Goal: Task Accomplishment & Management: Manage account settings

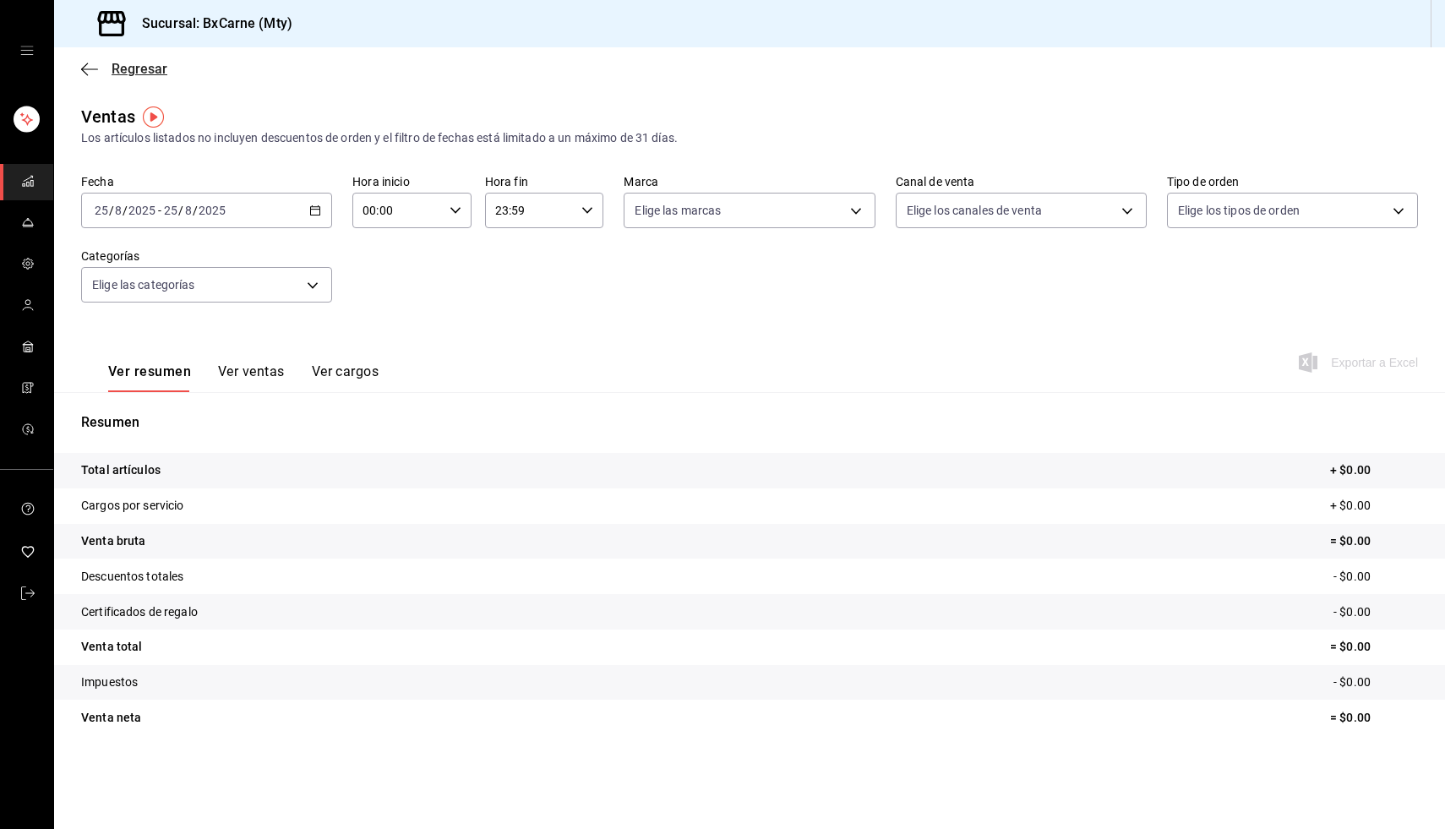
click at [85, 76] on icon "button" at bounding box center [89, 69] width 17 height 15
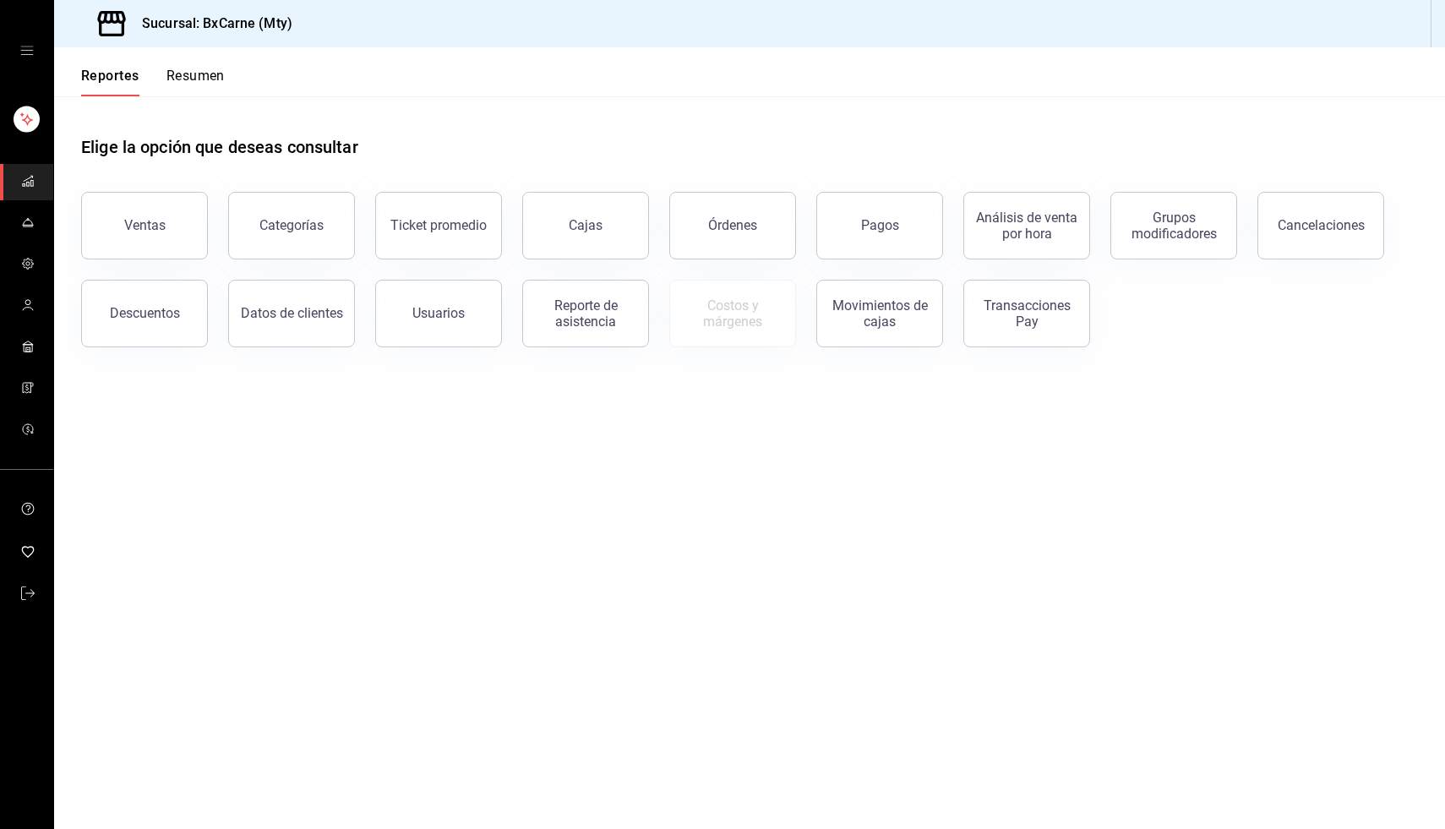
click at [40, 61] on div "mailbox folders" at bounding box center [26, 50] width 53 height 101
click at [124, 80] on button "Reportes" at bounding box center [110, 82] width 58 height 29
click at [33, 43] on div "mailbox folders" at bounding box center [26, 50] width 53 height 101
click at [29, 52] on icon "open drawer" at bounding box center [27, 51] width 14 height 14
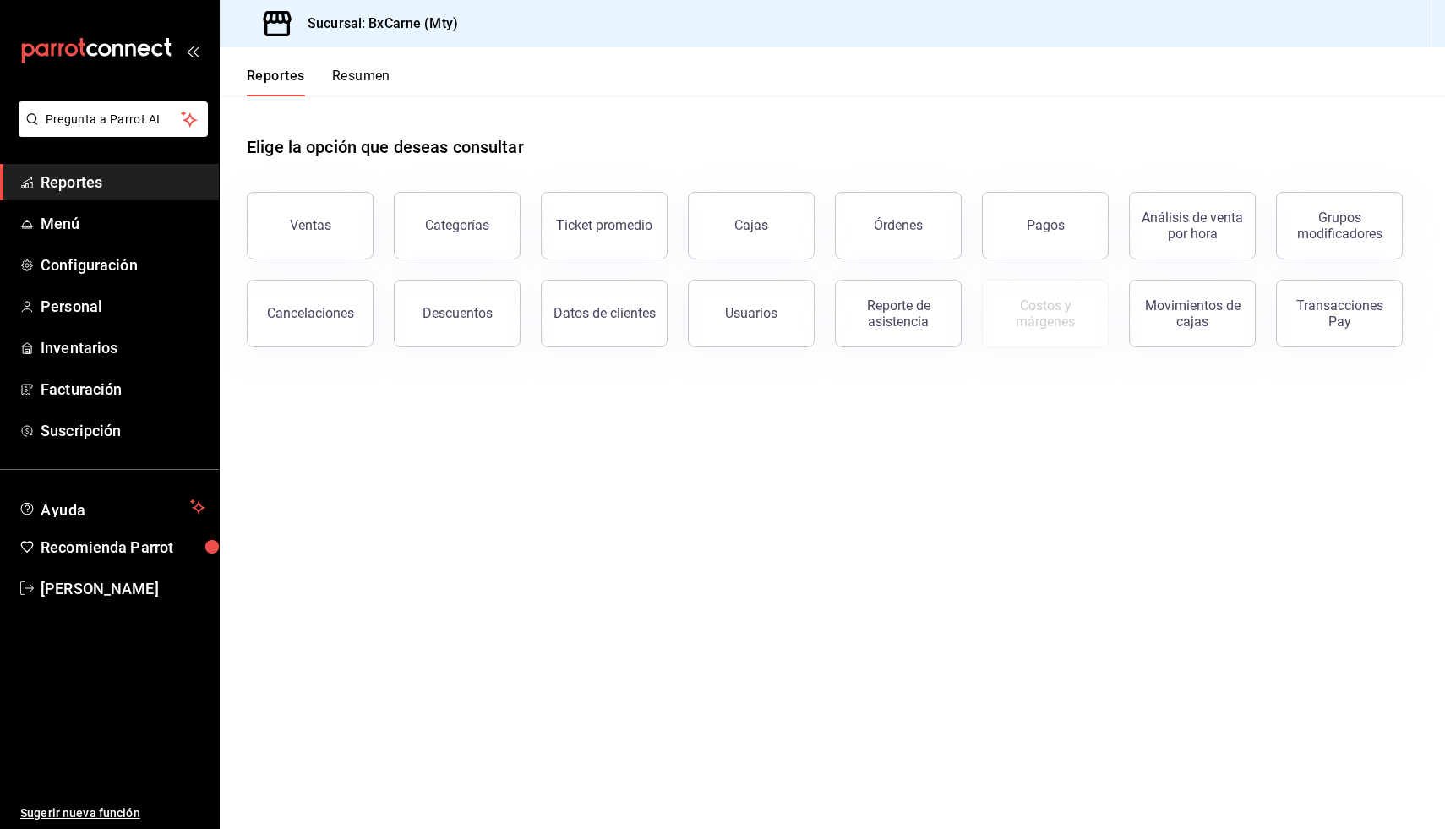
click at [73, 188] on span "Reportes" at bounding box center [123, 182] width 165 height 23
click at [64, 226] on span "Menú" at bounding box center [123, 223] width 165 height 23
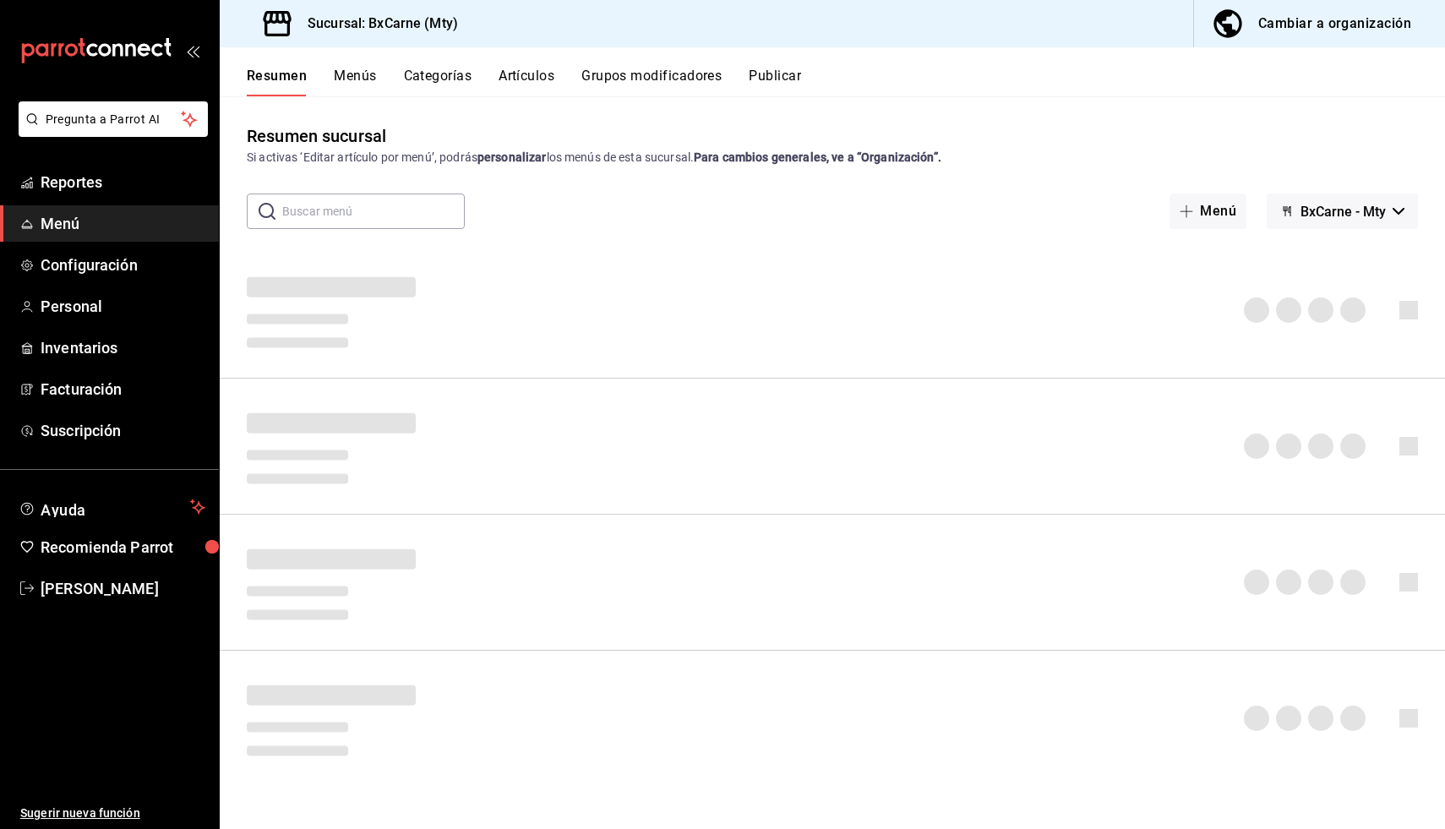
click at [1367, 210] on span "BxCarne - Mty" at bounding box center [1343, 212] width 85 height 16
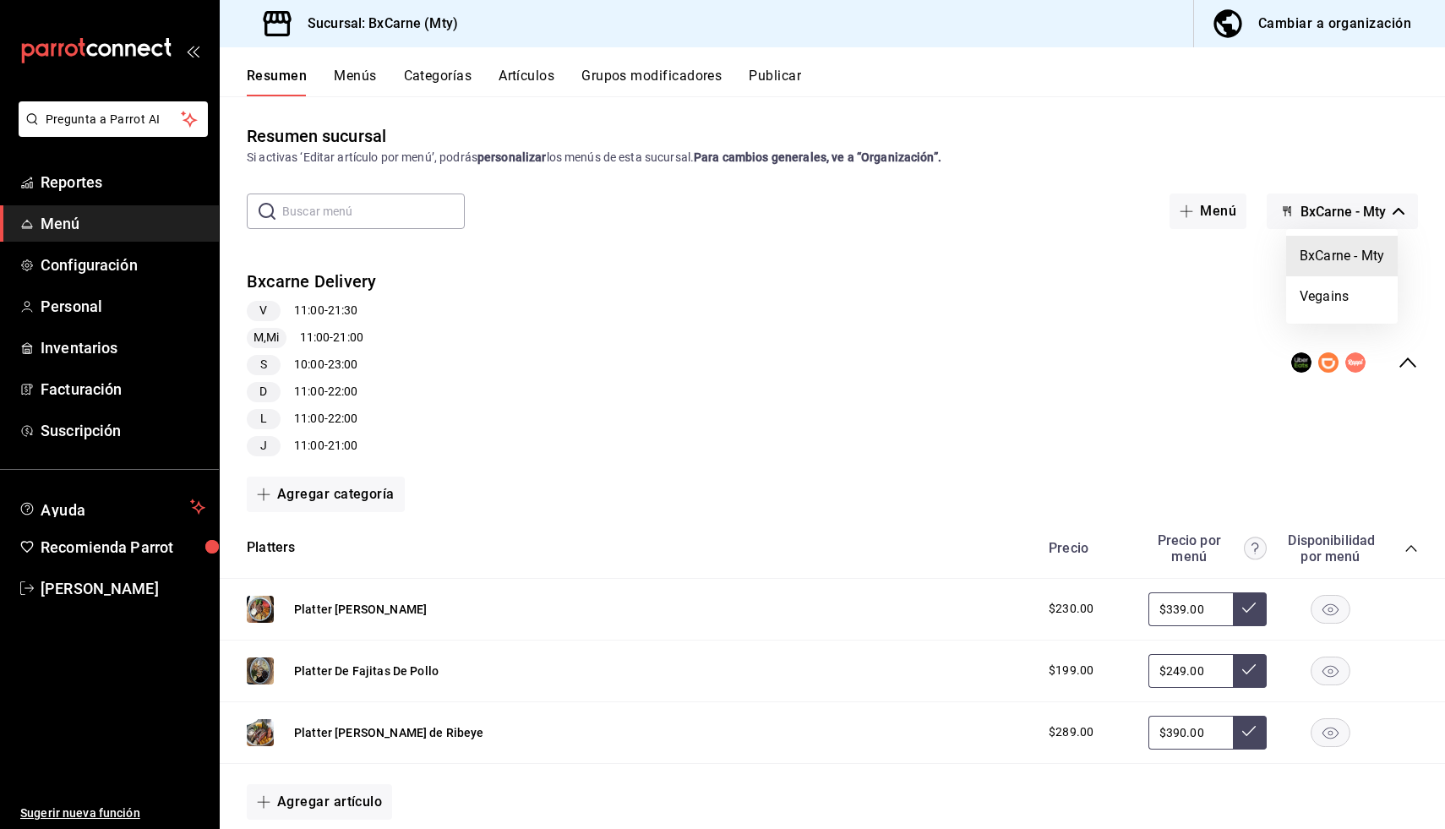
click at [1184, 233] on div at bounding box center [722, 414] width 1445 height 829
click at [379, 281] on div "Bxcarne Delivery V 11:00 - 21:30 M,Mi 11:00 - 21:00 S 10:00 - 23:00 D 11:00 - 2…" at bounding box center [832, 363] width 1225 height 214
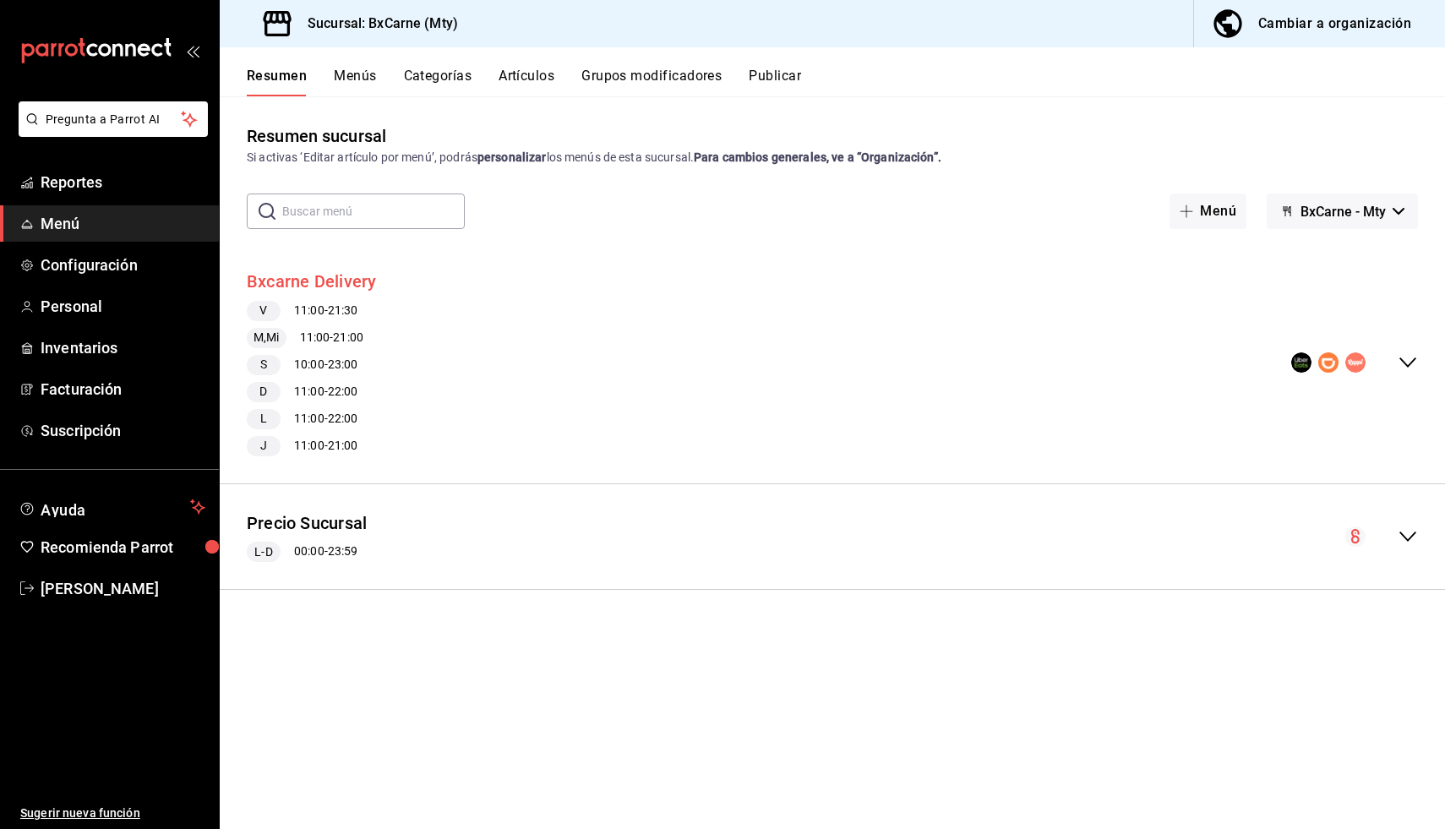
click at [335, 284] on button "Bxcarne Delivery" at bounding box center [311, 282] width 129 height 25
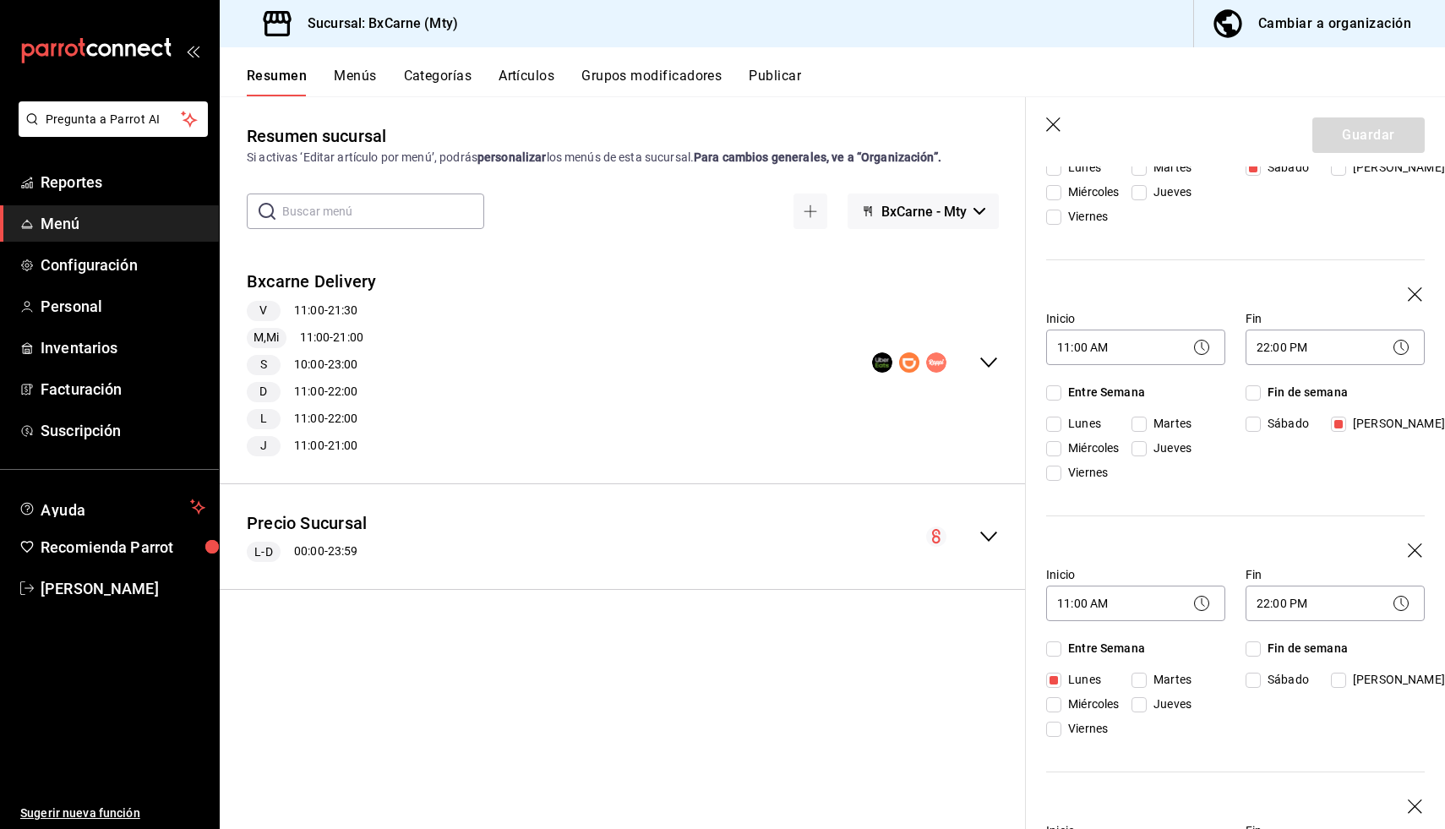
scroll to position [974, 0]
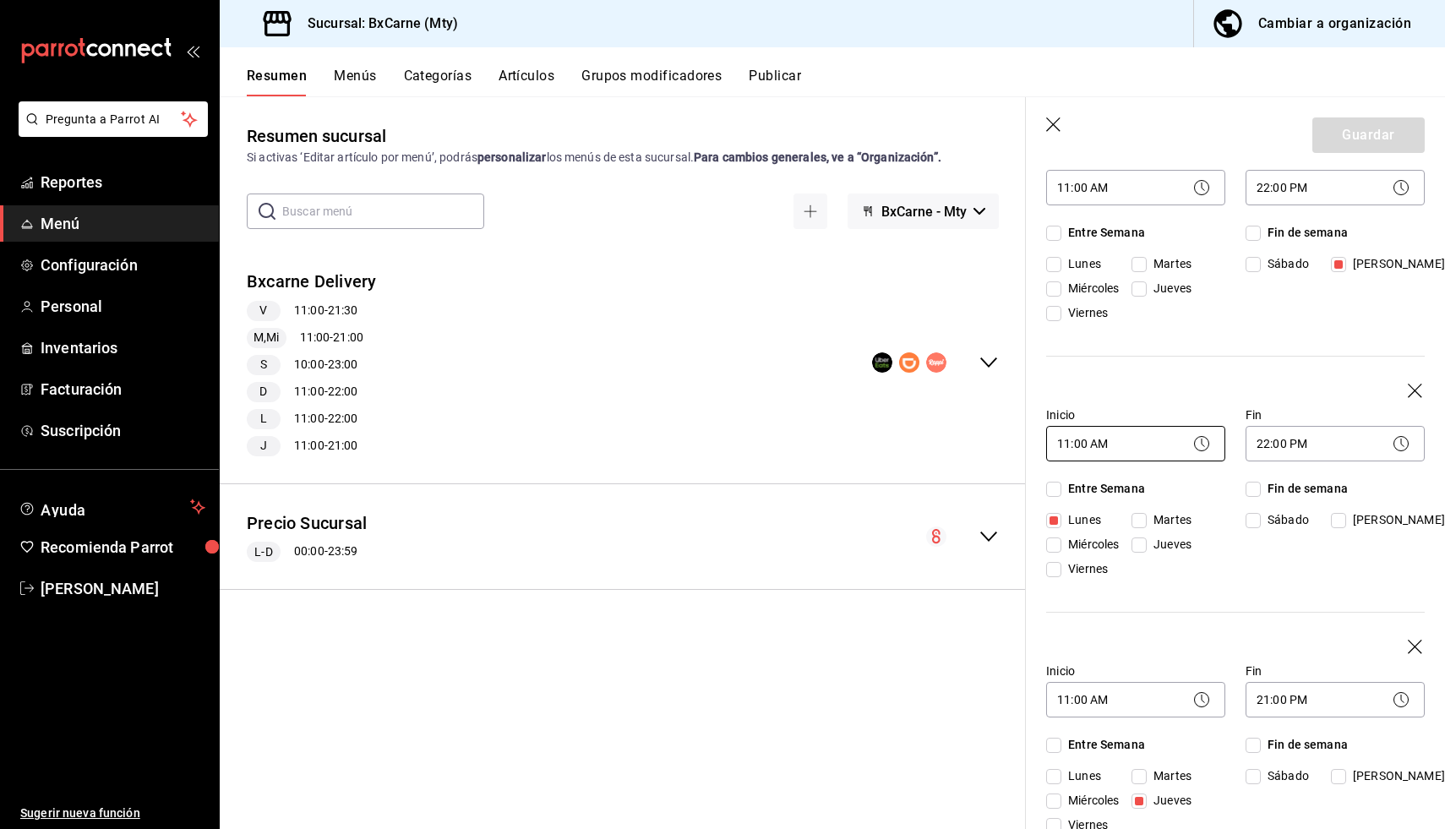
click at [1089, 451] on body "Pregunta a Parrot AI Reportes Menú Configuración Personal Inventarios Facturaci…" at bounding box center [722, 414] width 1445 height 829
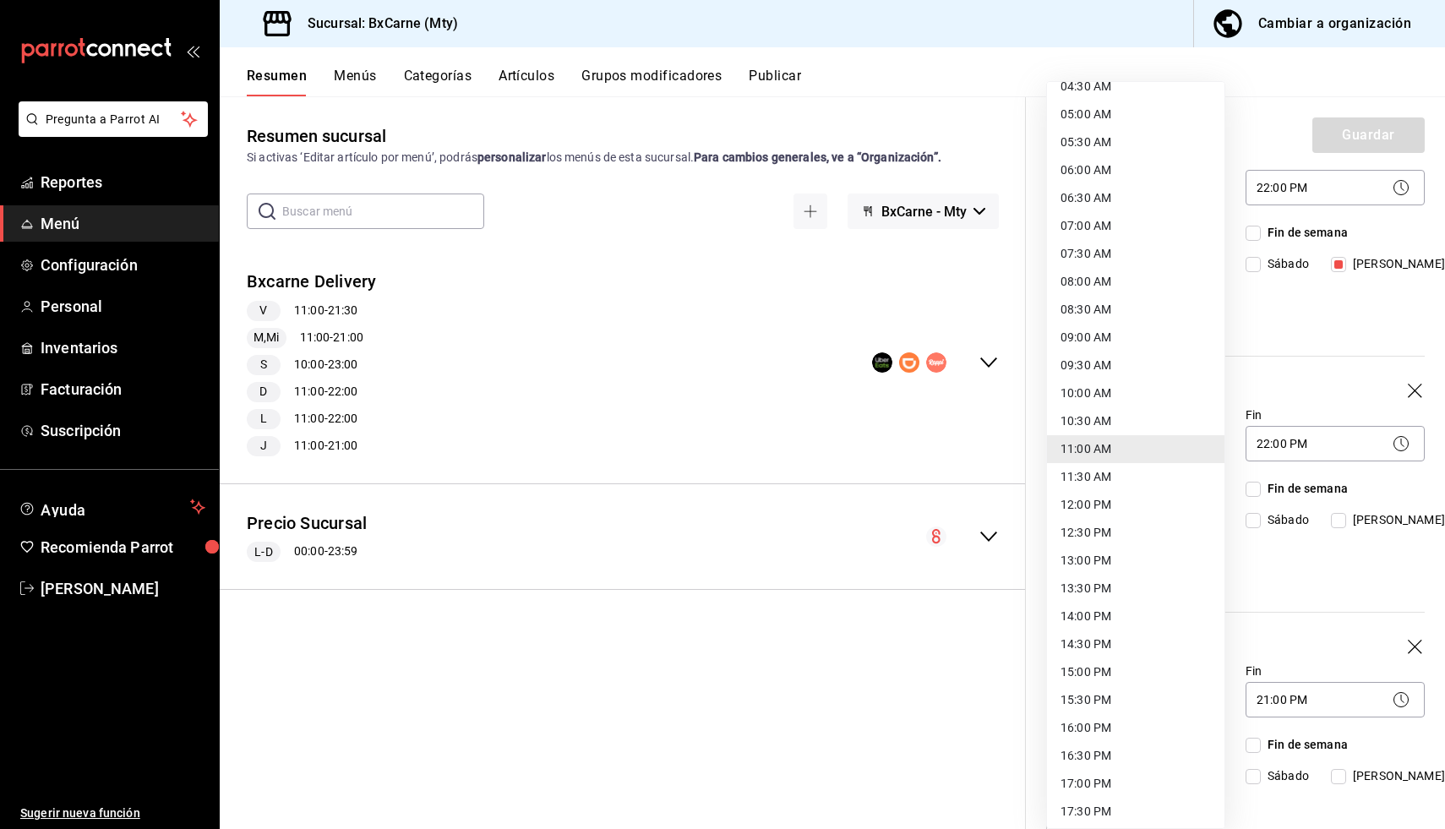
scroll to position [279, 0]
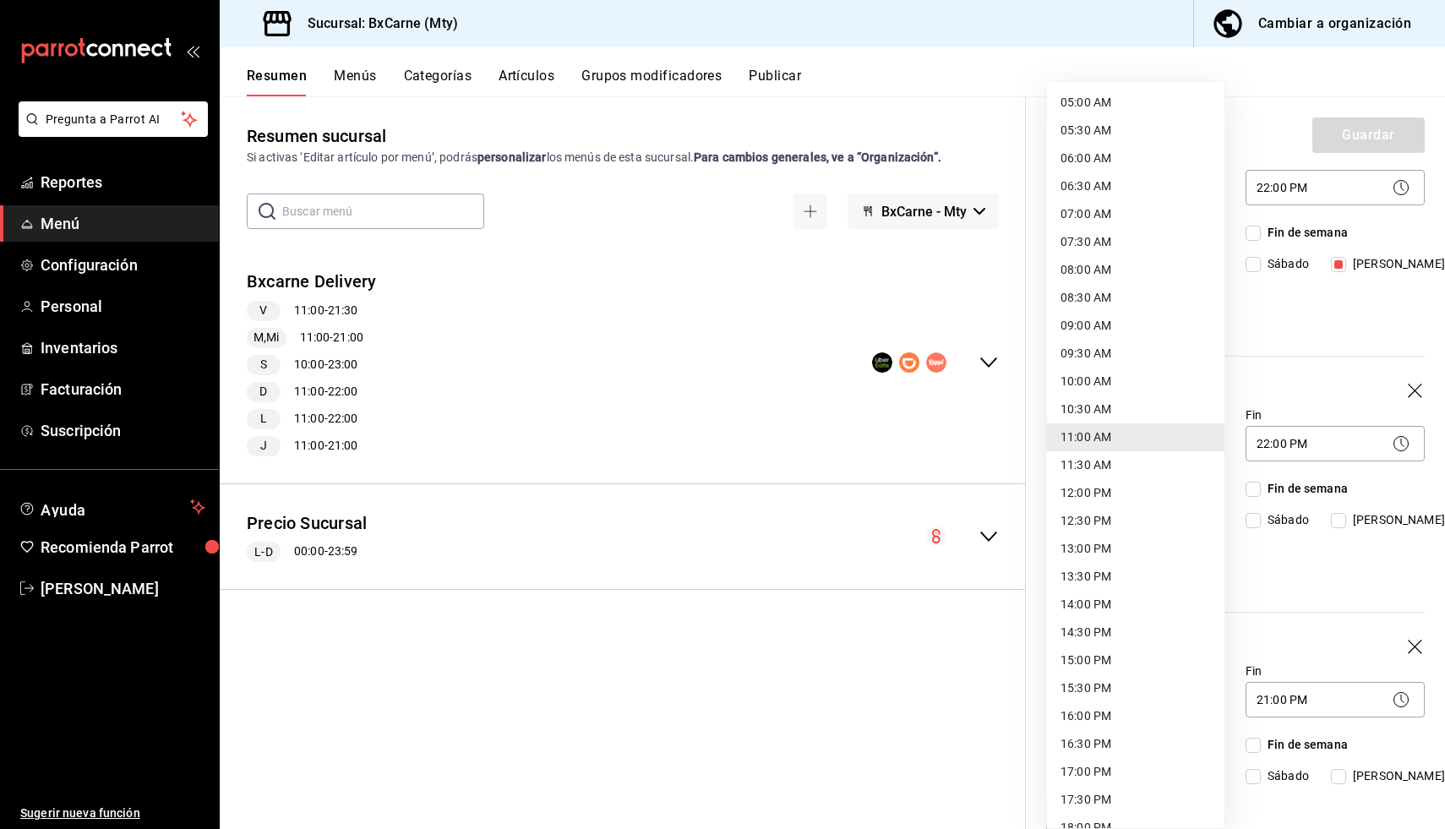
click at [1088, 614] on li "14:00 PM" at bounding box center [1135, 605] width 177 height 28
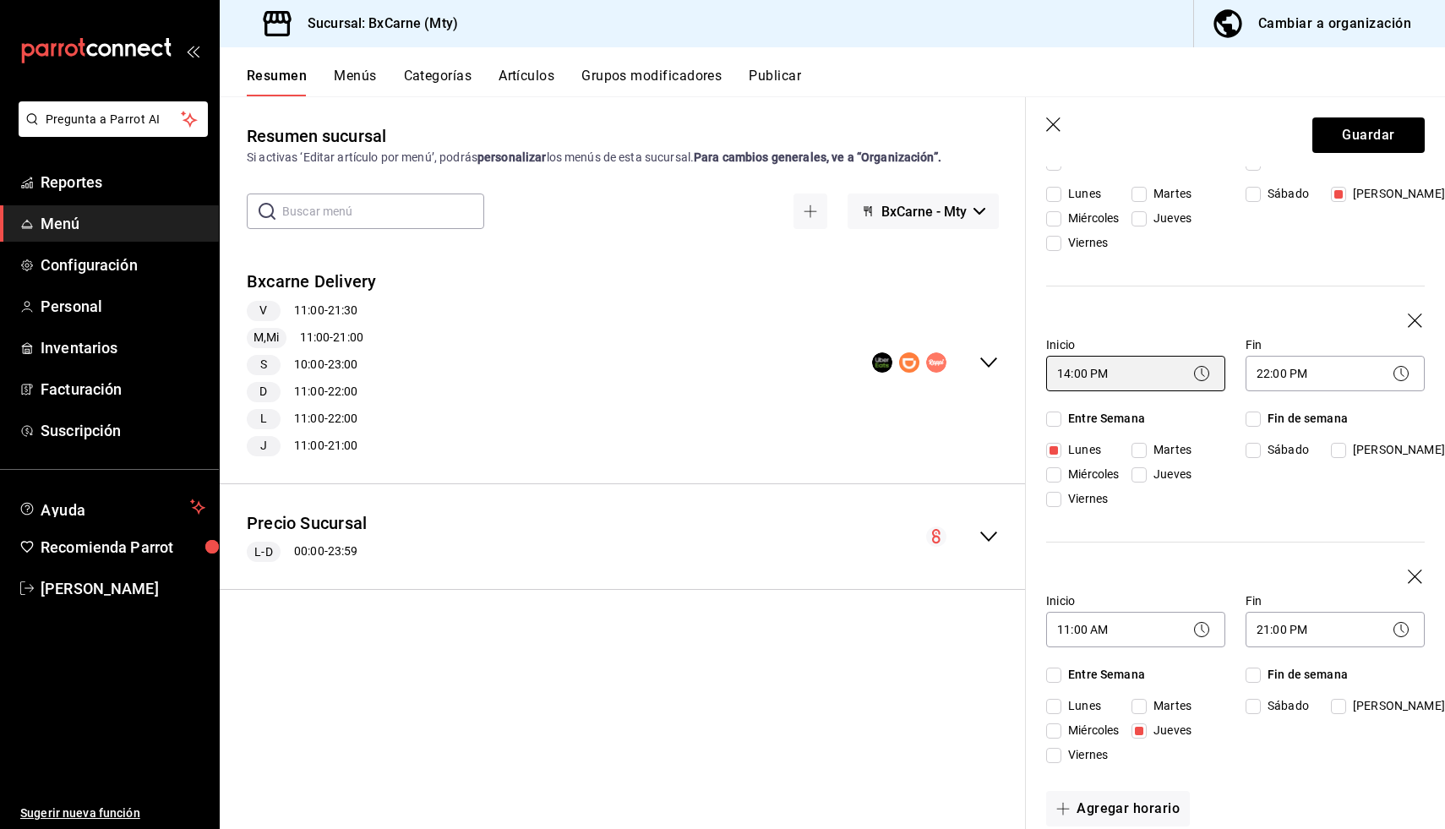
scroll to position [1053, 0]
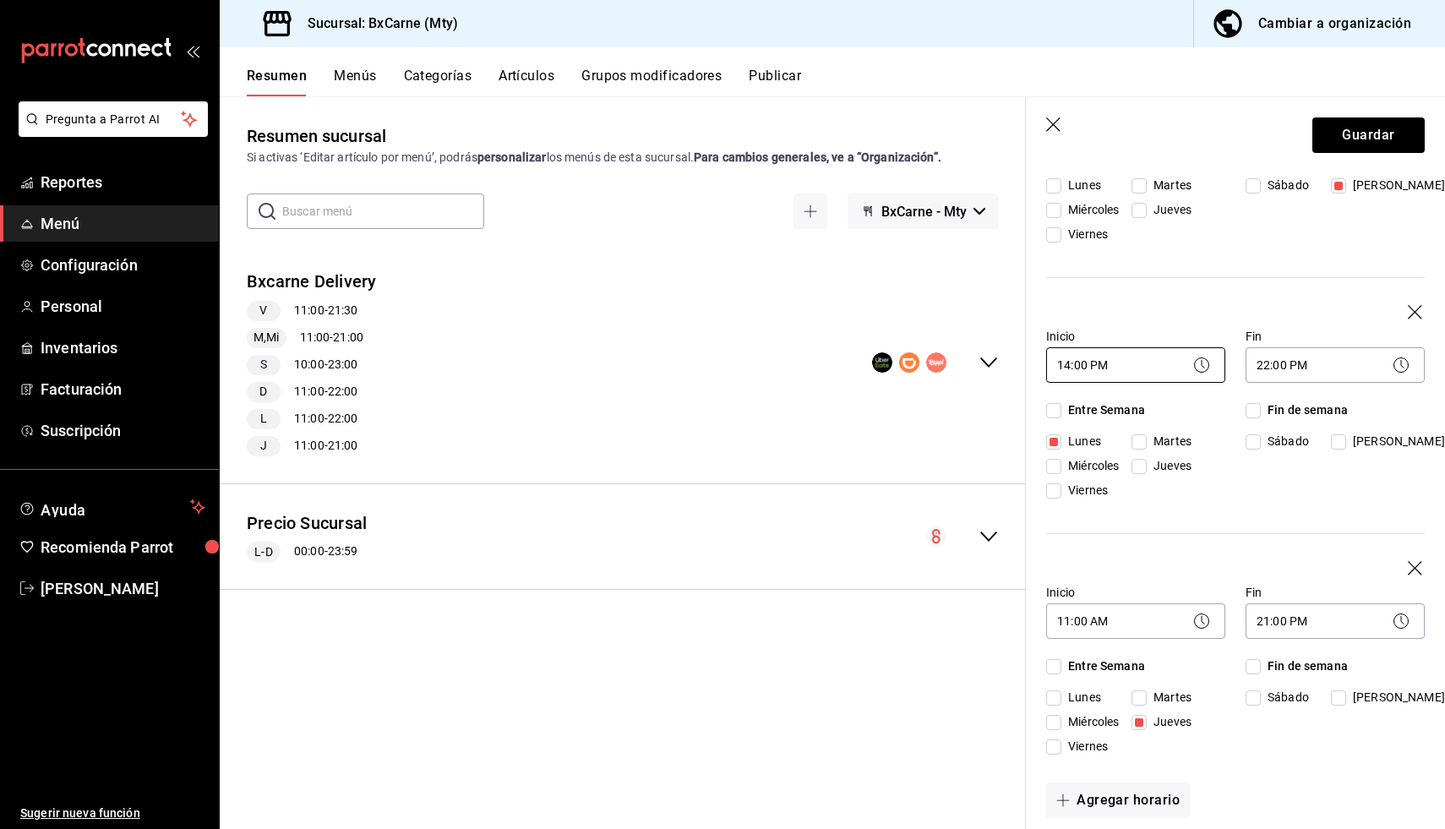
click at [1098, 357] on body "Pregunta a Parrot AI Reportes Menú Configuración Personal Inventarios Facturaci…" at bounding box center [722, 414] width 1445 height 829
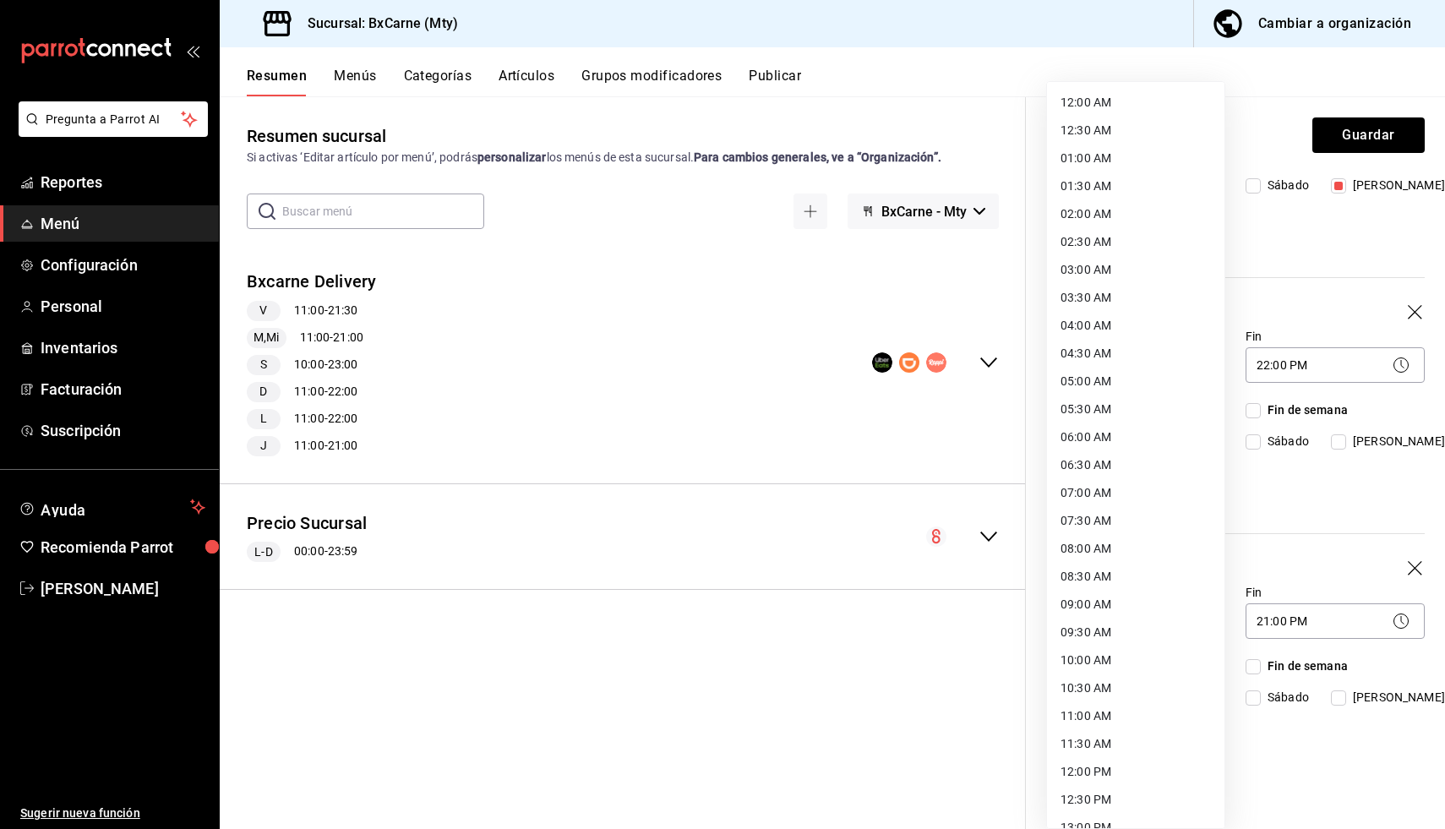
scroll to position [428, 0]
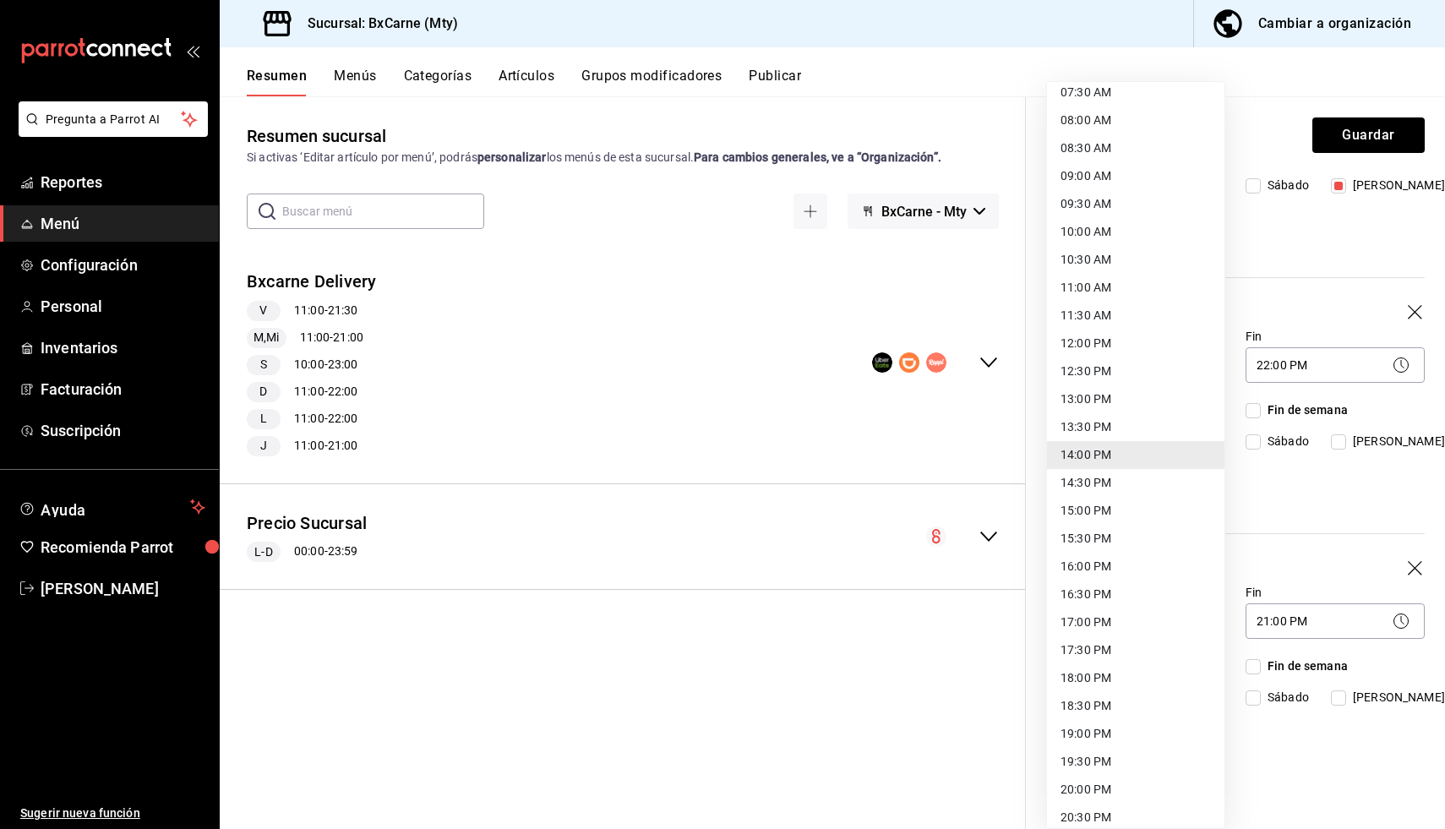
click at [1097, 501] on li "15:00 PM" at bounding box center [1135, 511] width 177 height 28
type input "15:00"
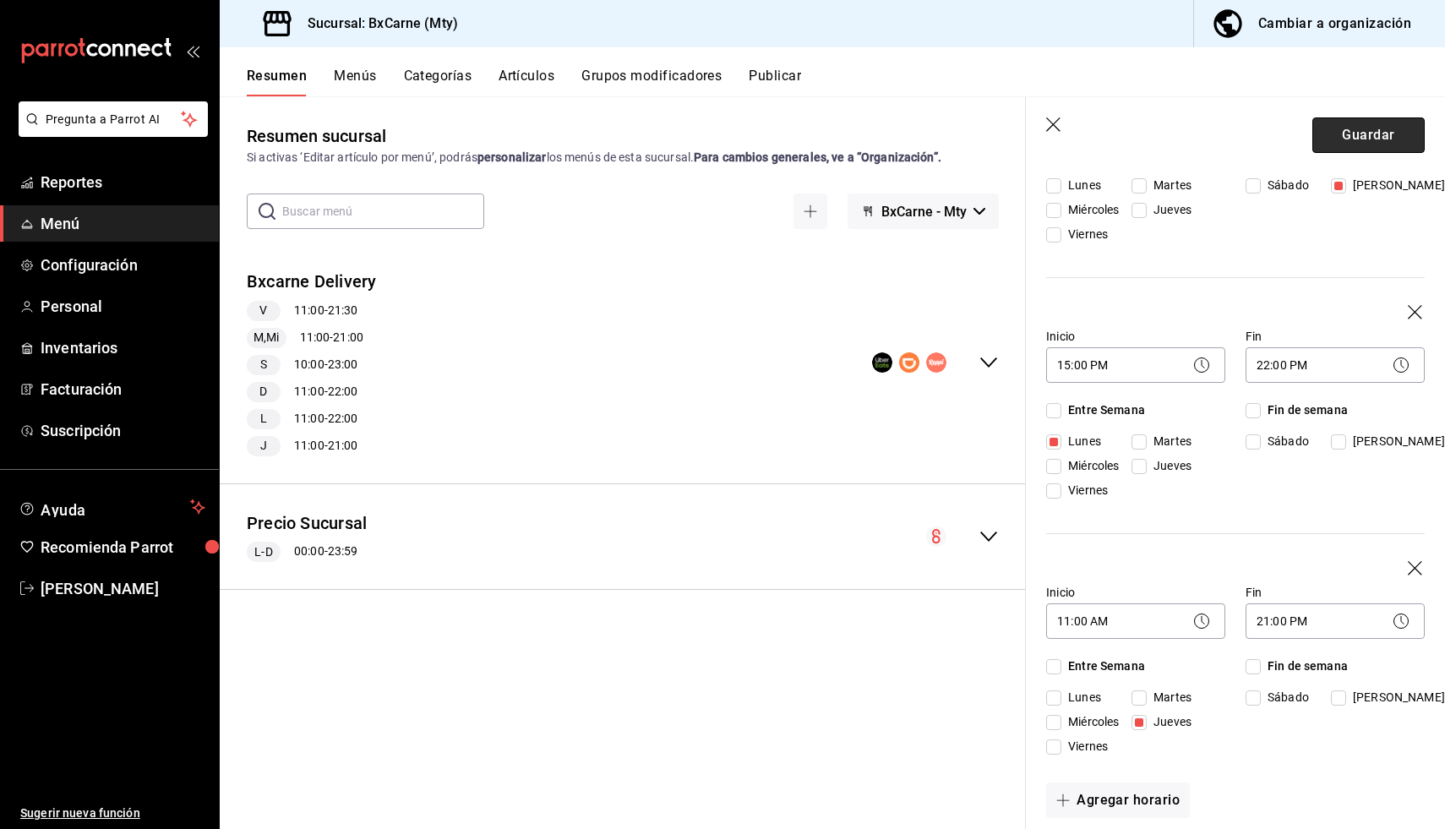
click at [1356, 139] on button "Guardar" at bounding box center [1368, 134] width 112 height 35
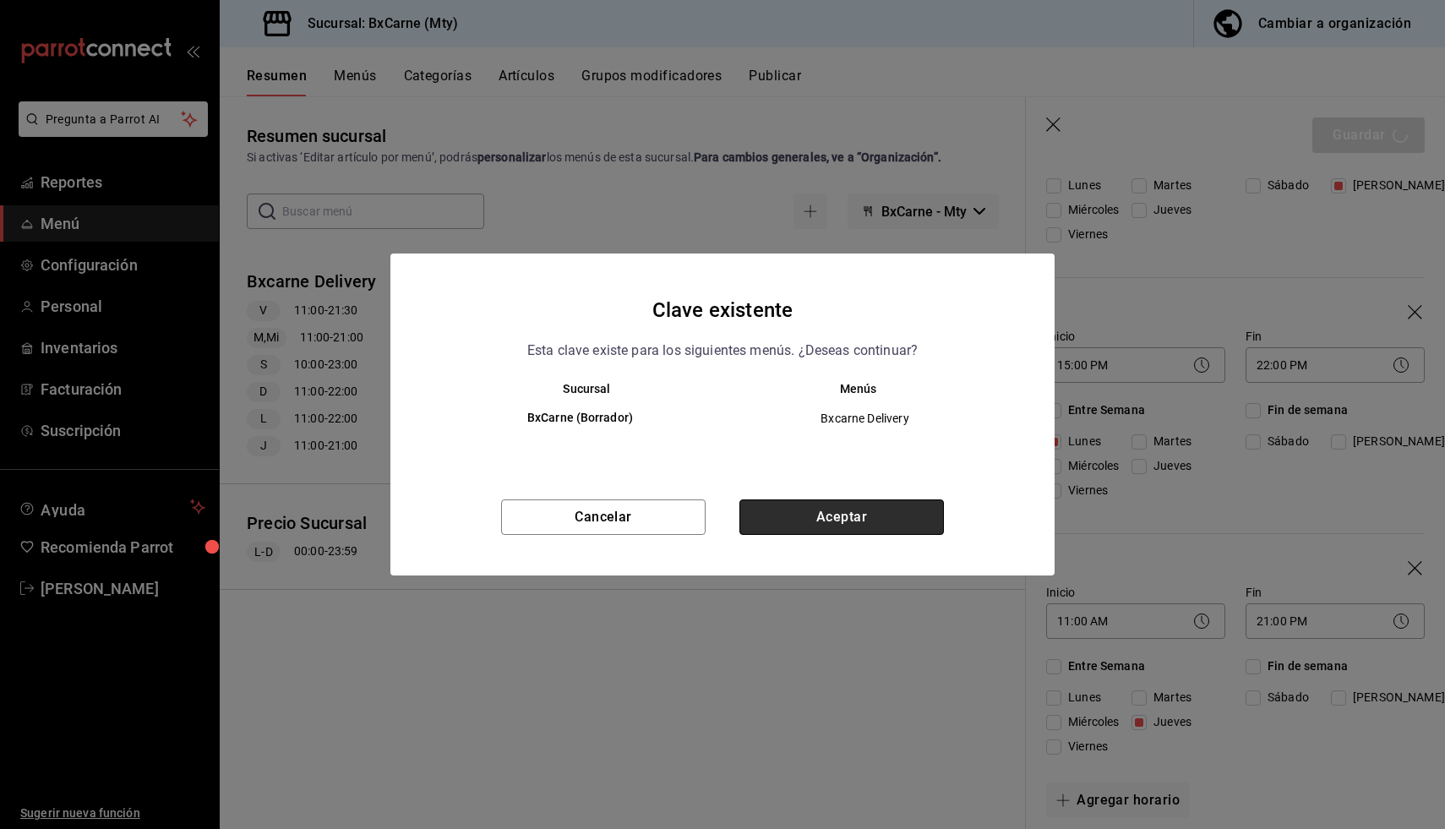
click at [844, 516] on button "Aceptar" at bounding box center [841, 516] width 205 height 35
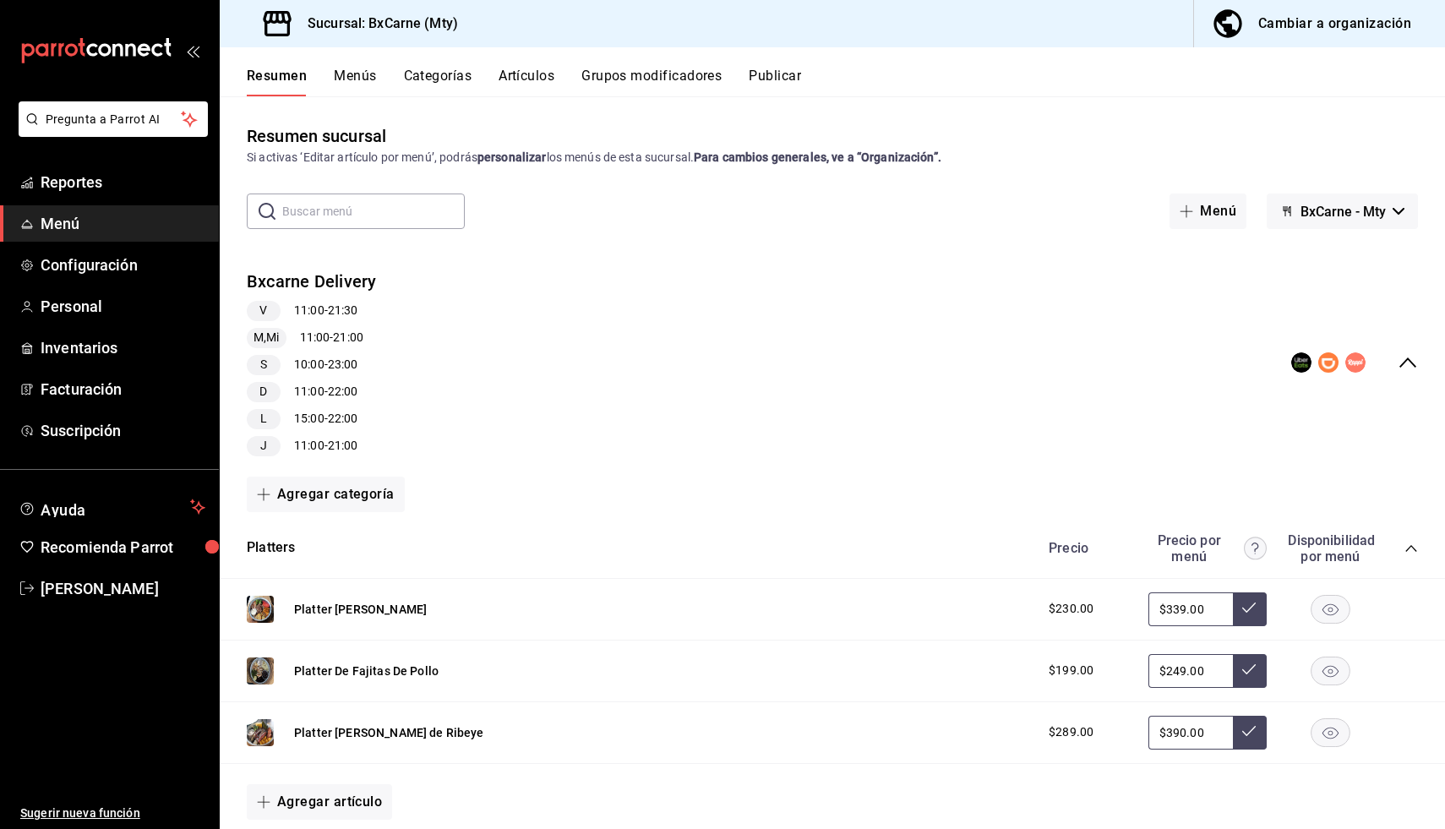
click at [773, 74] on button "Publicar" at bounding box center [775, 82] width 52 height 29
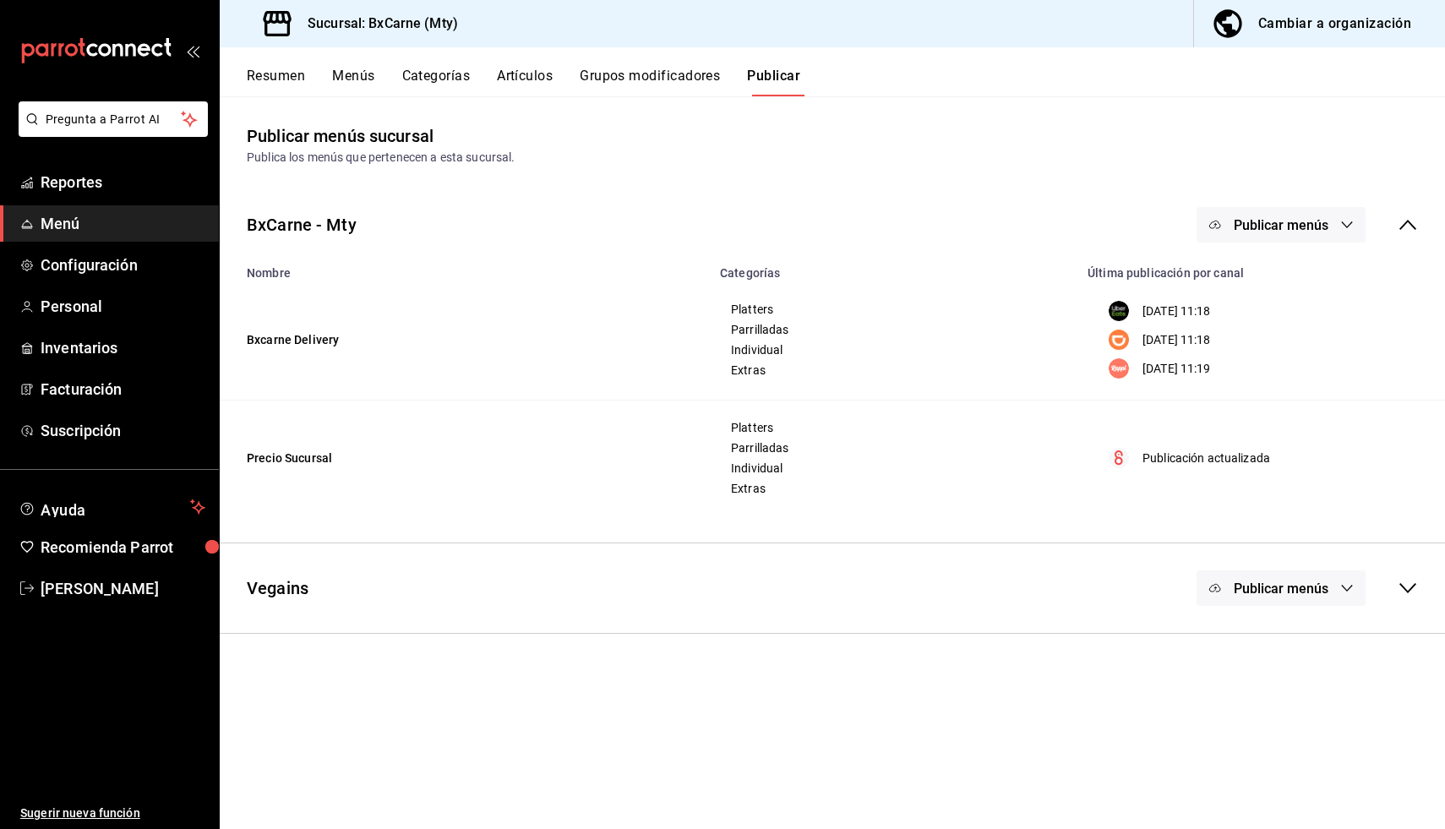
click at [1286, 226] on span "Publicar menús" at bounding box center [1281, 225] width 95 height 16
click at [1287, 277] on span "Uber Eats" at bounding box center [1305, 280] width 81 height 18
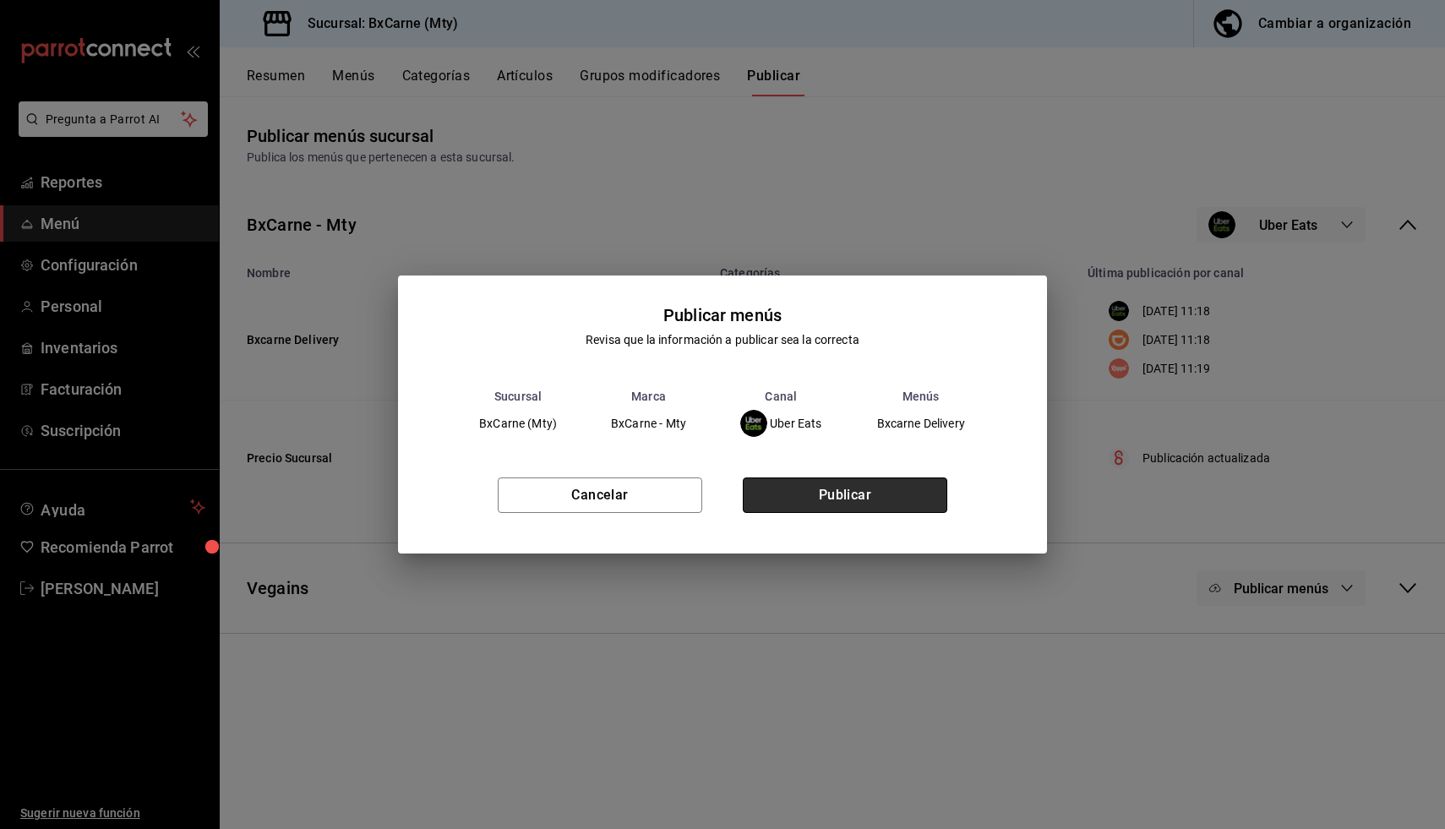
click at [772, 501] on button "Publicar" at bounding box center [845, 494] width 205 height 35
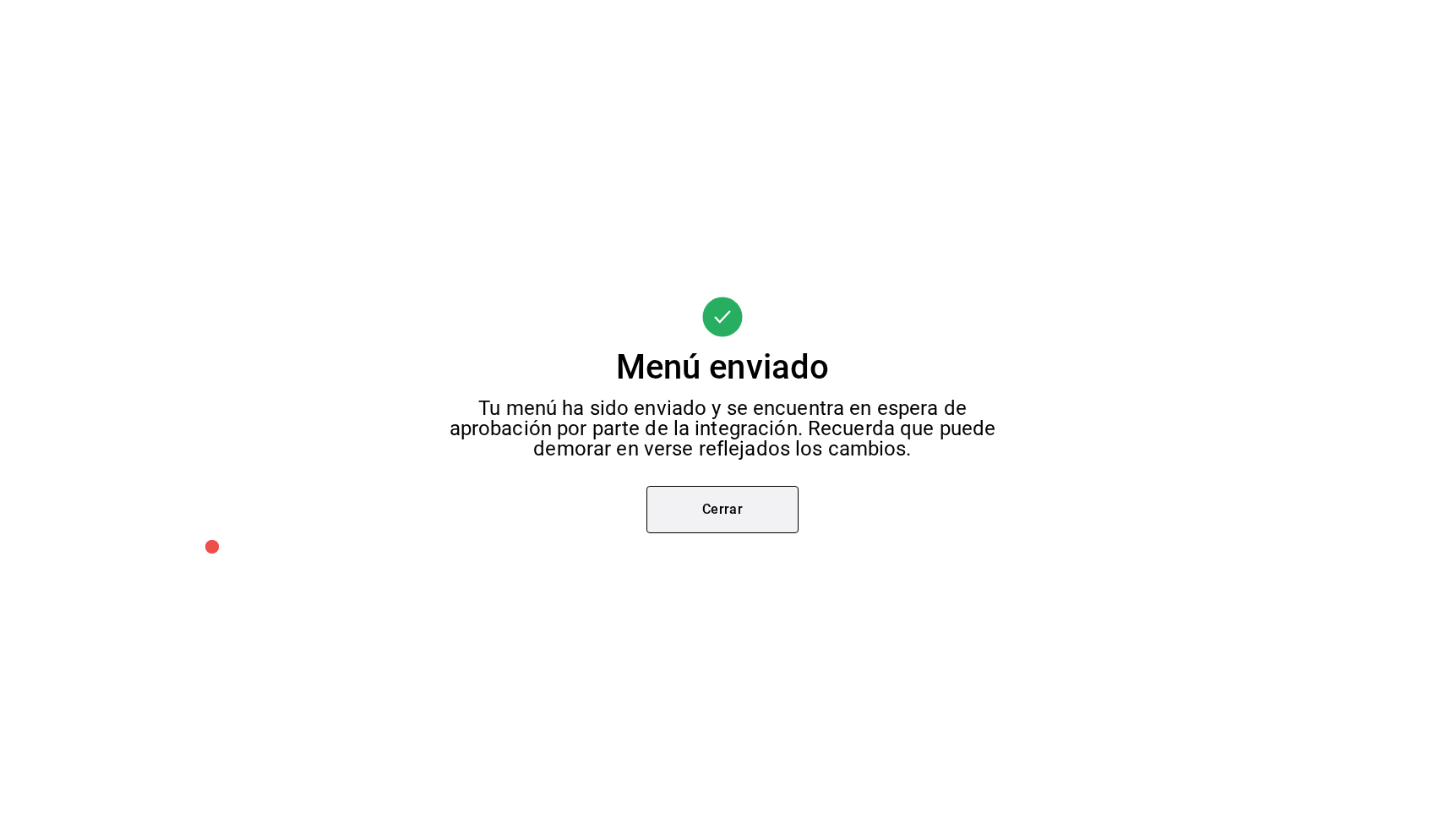
click at [763, 505] on button "Cerrar" at bounding box center [722, 509] width 152 height 47
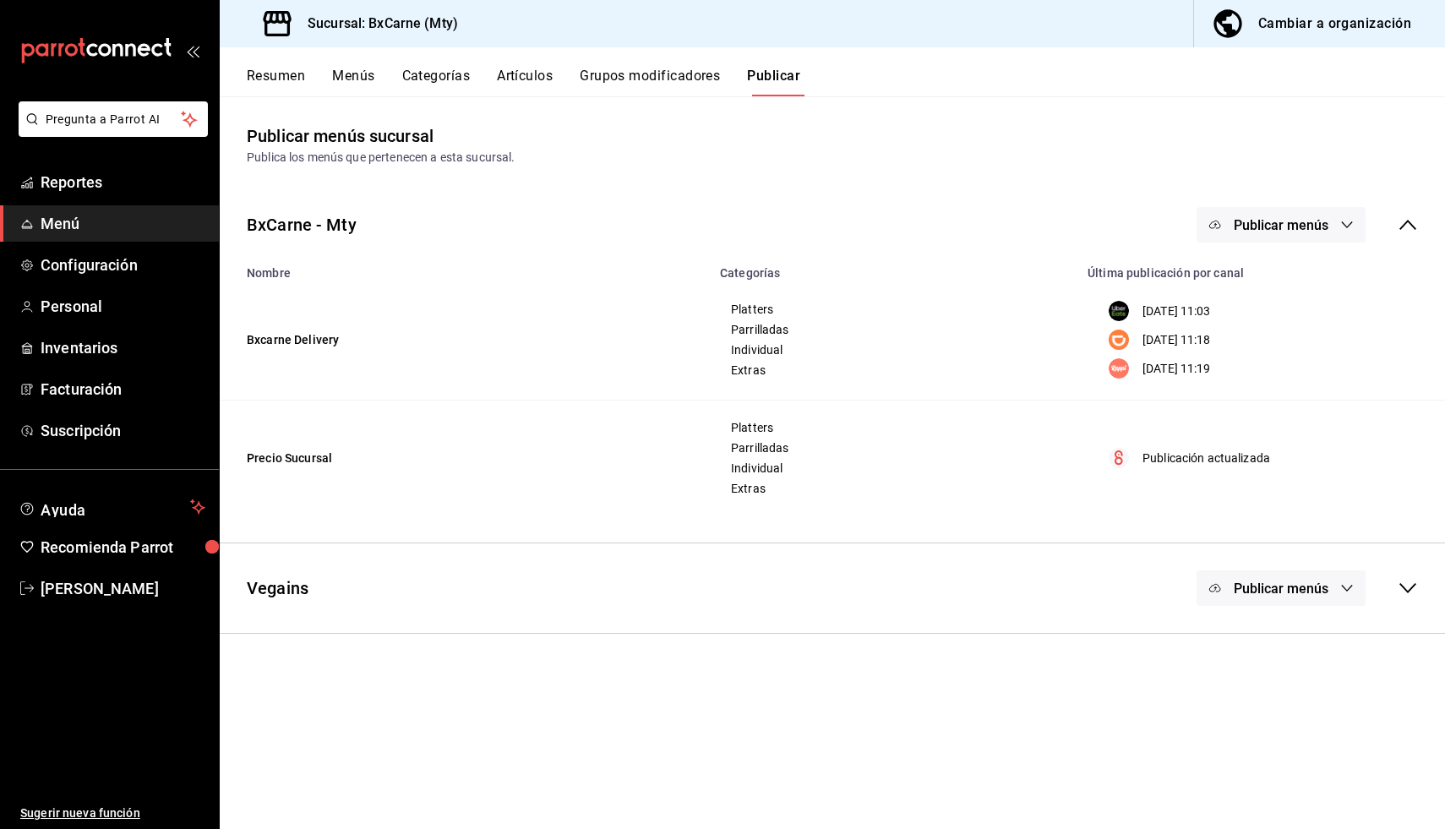
click at [1194, 222] on div "BxCarne - Mty Publicar menús" at bounding box center [832, 225] width 1225 height 63
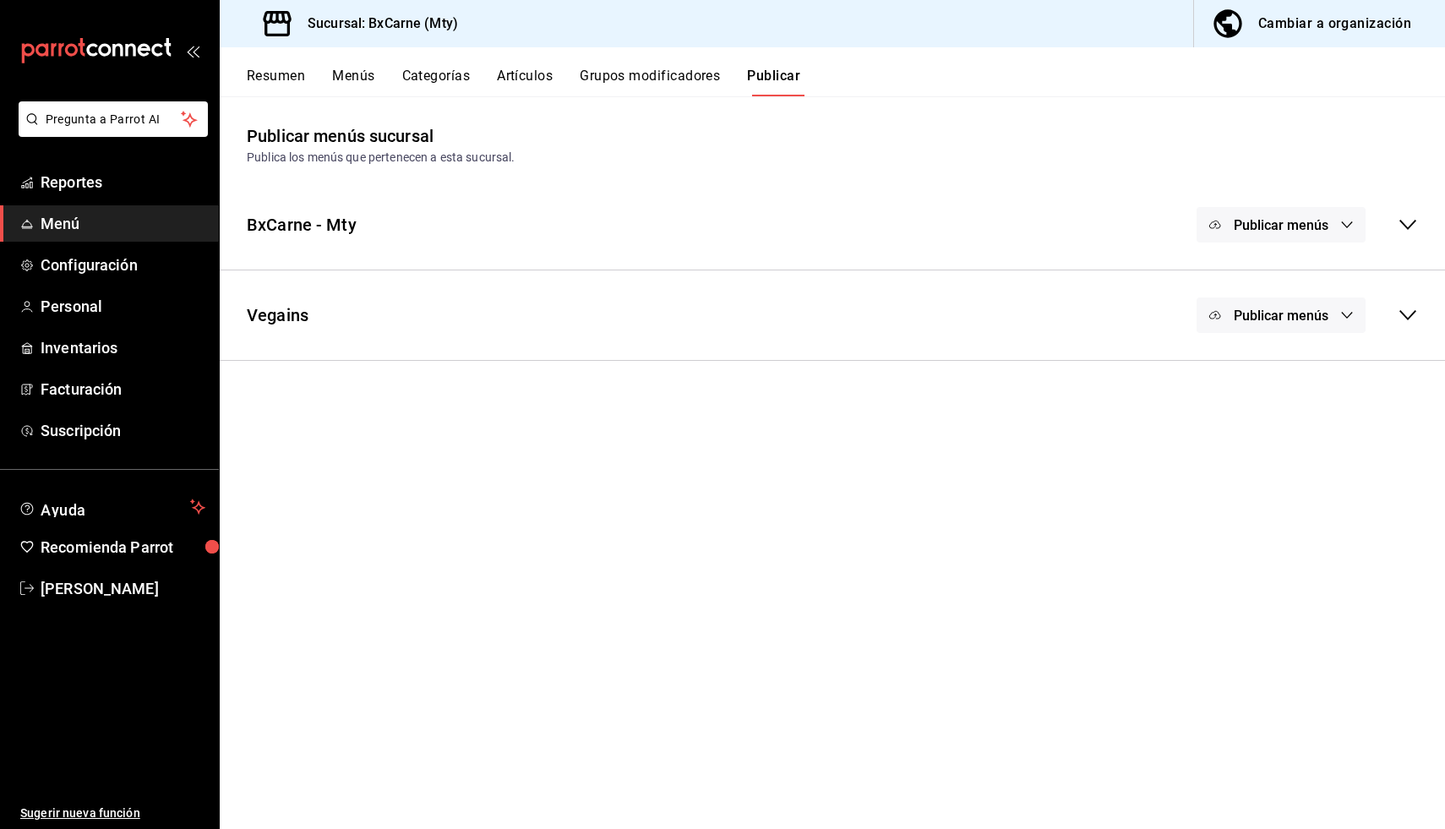
click at [1212, 229] on icon "button" at bounding box center [1215, 225] width 14 height 14
click at [1241, 320] on img at bounding box center [1231, 327] width 27 height 27
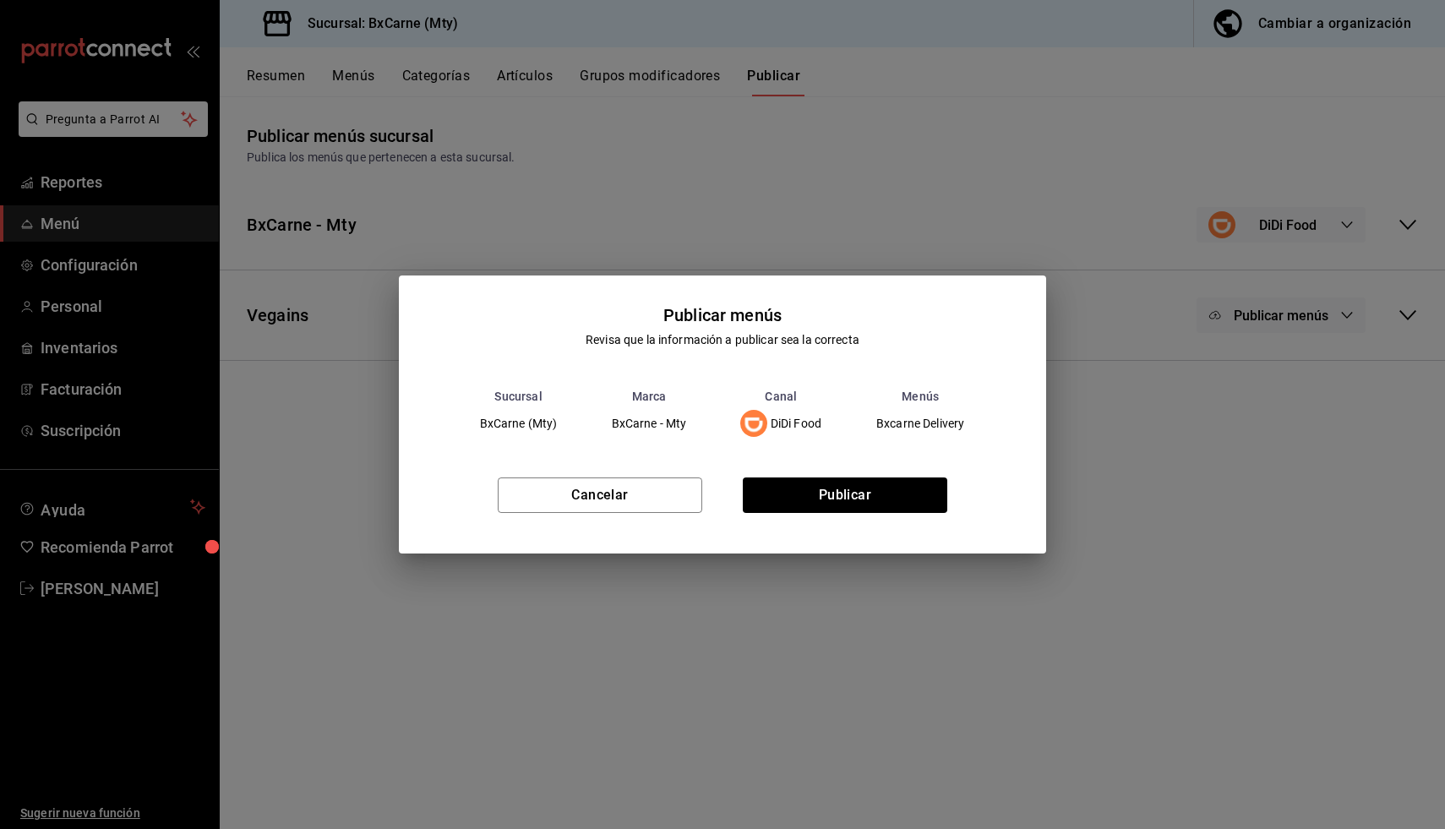
click at [795, 476] on div "Cancelar Publicar" at bounding box center [723, 501] width 648 height 103
click at [800, 488] on button "Publicar" at bounding box center [845, 494] width 205 height 35
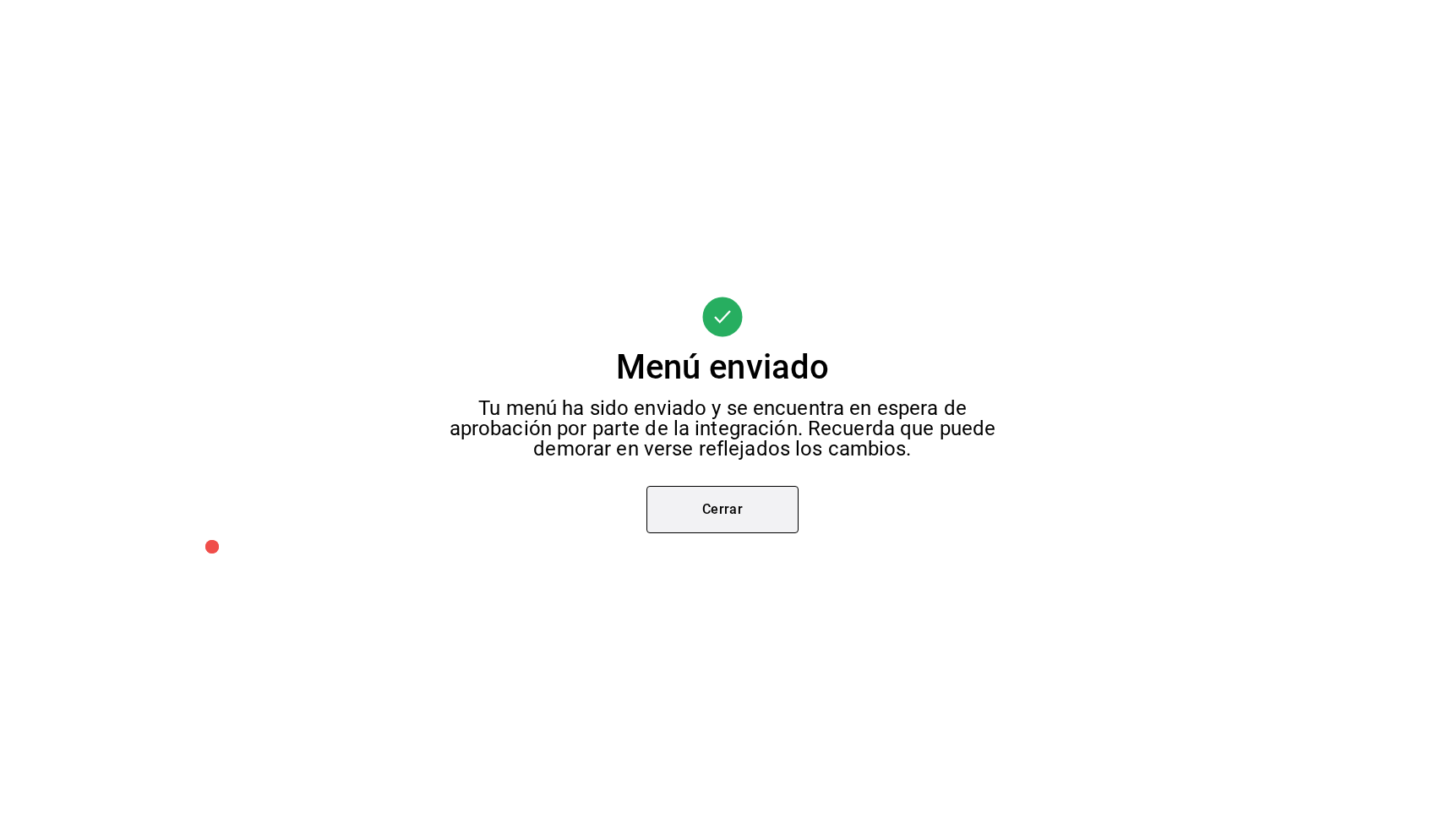
click at [730, 499] on button "Cerrar" at bounding box center [722, 509] width 152 height 47
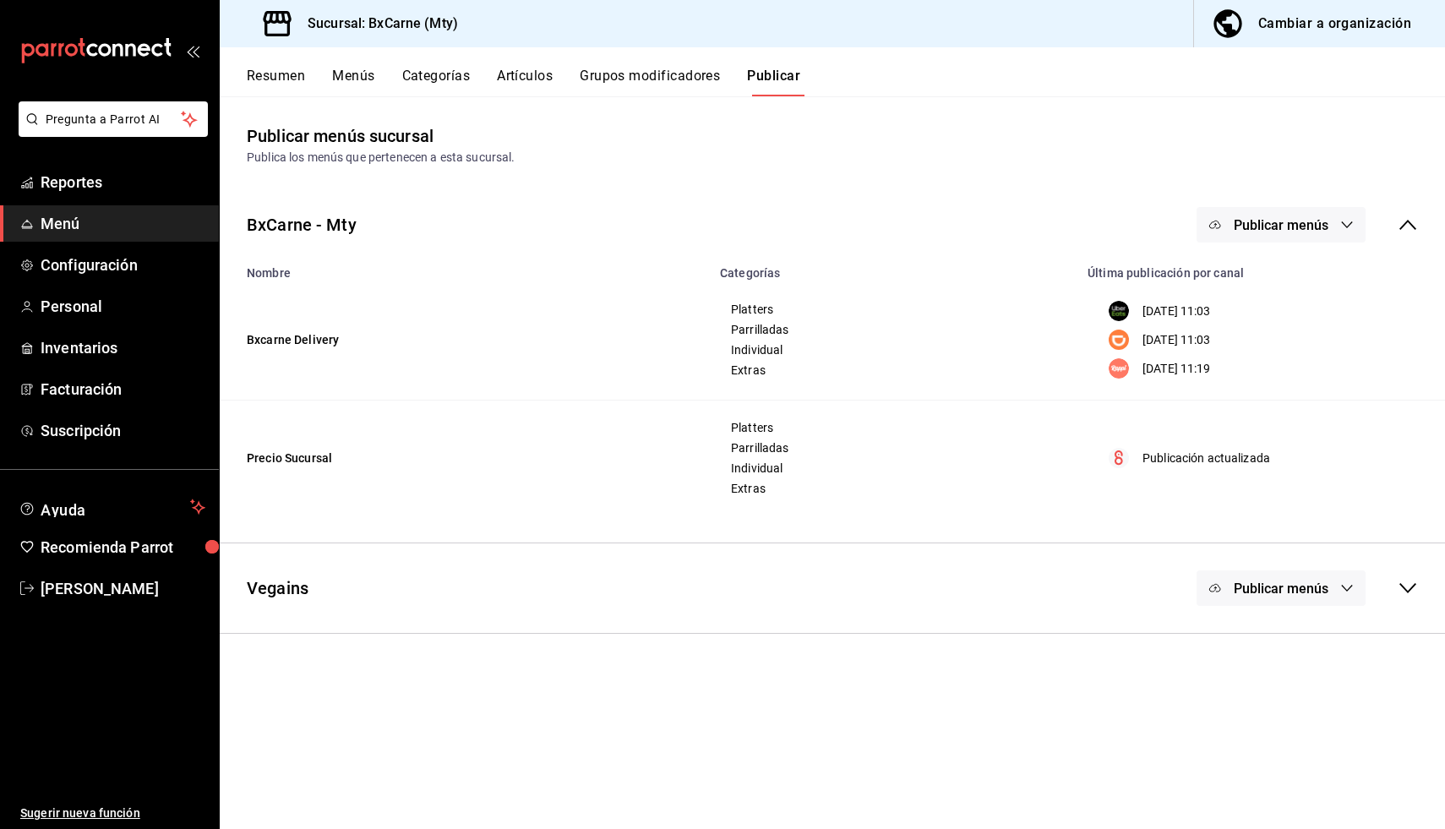
click at [1296, 221] on span "Publicar menús" at bounding box center [1281, 225] width 95 height 16
click at [1238, 385] on img at bounding box center [1231, 374] width 27 height 27
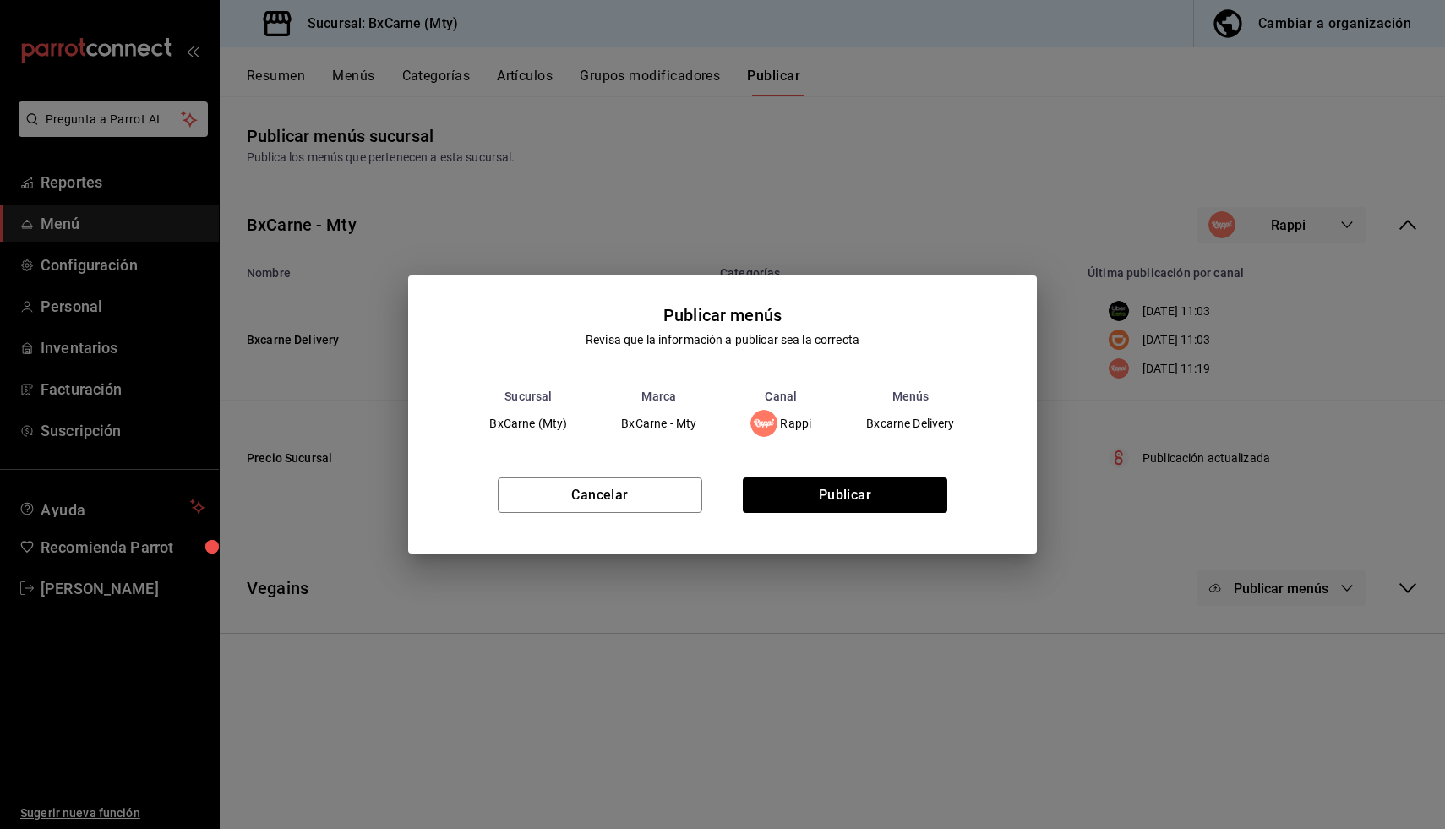
click at [767, 474] on div "Cancelar Publicar" at bounding box center [722, 501] width 628 height 103
click at [761, 497] on button "Publicar" at bounding box center [845, 494] width 205 height 35
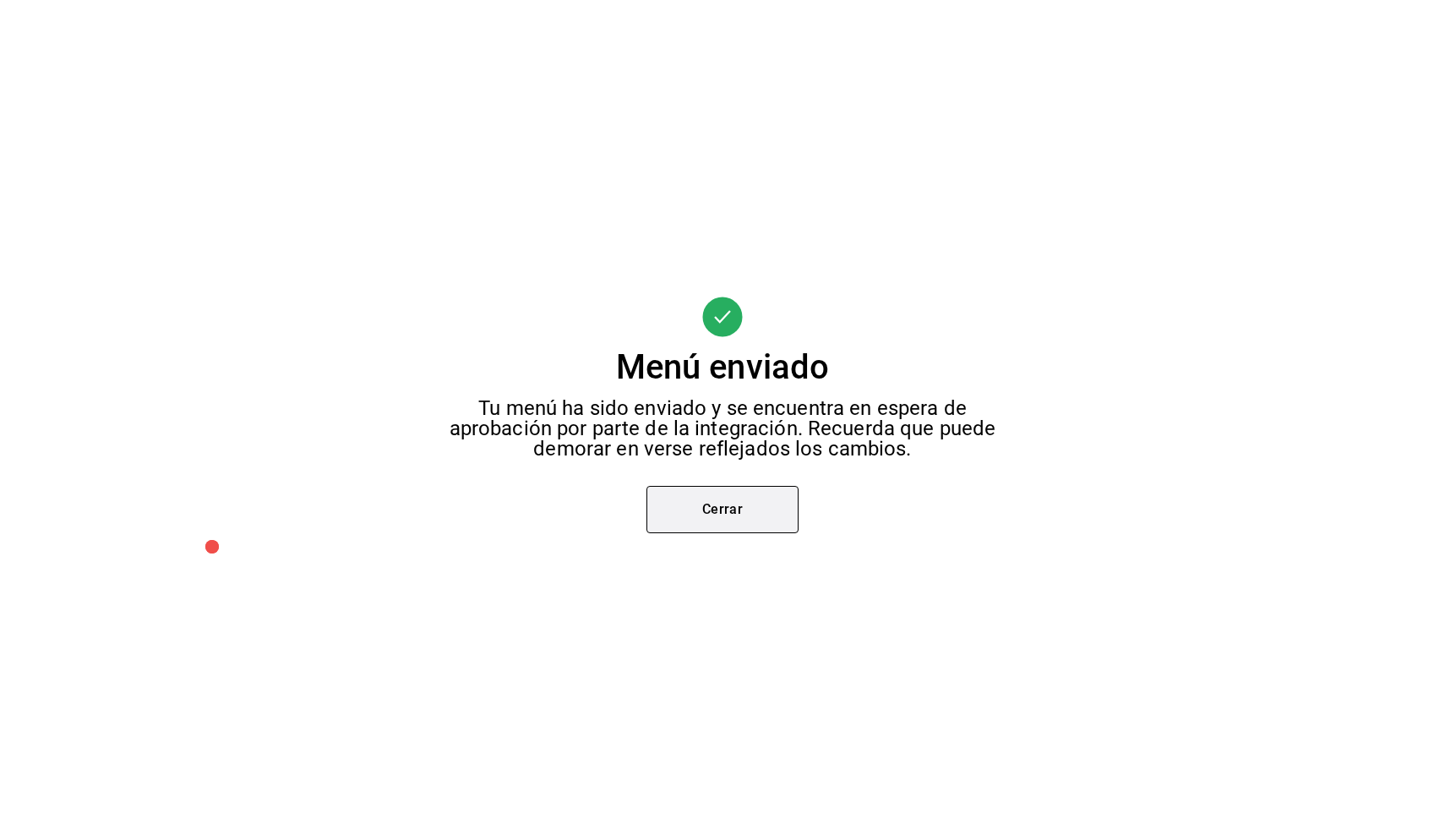
click at [729, 526] on button "Cerrar" at bounding box center [722, 509] width 152 height 47
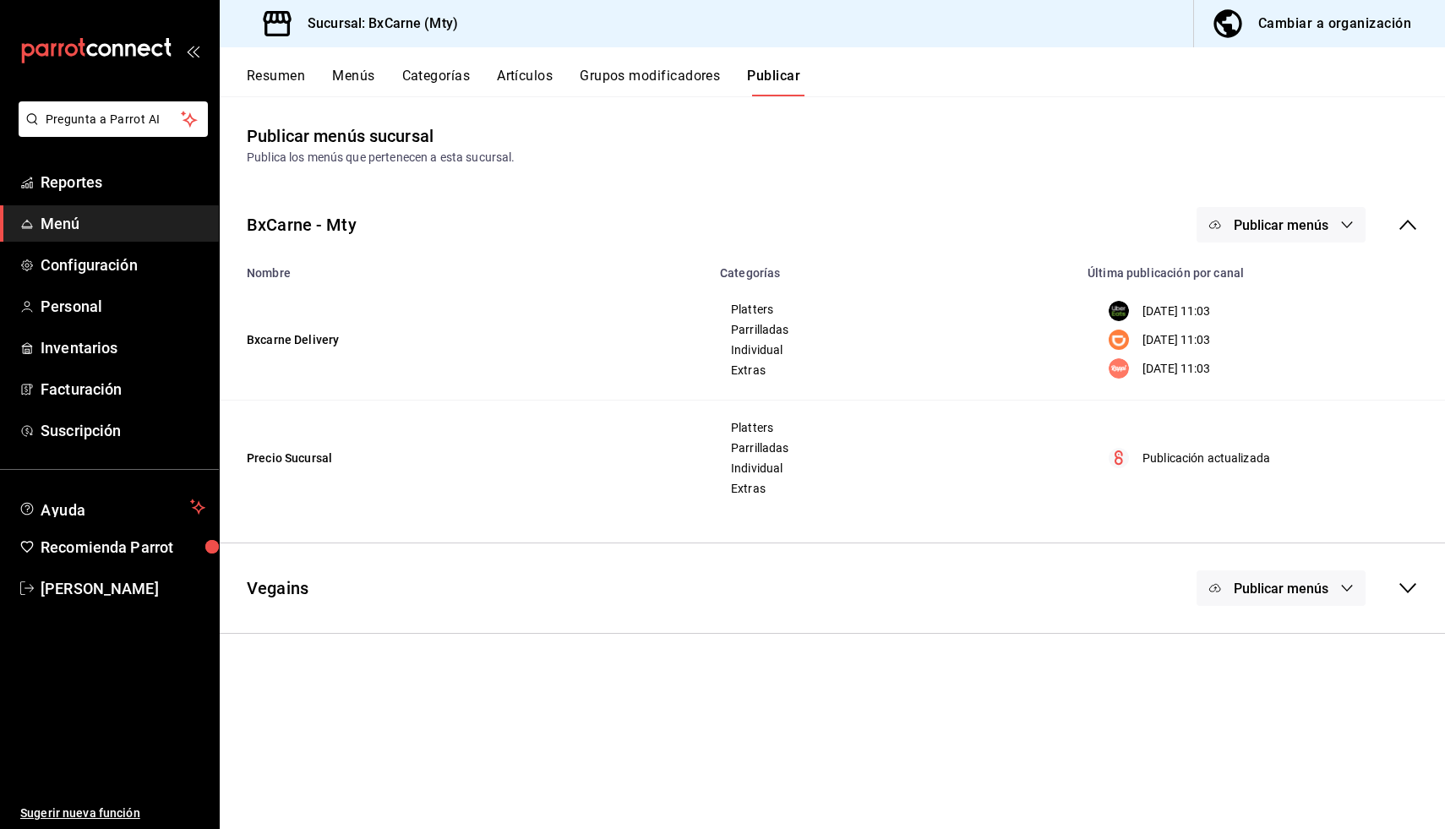
drag, startPoint x: 312, startPoint y: 86, endPoint x: 286, endPoint y: 79, distance: 27.1
click at [298, 84] on div "Resumen Menús Categorías Artículos Grupos modificadores Publicar" at bounding box center [846, 82] width 1198 height 29
click at [280, 78] on button "Resumen" at bounding box center [276, 82] width 58 height 29
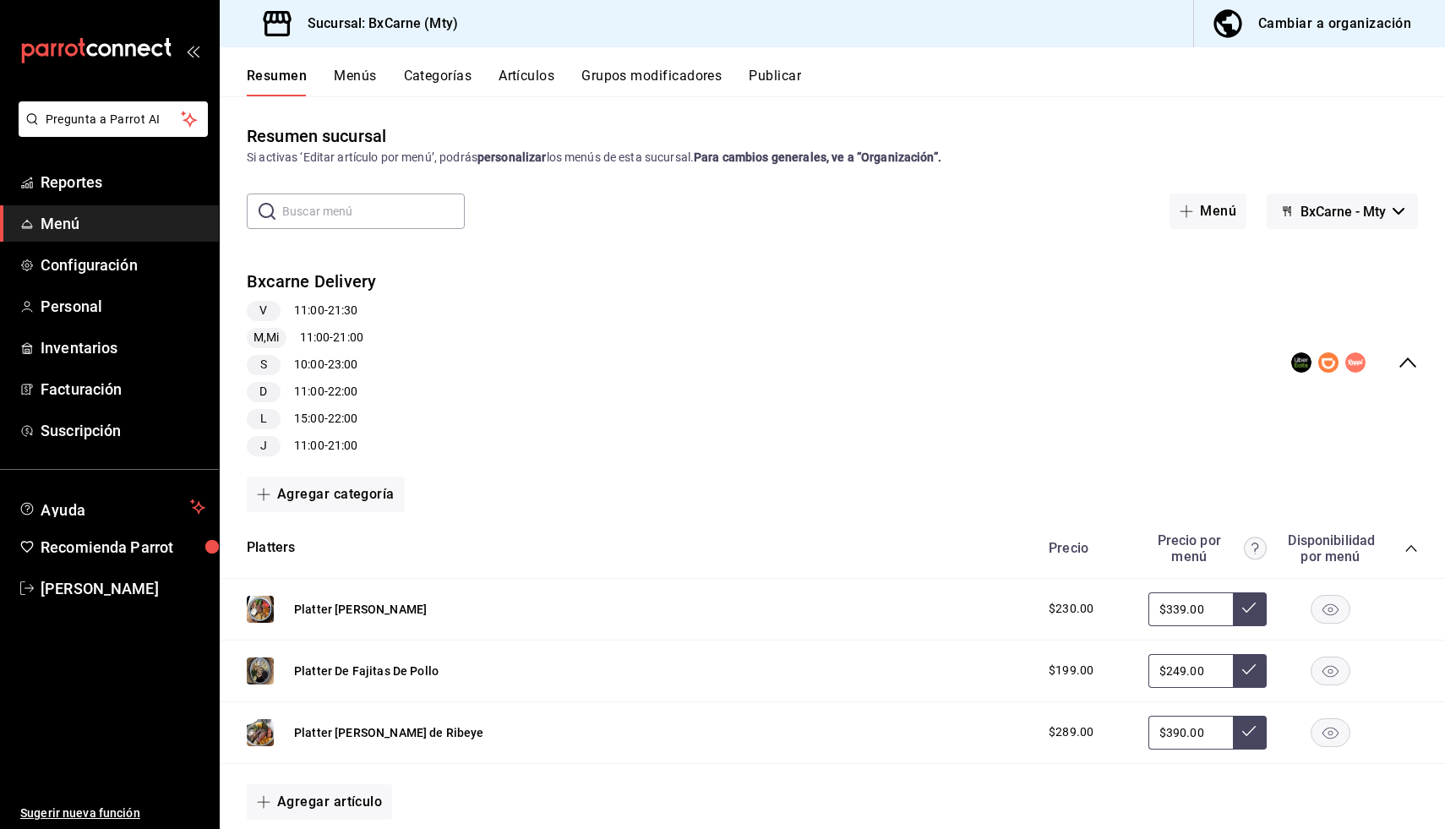
click at [1285, 218] on button "BxCarne - Mty" at bounding box center [1342, 211] width 151 height 35
click at [1298, 299] on li "Vegains" at bounding box center [1342, 296] width 112 height 41
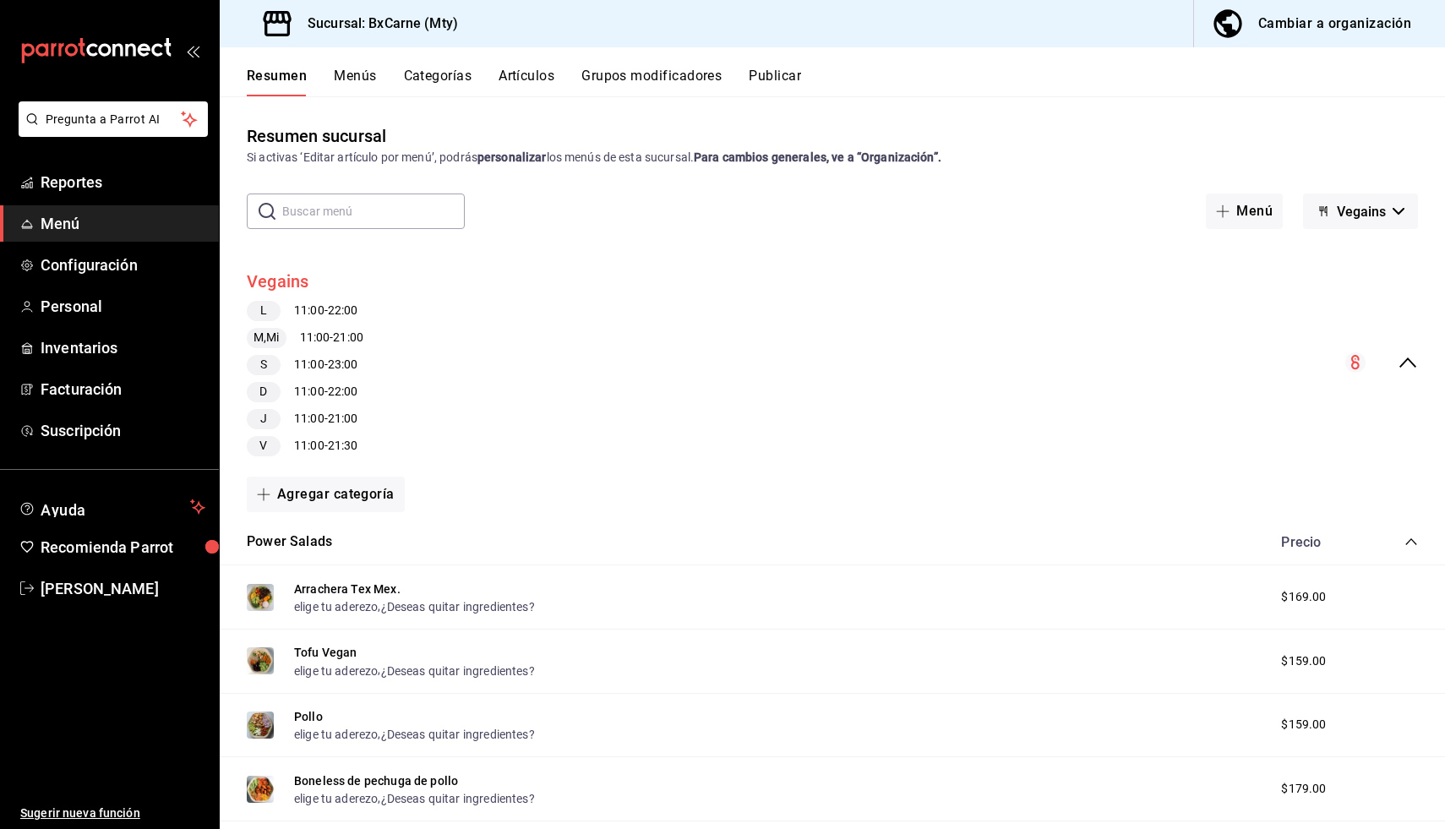
click at [272, 290] on button "Vegains" at bounding box center [278, 282] width 63 height 25
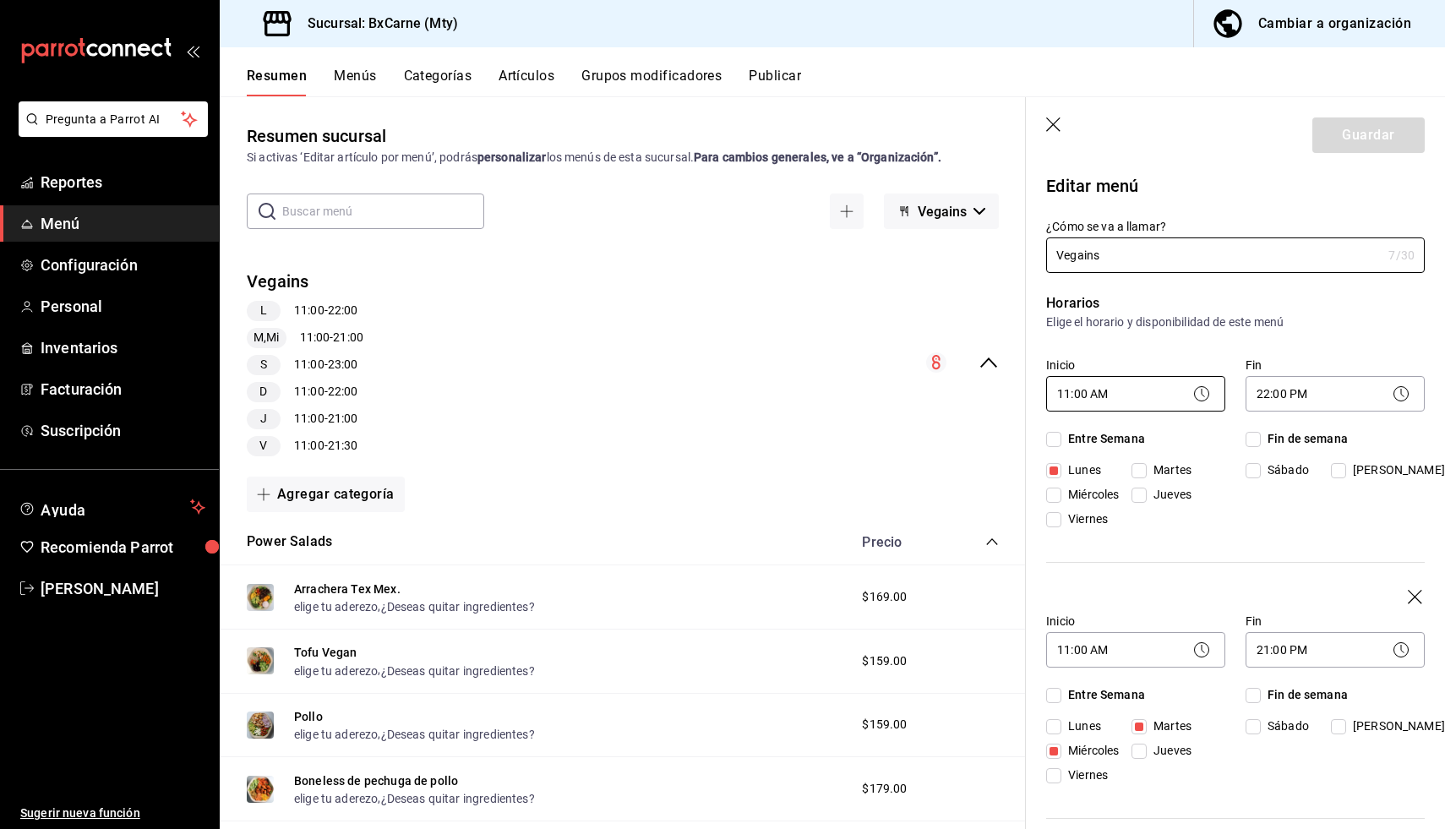
click at [1083, 397] on body "Pregunta a Parrot AI Reportes Menú Configuración Personal Inventarios Facturaci…" at bounding box center [722, 414] width 1445 height 829
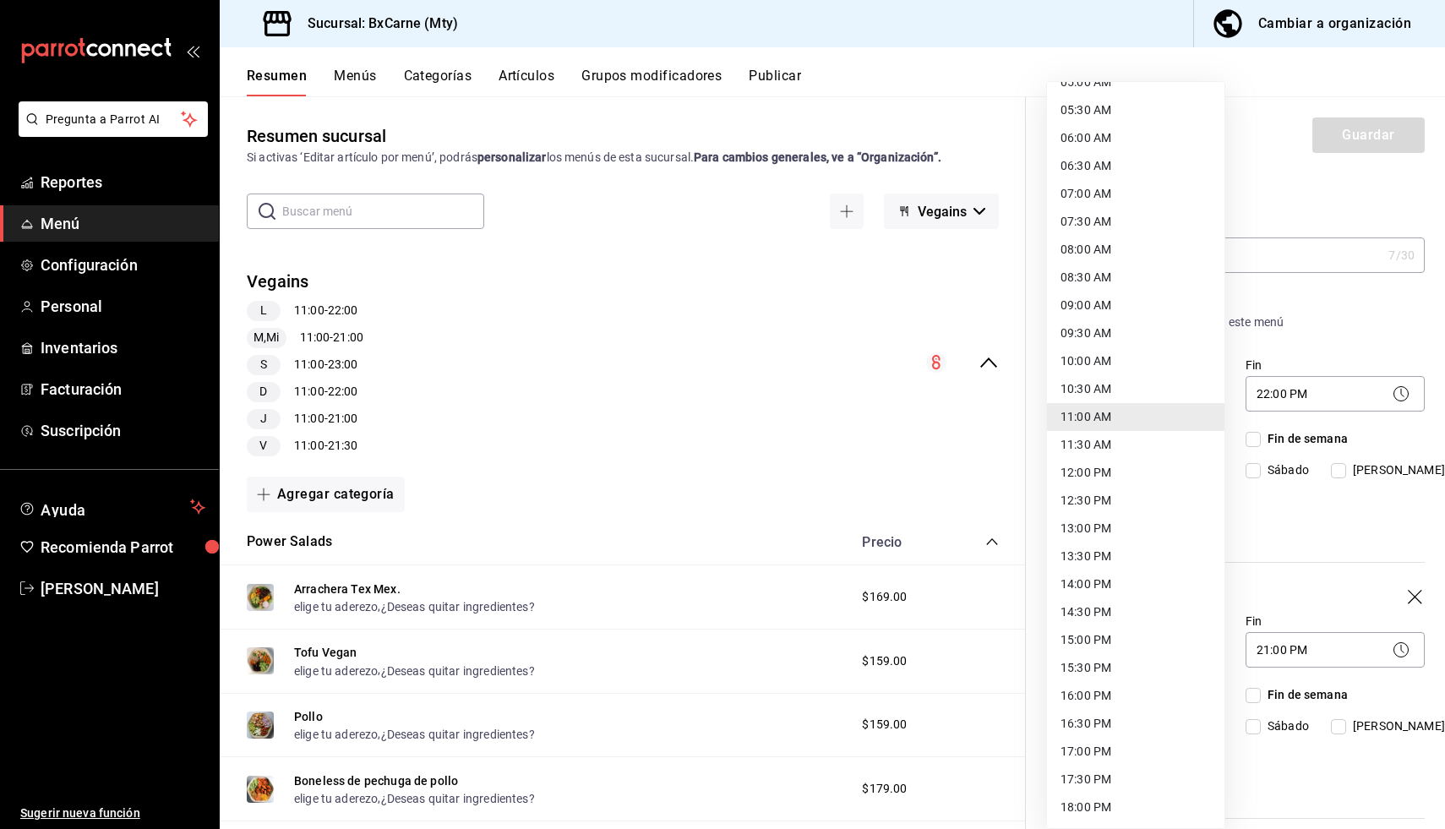
scroll to position [303, 0]
click at [1099, 630] on li "15:00 PM" at bounding box center [1135, 637] width 177 height 28
type input "15:00"
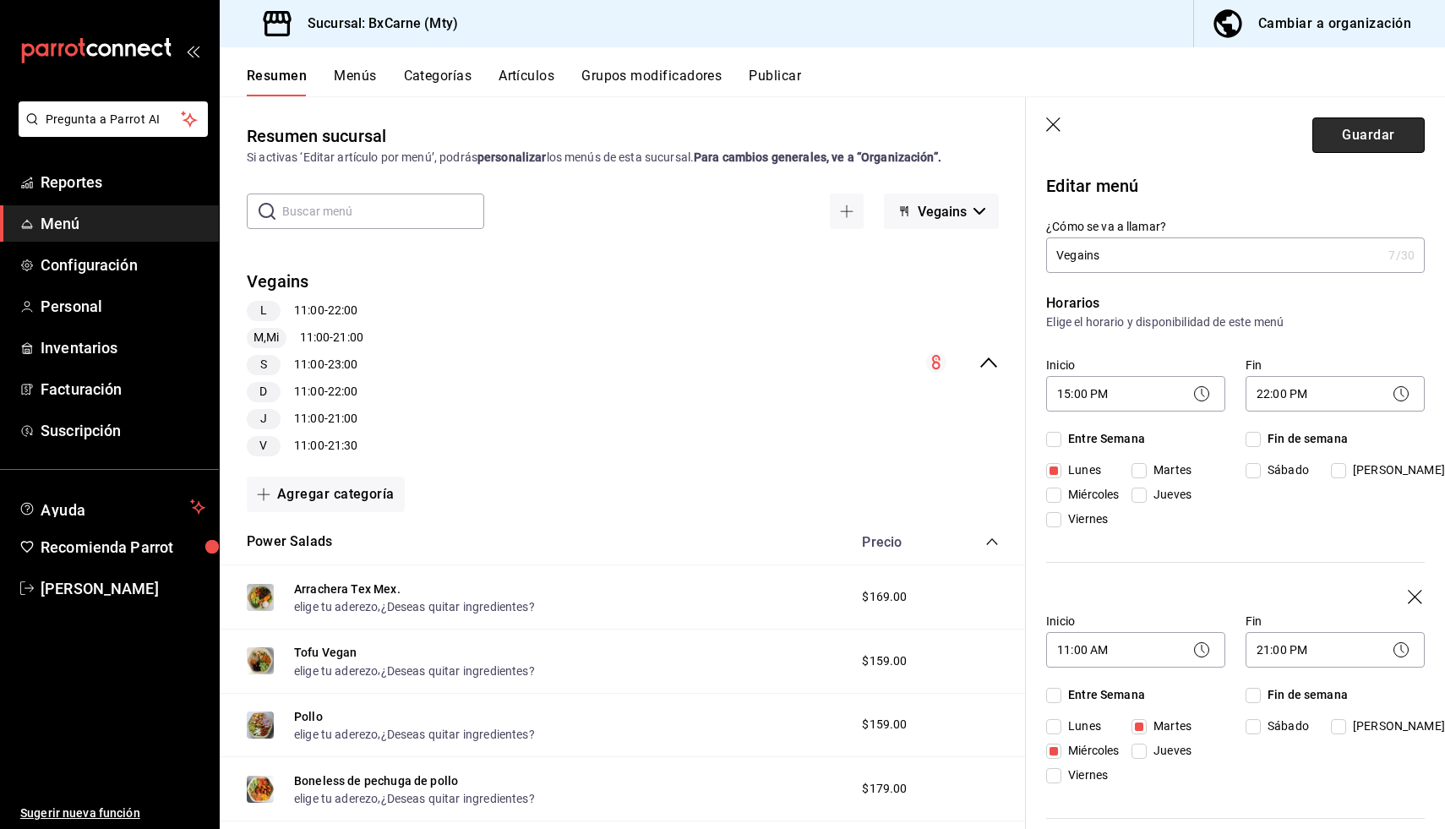
click at [1377, 141] on button "Guardar" at bounding box center [1368, 134] width 112 height 35
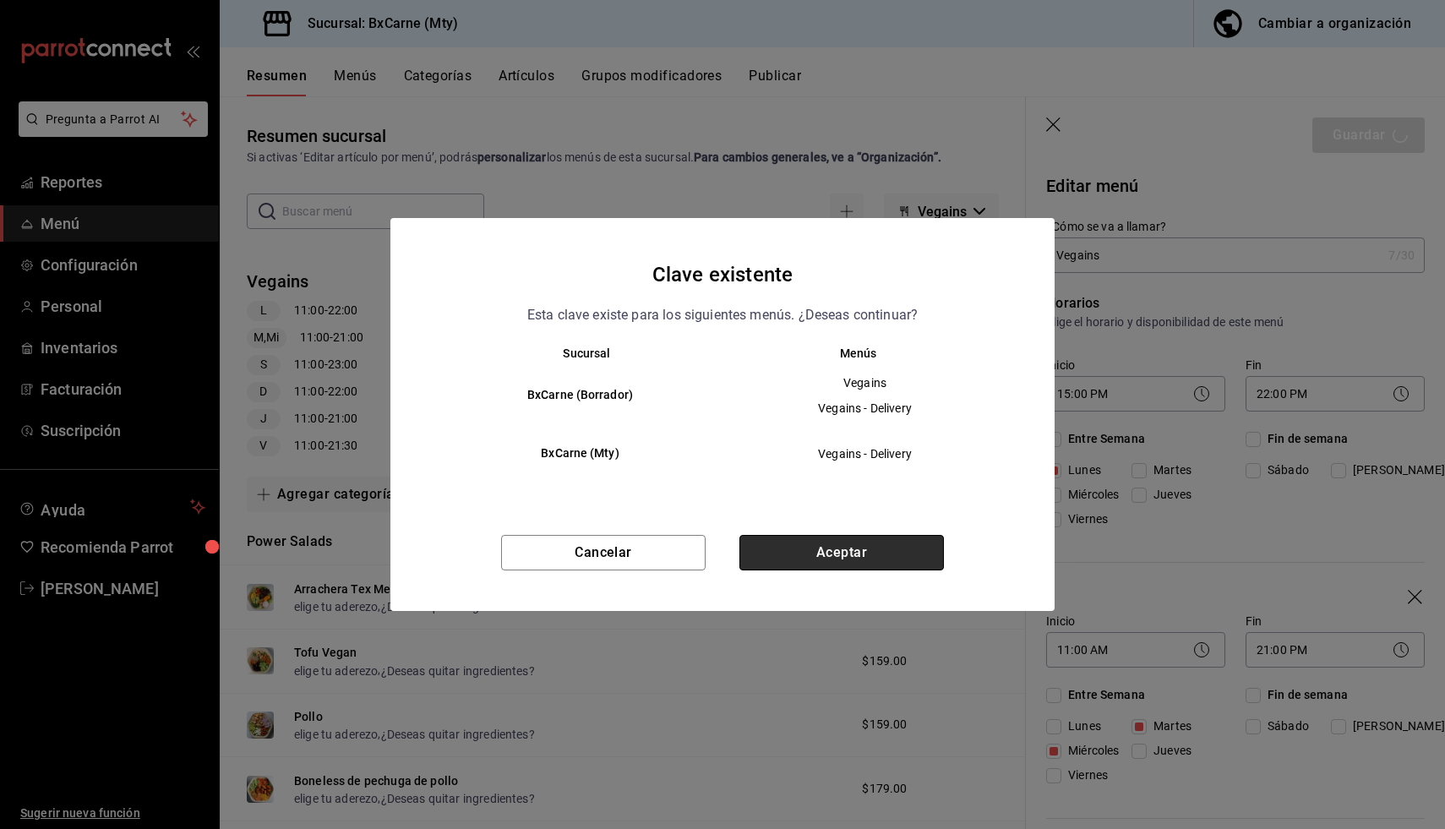
click at [842, 548] on button "Aceptar" at bounding box center [841, 552] width 205 height 35
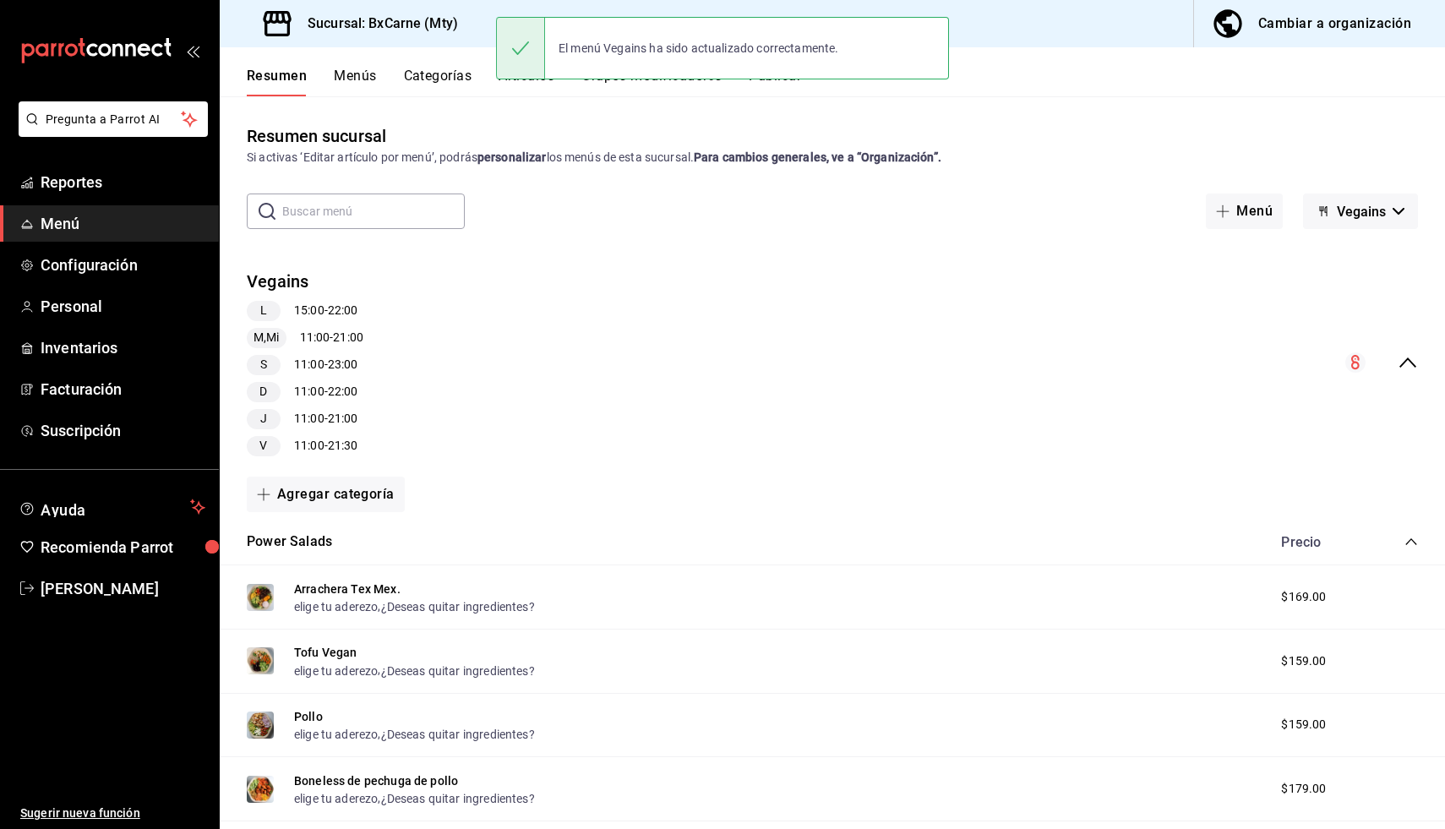
click at [977, 94] on div "Resumen Menús Categorías Artículos Grupos modificadores Publicar" at bounding box center [846, 82] width 1198 height 29
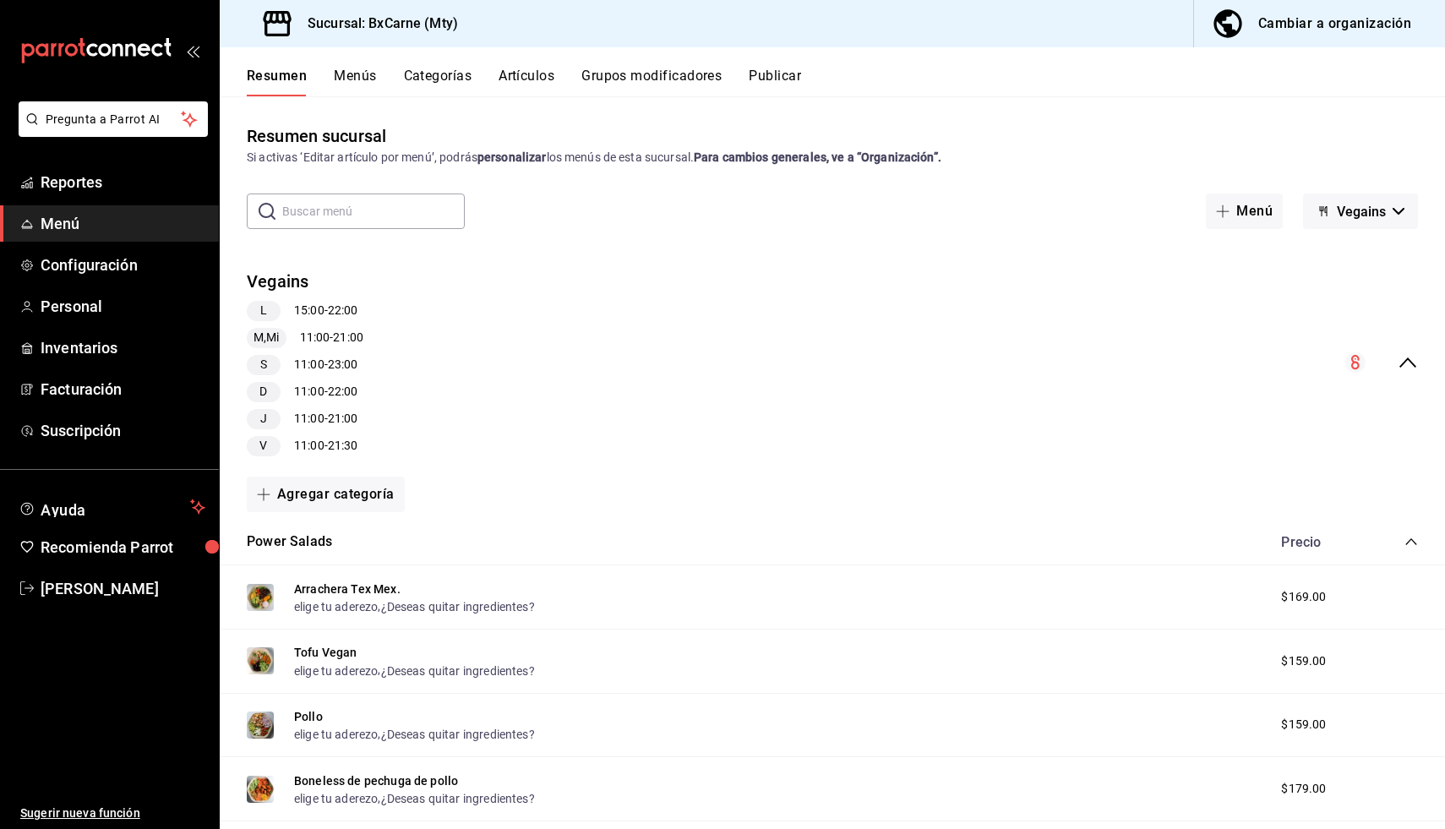
click at [777, 77] on button "Publicar" at bounding box center [775, 82] width 52 height 29
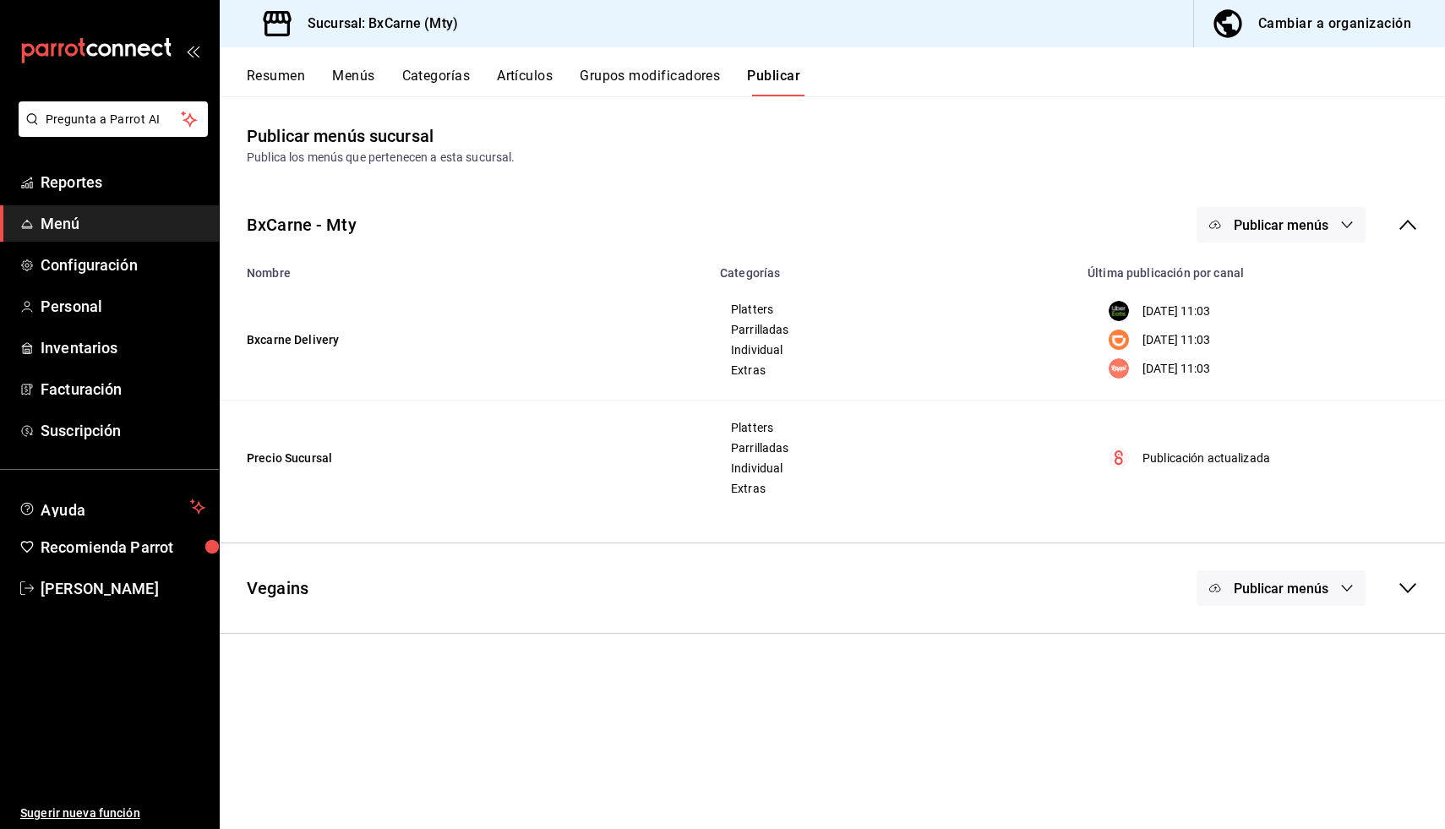
click at [1234, 599] on button "Publicar menús" at bounding box center [1281, 587] width 169 height 35
click at [1253, 645] on div at bounding box center [1241, 643] width 47 height 27
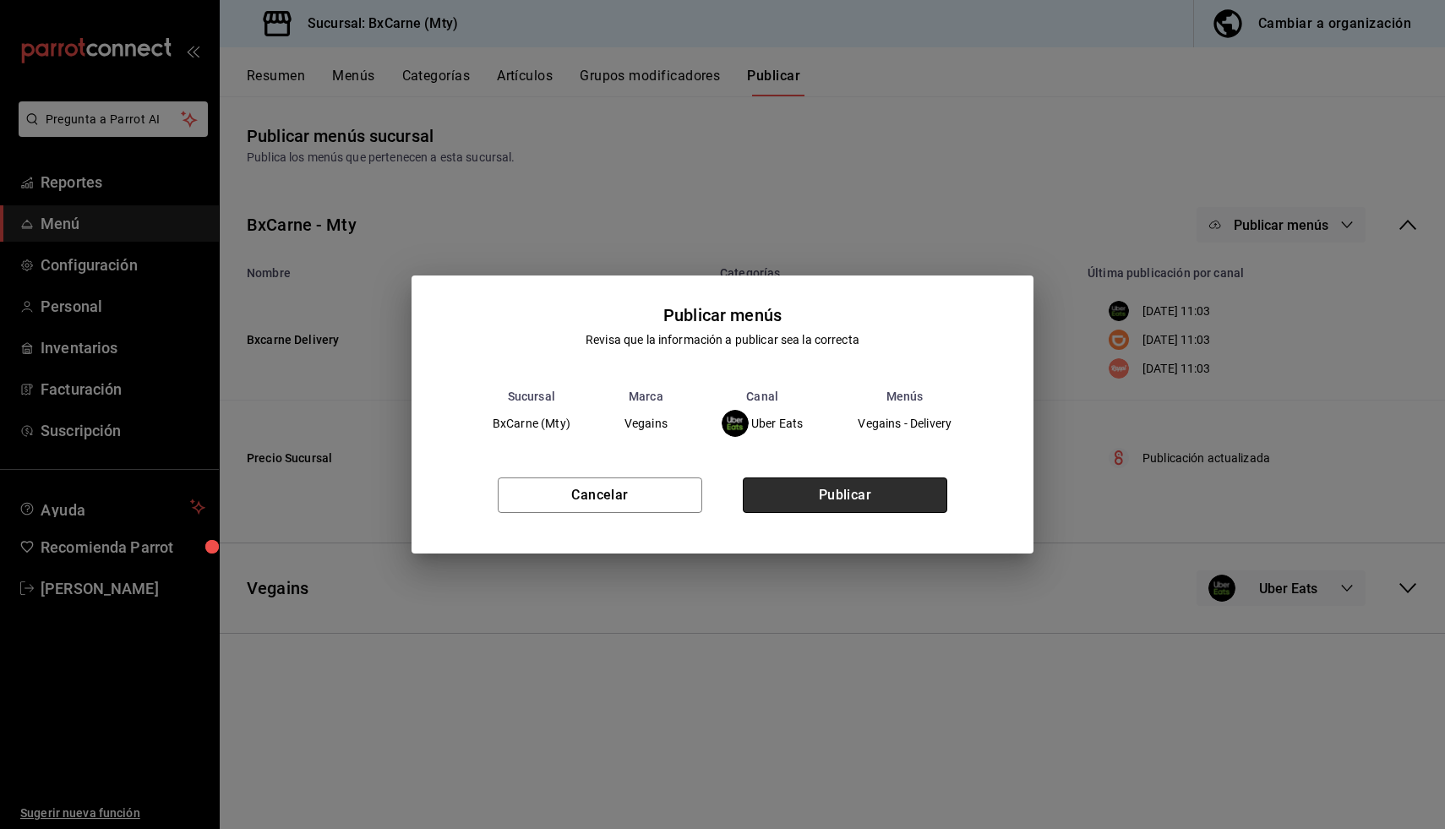
click at [878, 510] on button "Publicar" at bounding box center [845, 494] width 205 height 35
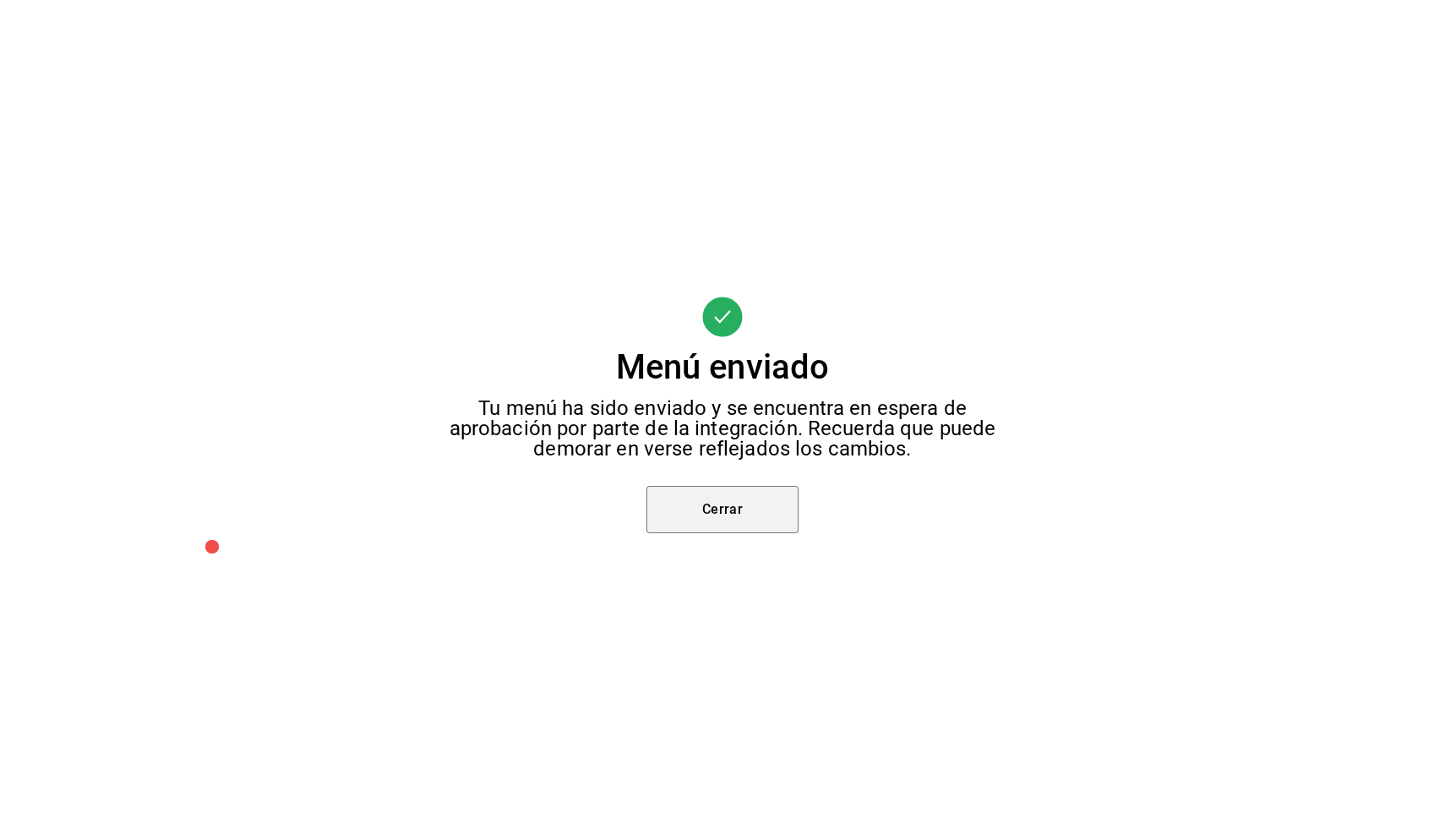
click at [748, 502] on button "Cerrar" at bounding box center [722, 509] width 152 height 47
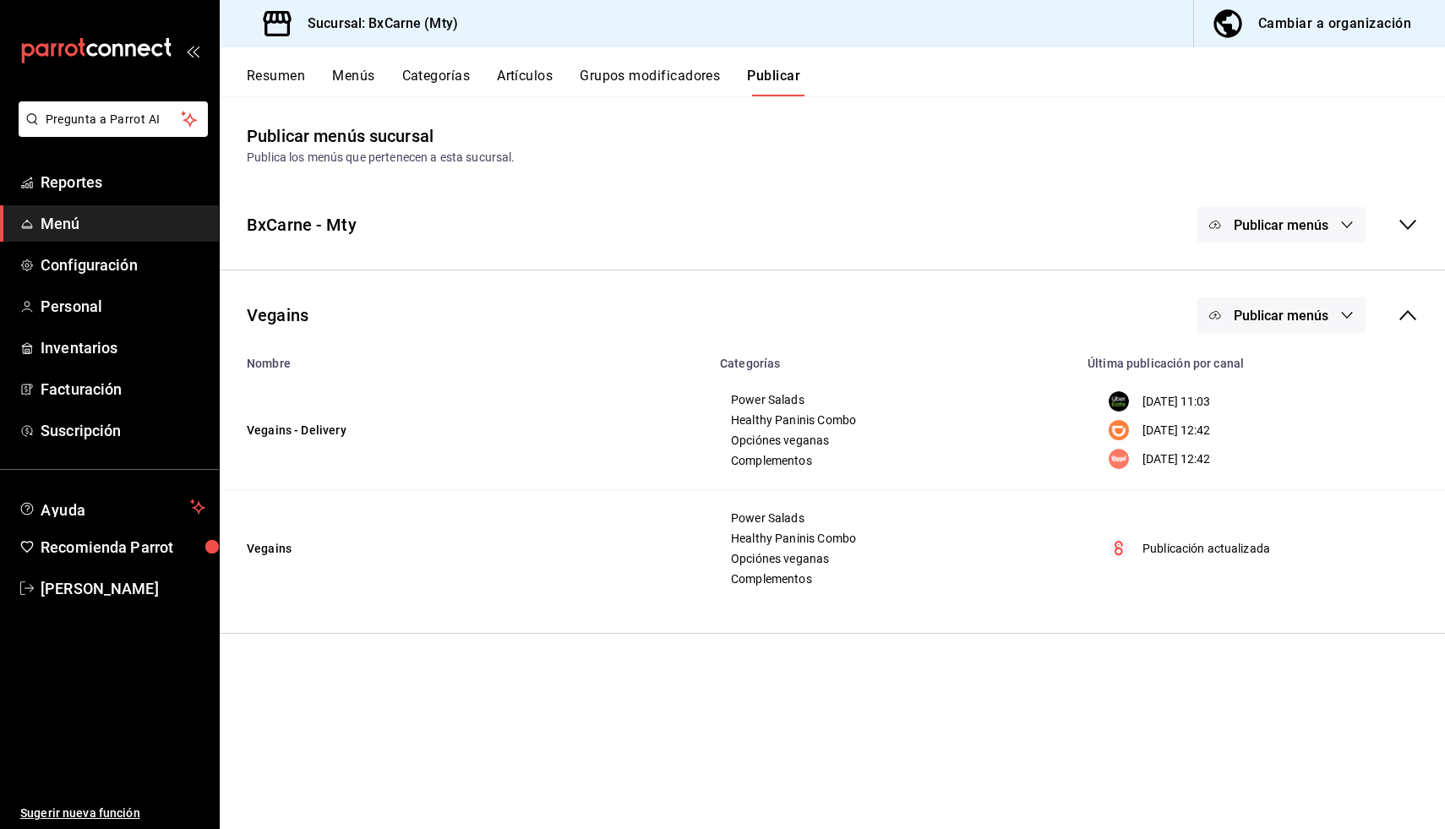
click at [1274, 329] on button "Publicar menús" at bounding box center [1281, 314] width 169 height 35
click at [1273, 430] on li "DiDi Food" at bounding box center [1281, 417] width 155 height 47
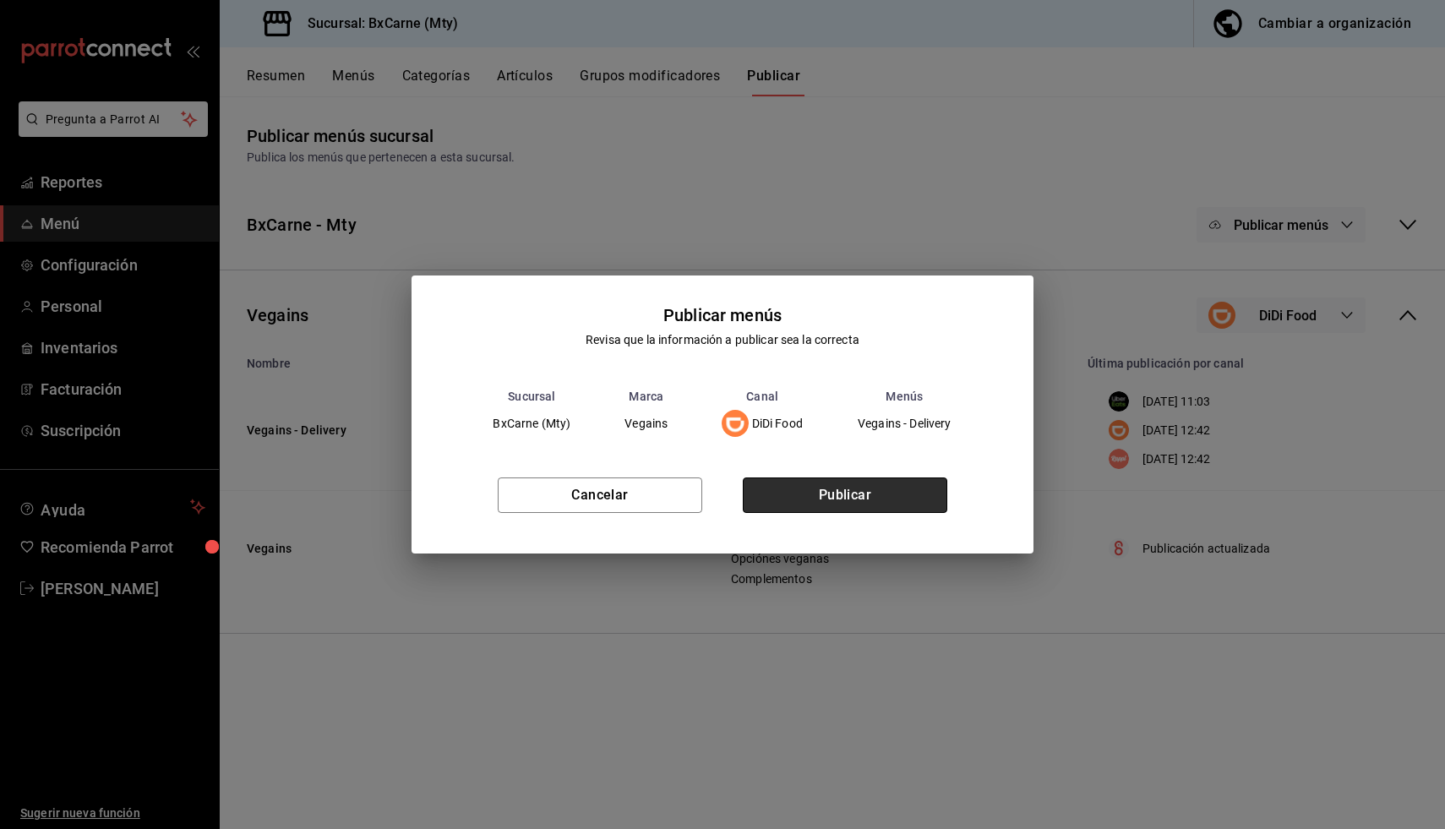
click at [852, 503] on button "Publicar" at bounding box center [845, 494] width 205 height 35
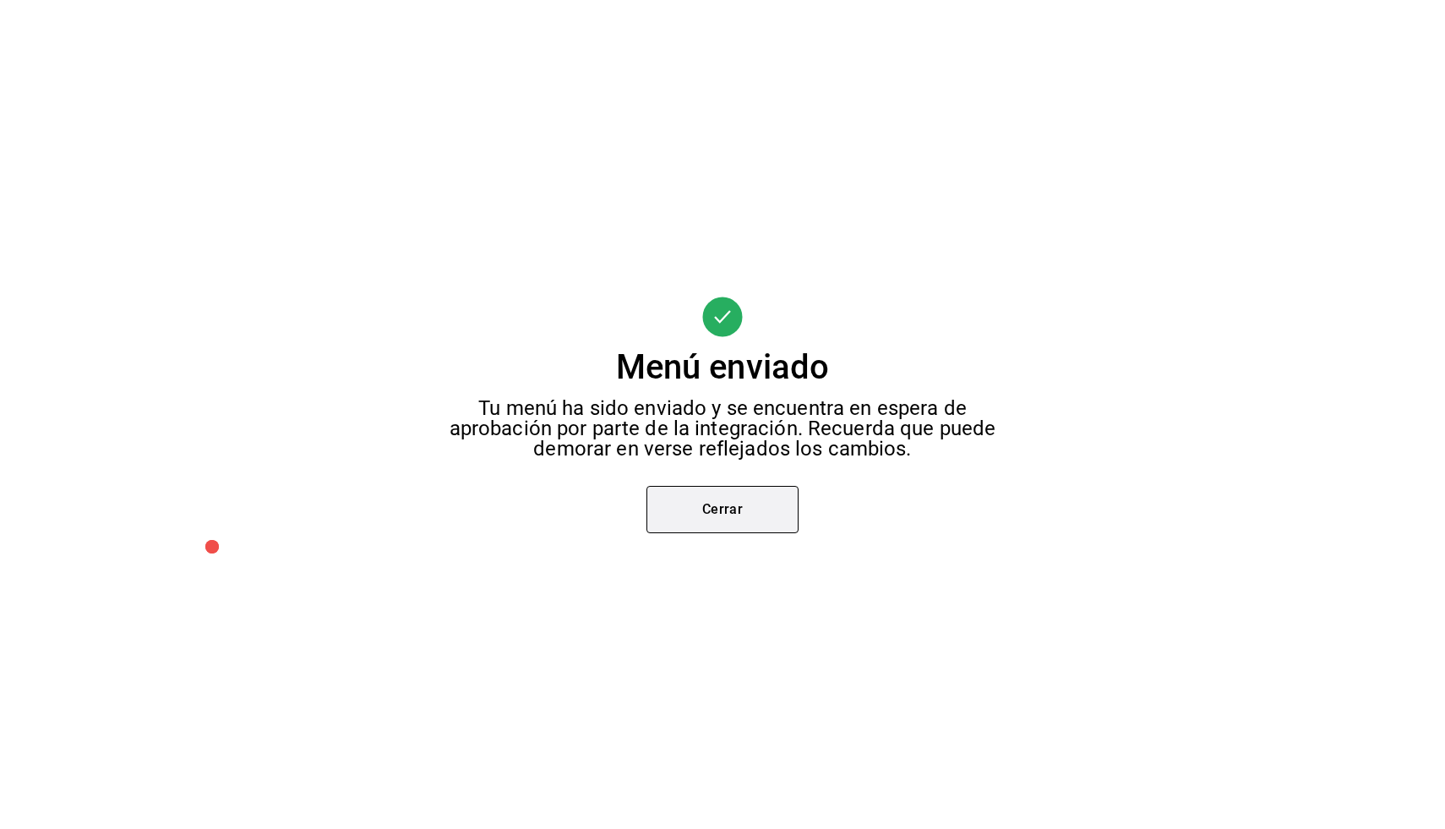
click at [798, 506] on button "Cerrar" at bounding box center [722, 509] width 152 height 47
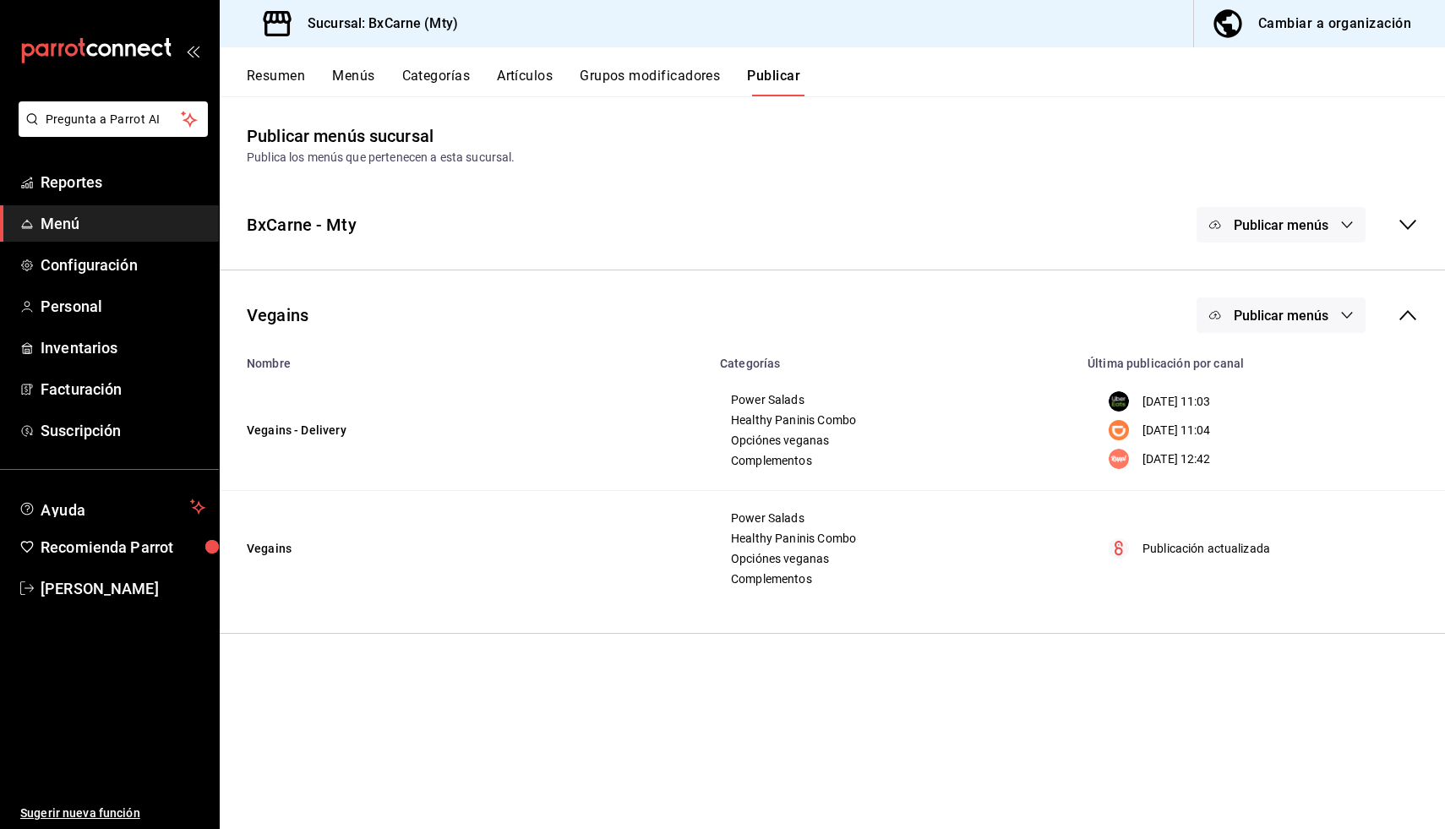
click at [1270, 325] on button "Publicar menús" at bounding box center [1281, 314] width 169 height 35
click at [1262, 461] on div at bounding box center [1241, 464] width 47 height 27
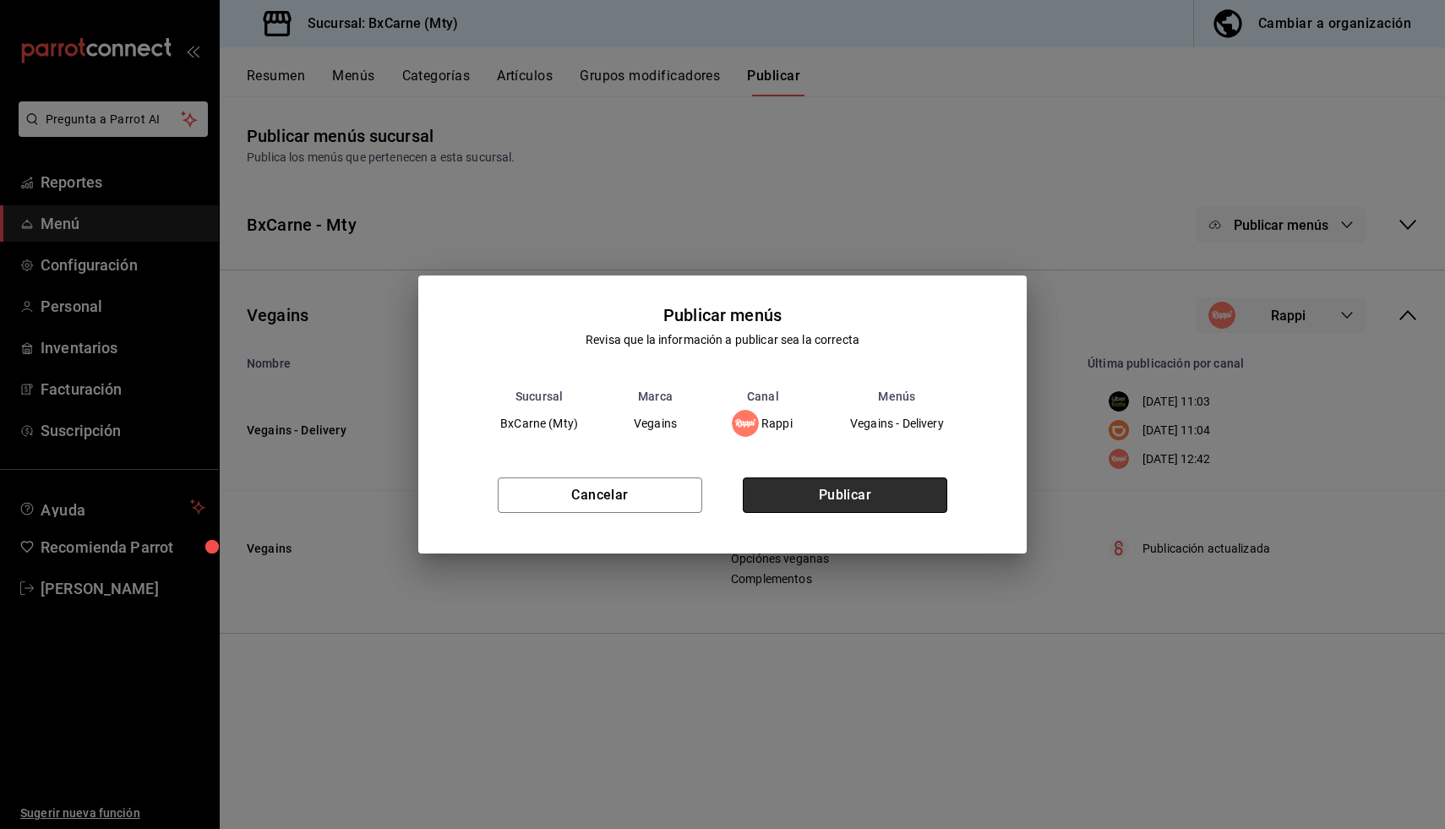
click at [846, 498] on button "Publicar" at bounding box center [845, 494] width 205 height 35
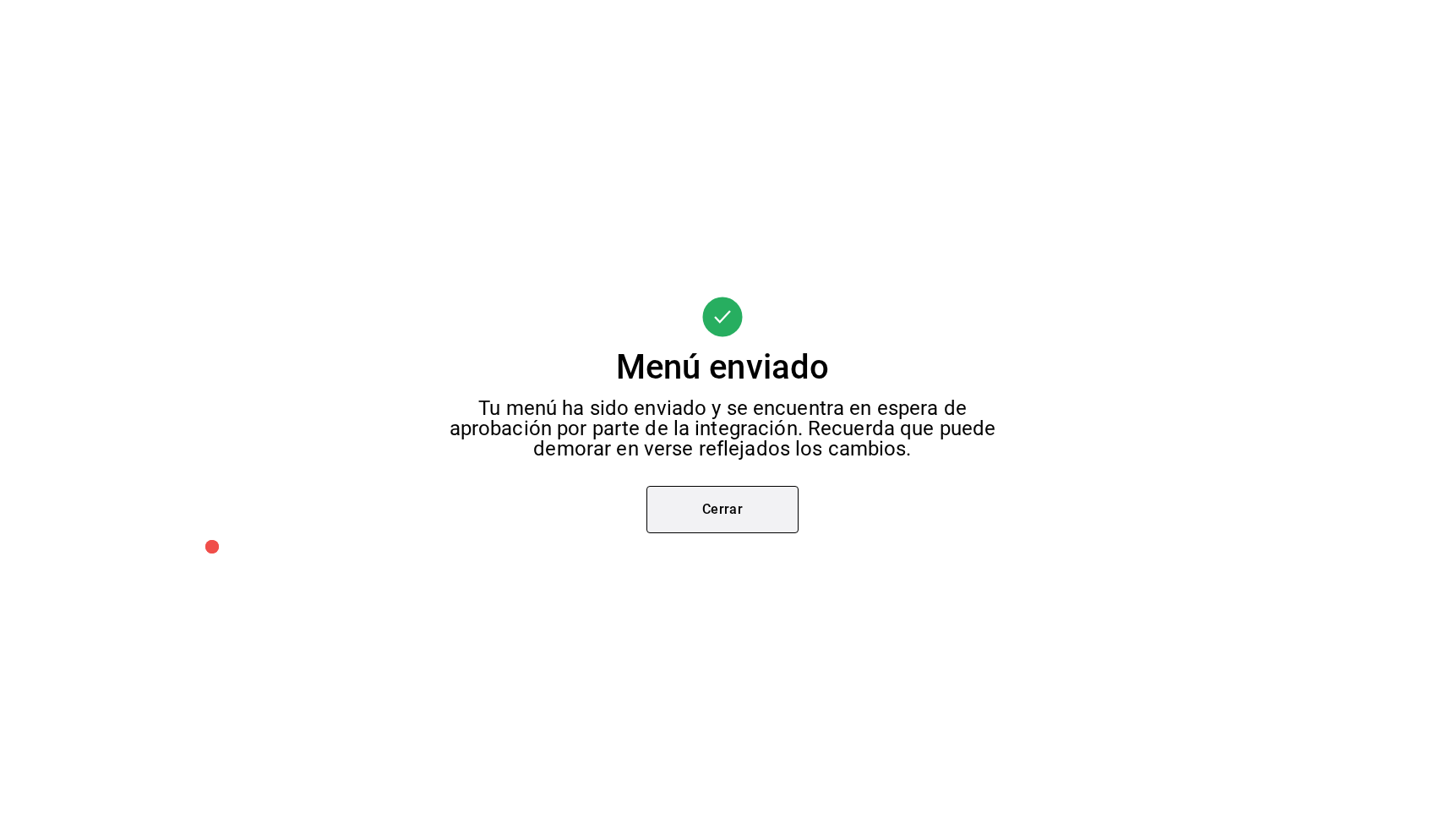
click at [778, 510] on button "Cerrar" at bounding box center [722, 509] width 152 height 47
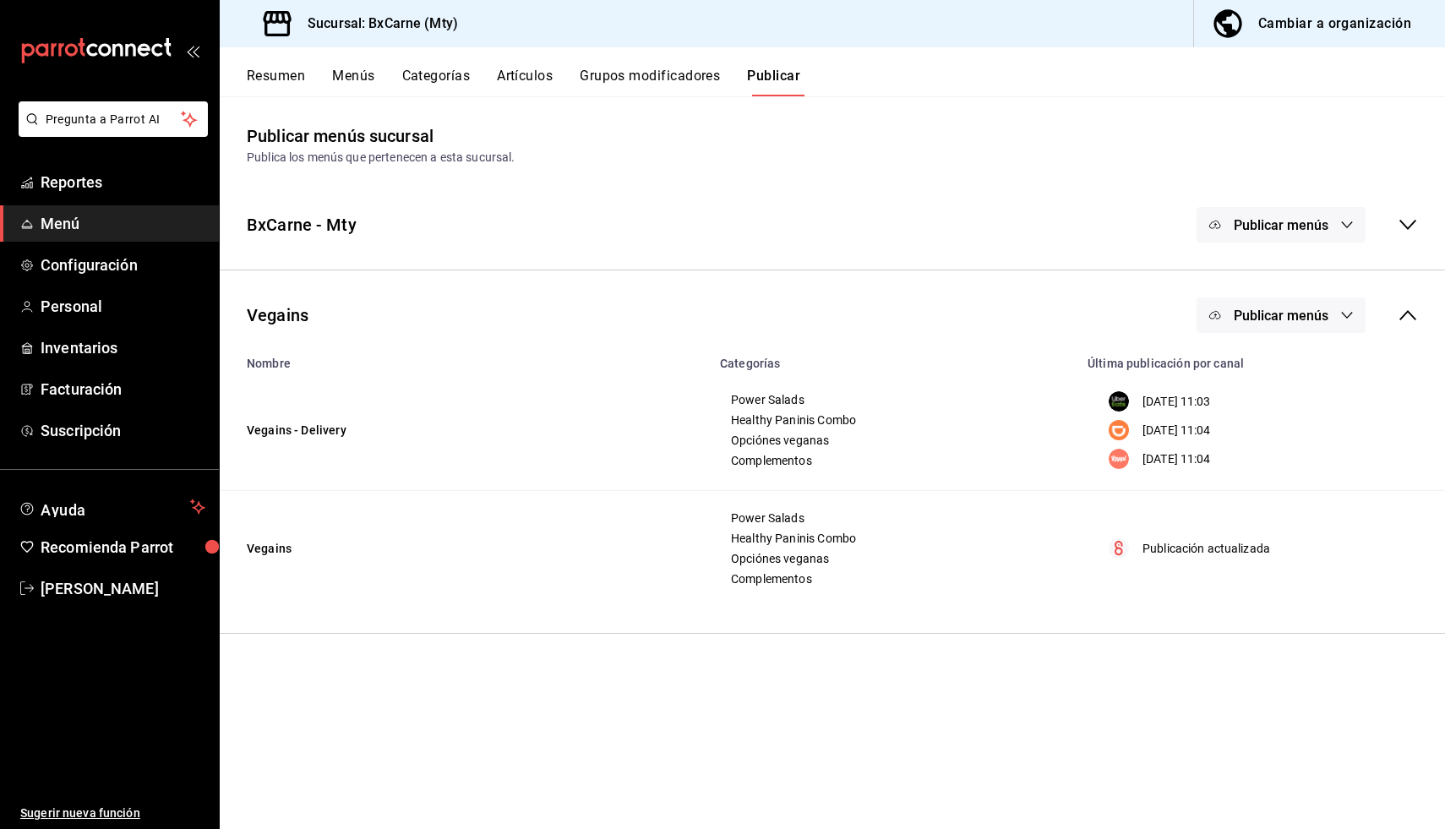
click at [1059, 509] on td "Power Salads Healthy Paninis Combo Opciónes veganas Complementos" at bounding box center [894, 549] width 368 height 116
click at [268, 68] on button "Resumen" at bounding box center [276, 82] width 58 height 29
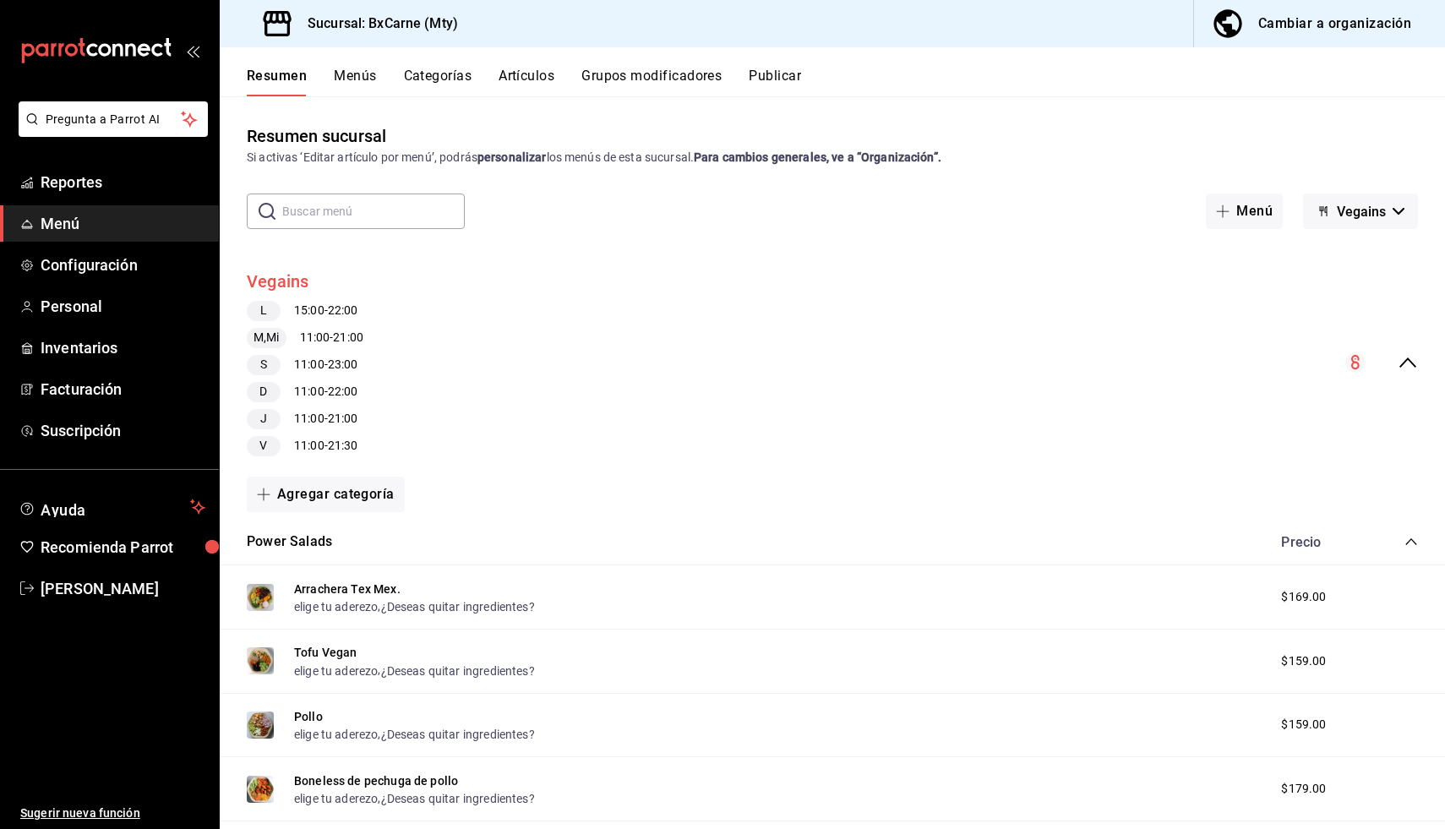
click at [286, 281] on button "Vegains" at bounding box center [278, 282] width 63 height 25
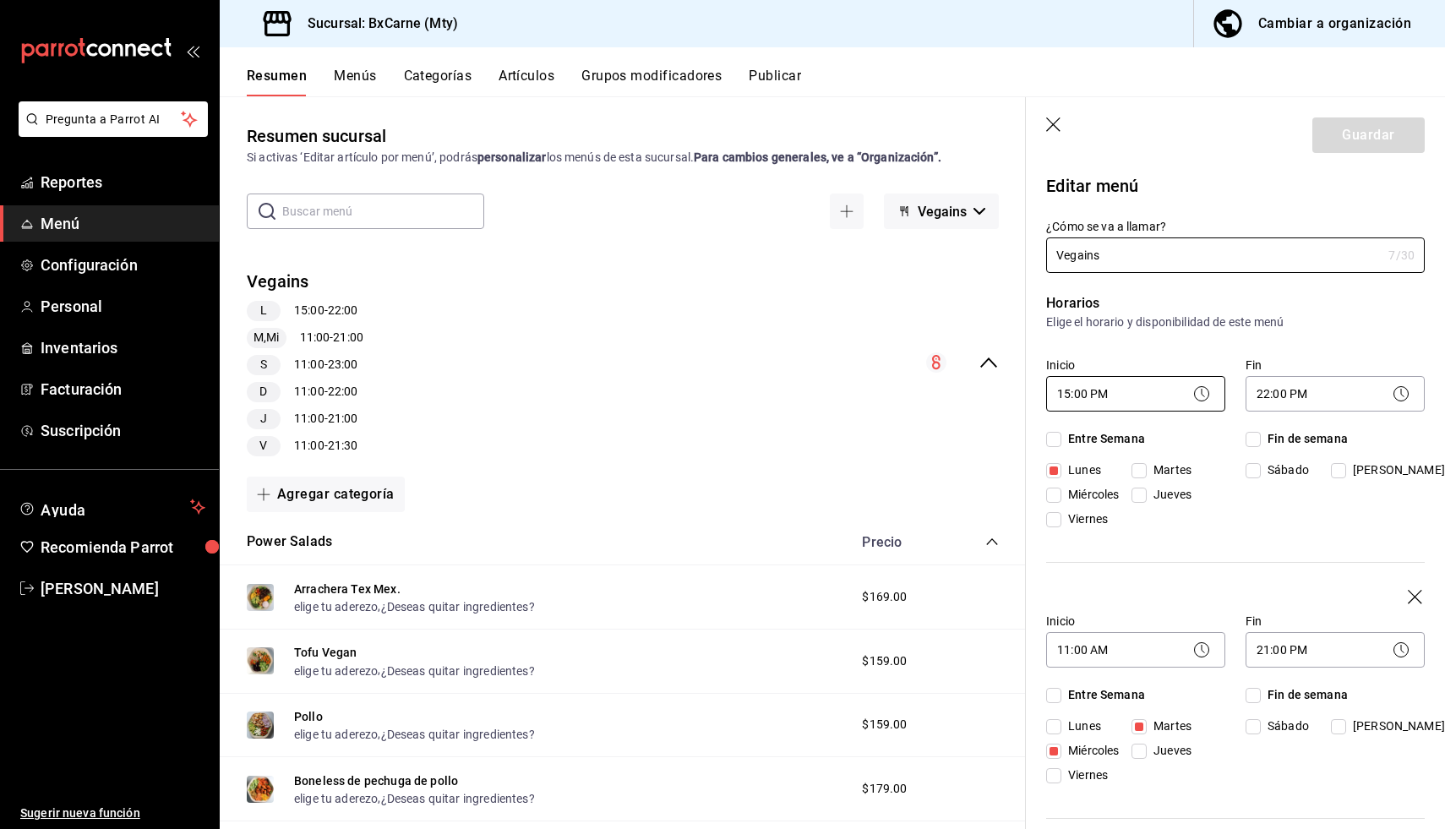
click at [1077, 393] on body "Pregunta a Parrot AI Reportes Menú Configuración Personal Inventarios Facturaci…" at bounding box center [722, 414] width 1445 height 829
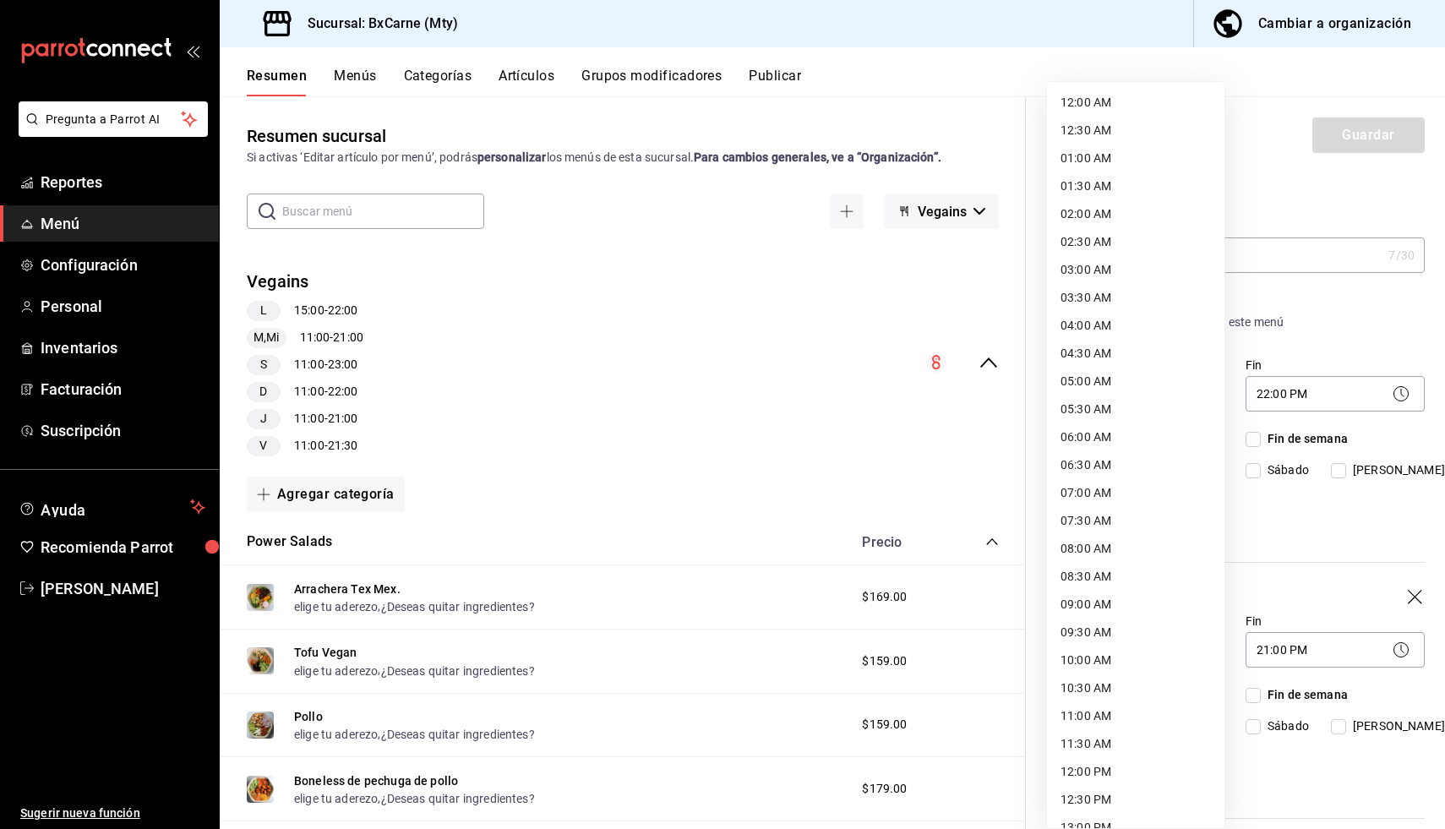
scroll to position [484, 0]
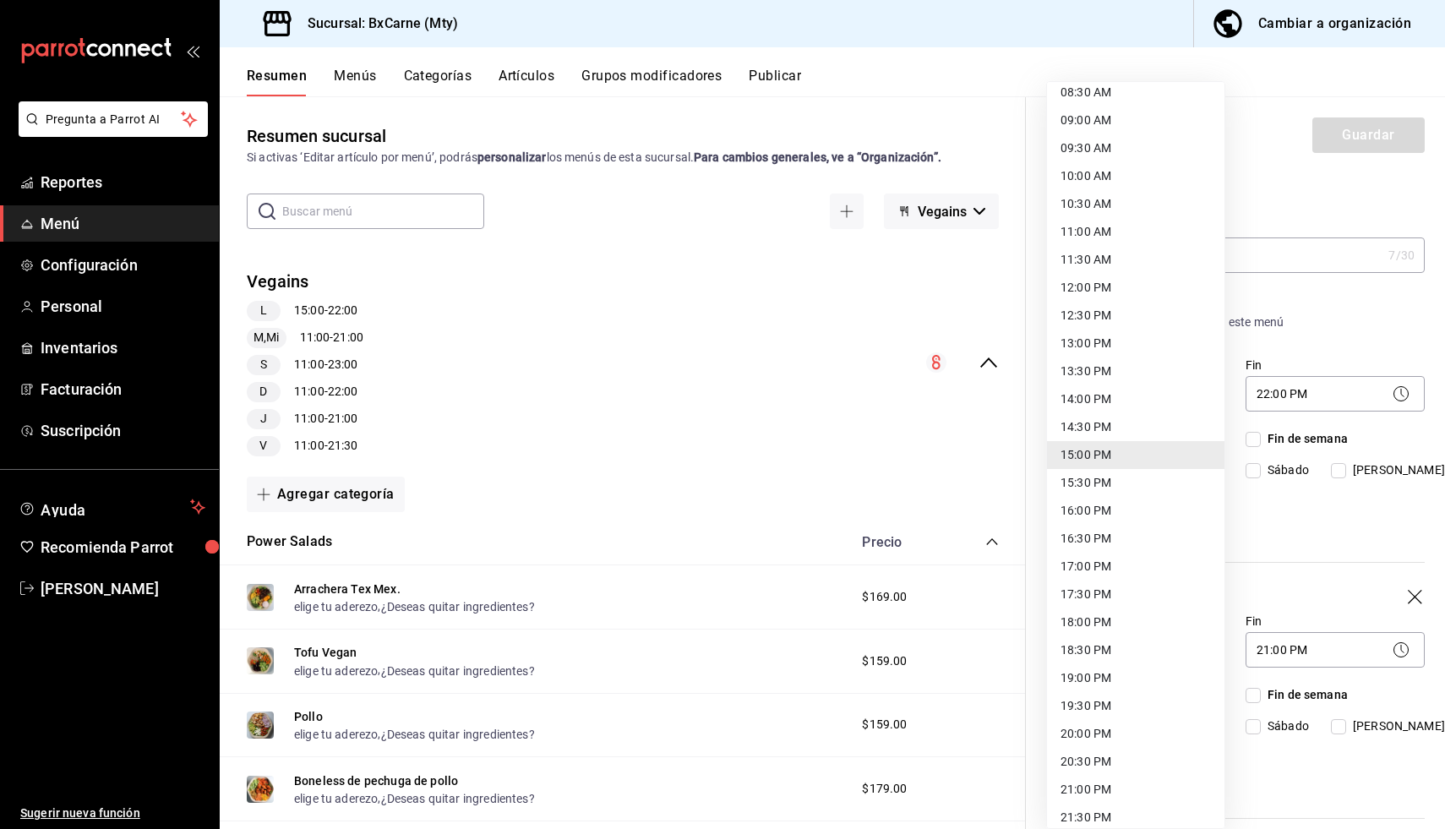
click at [1076, 316] on li "12:30 PM" at bounding box center [1135, 316] width 177 height 28
type input "12:30"
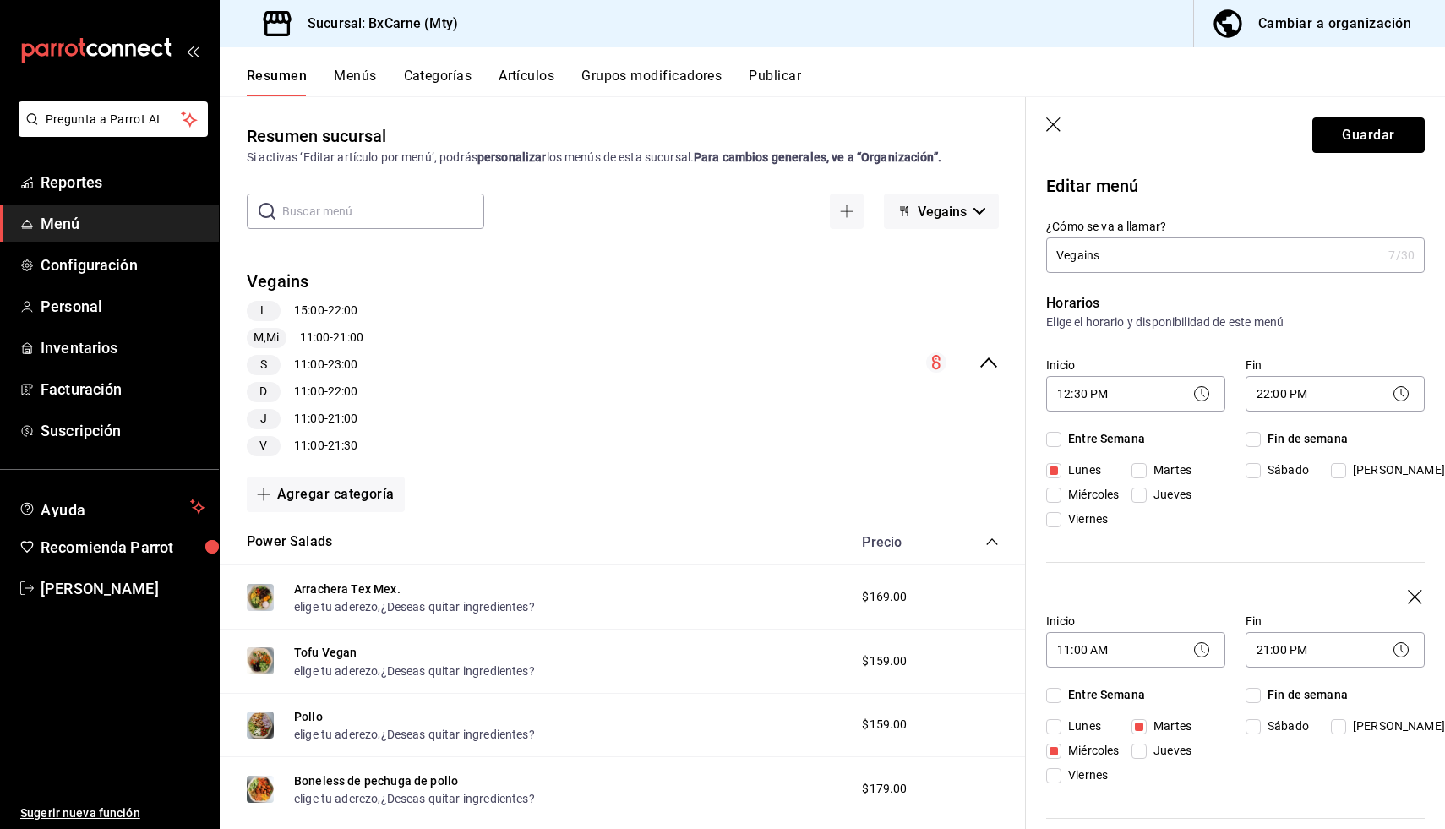
click at [1356, 134] on button "Guardar" at bounding box center [1368, 134] width 112 height 35
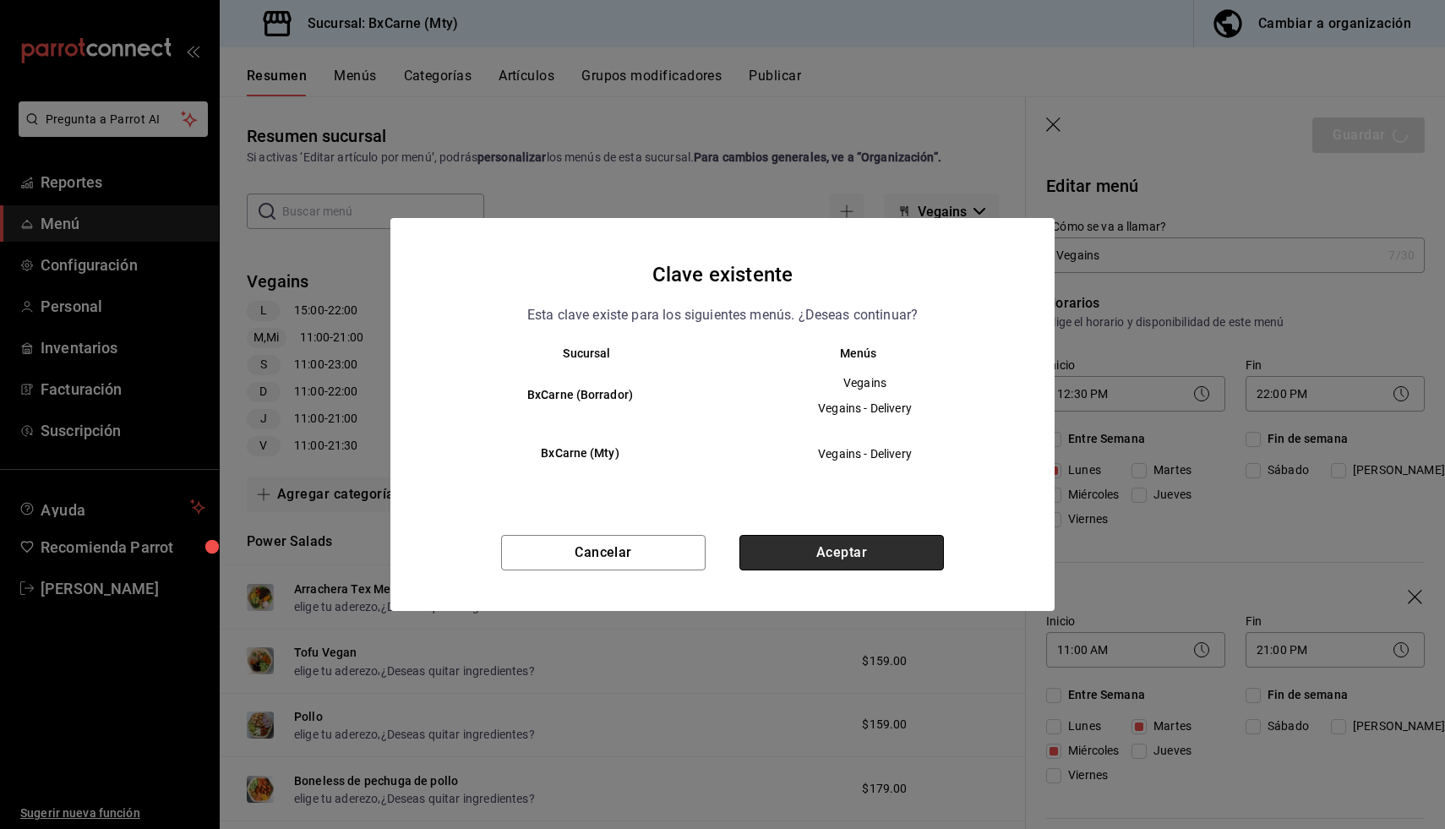
click at [880, 540] on button "Aceptar" at bounding box center [841, 552] width 205 height 35
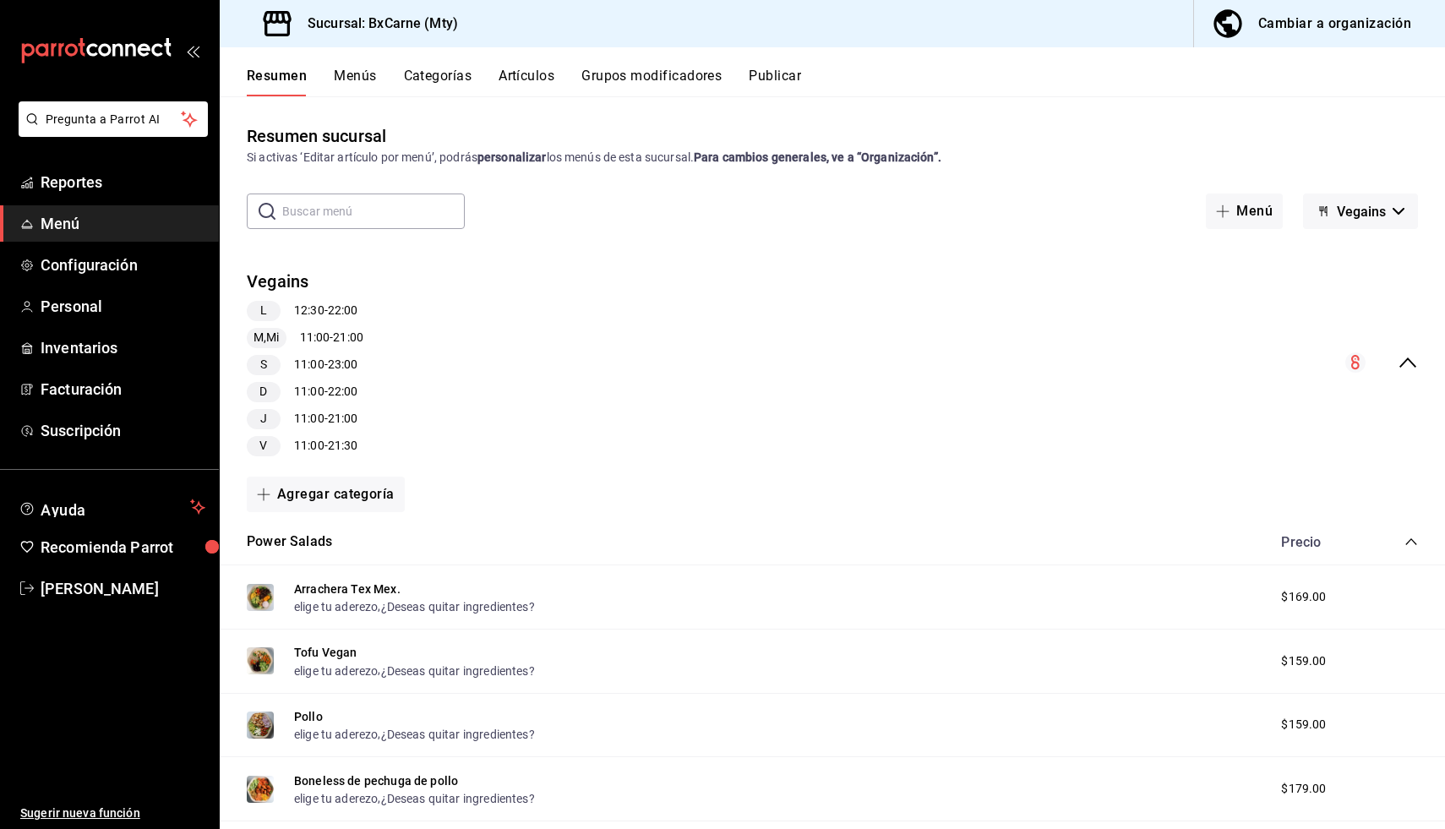
click at [764, 79] on div "Pregunta a Parrot AI Reportes Menú Configuración Personal Inventarios Facturaci…" at bounding box center [722, 414] width 1445 height 829
click at [764, 79] on button "Publicar" at bounding box center [775, 82] width 52 height 29
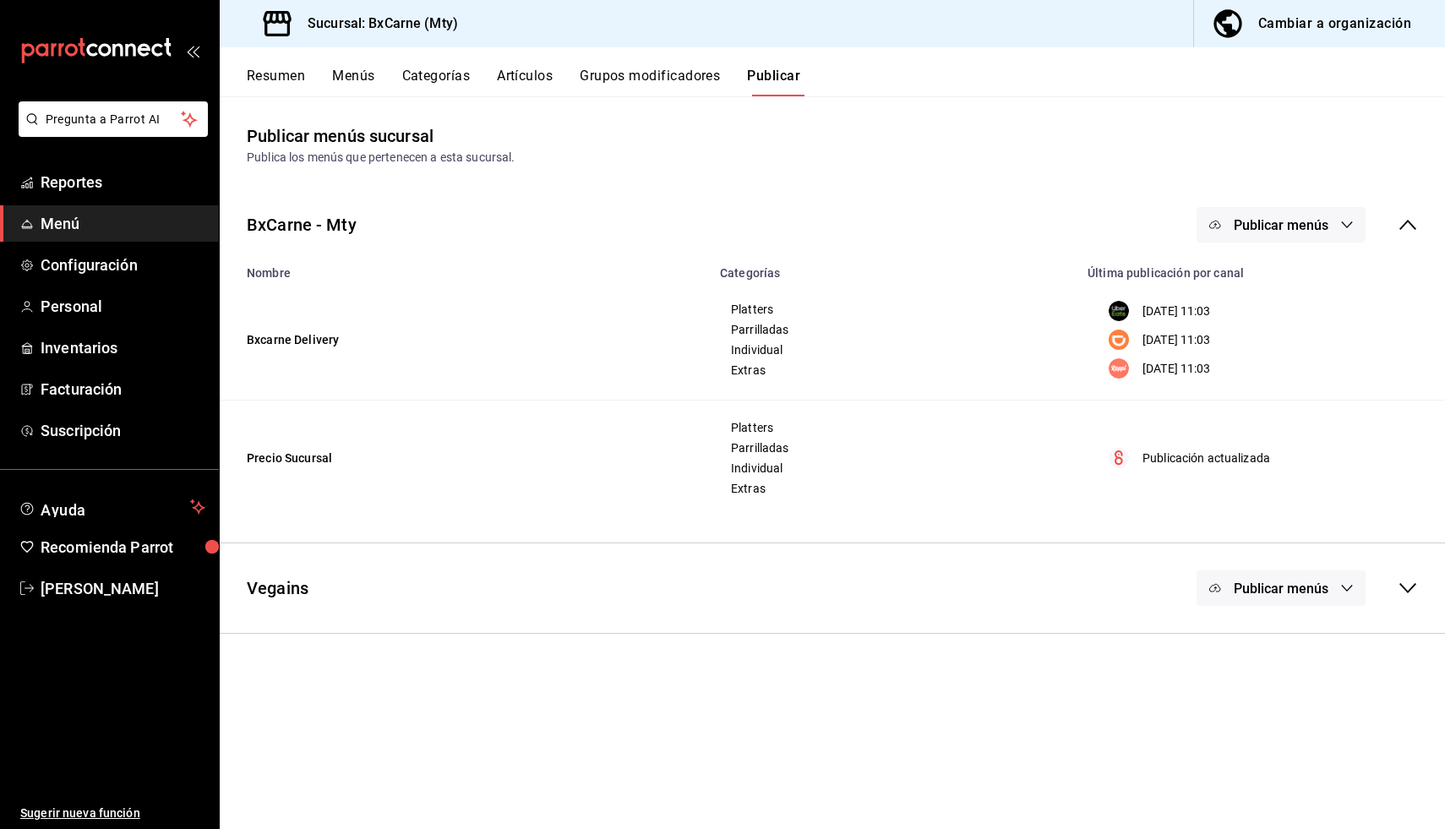
click at [1207, 598] on button "Publicar menús" at bounding box center [1281, 587] width 169 height 35
click at [1227, 631] on img at bounding box center [1231, 643] width 27 height 27
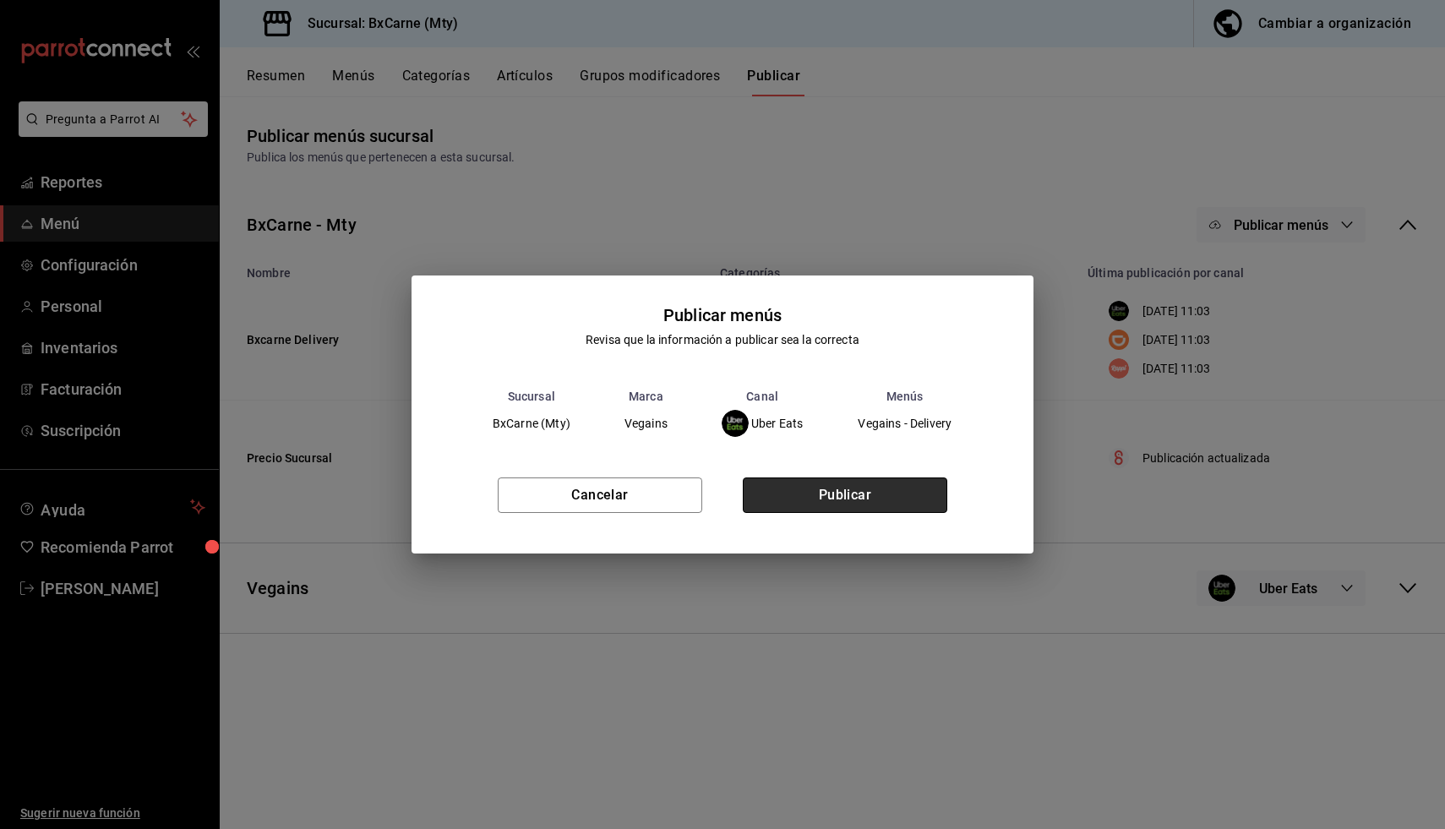
click at [871, 504] on button "Publicar" at bounding box center [845, 494] width 205 height 35
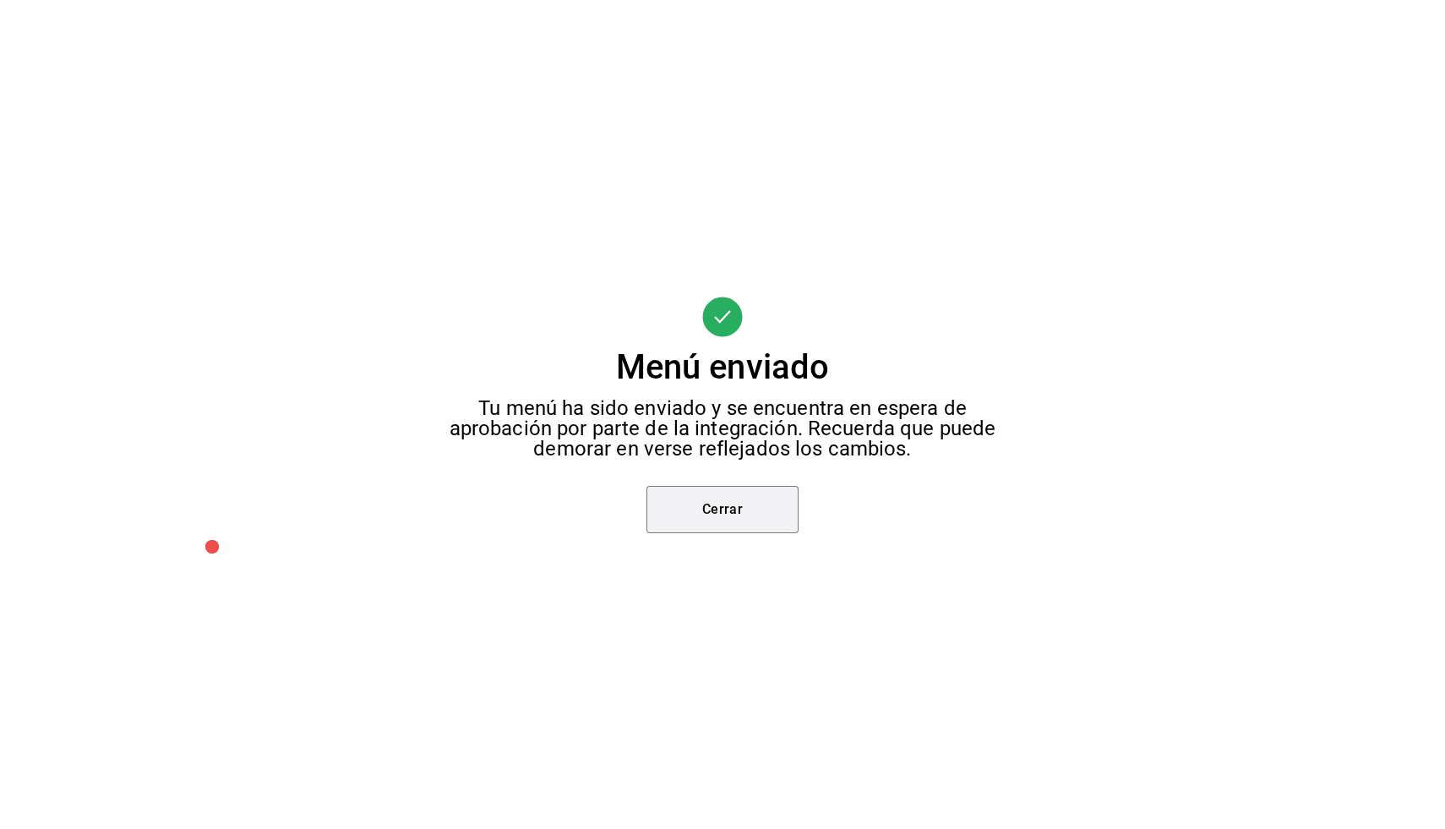
click at [777, 519] on button "Cerrar" at bounding box center [722, 509] width 152 height 47
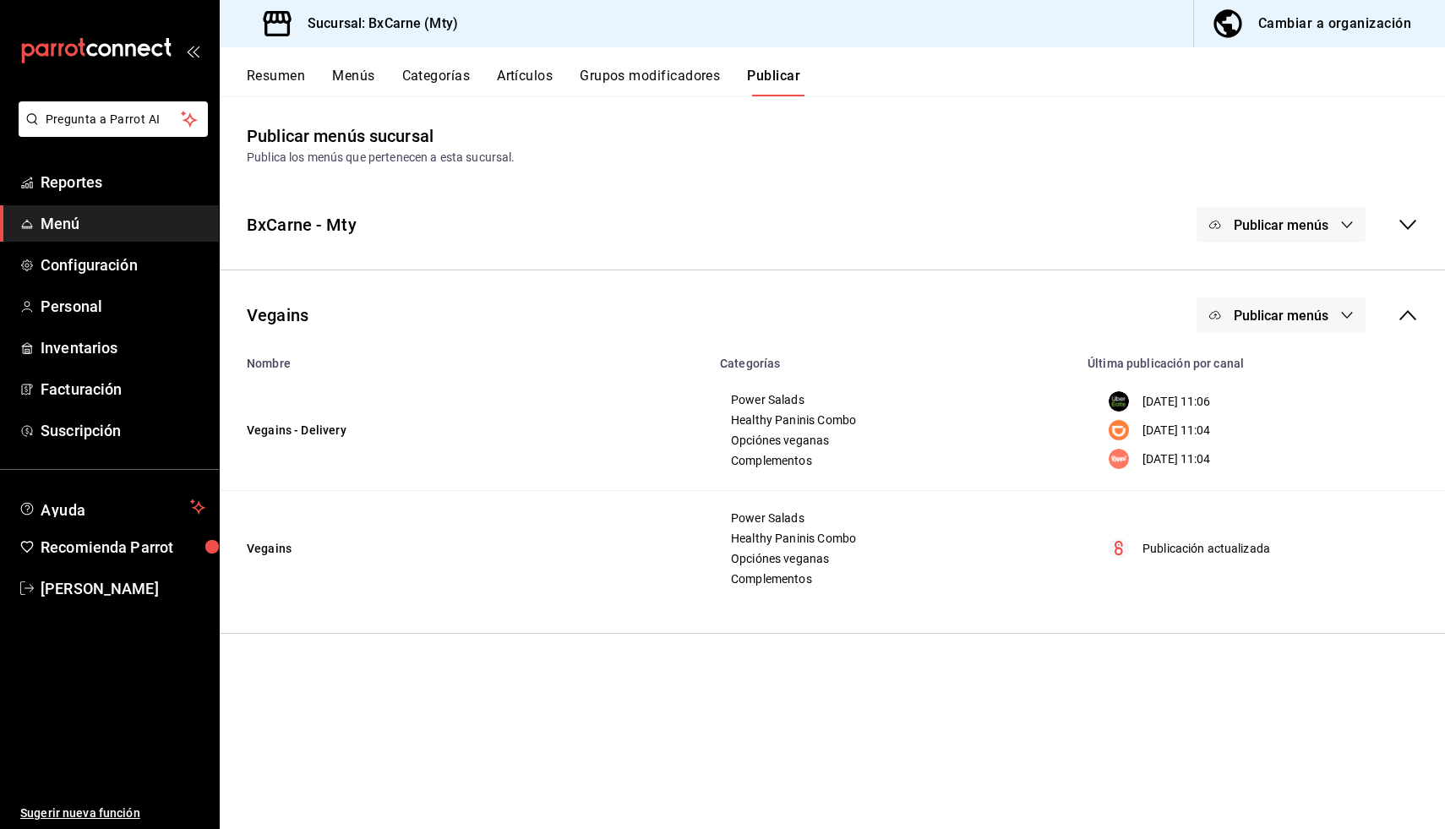
click at [1193, 323] on div "Vegains Publicar menús" at bounding box center [832, 315] width 1225 height 63
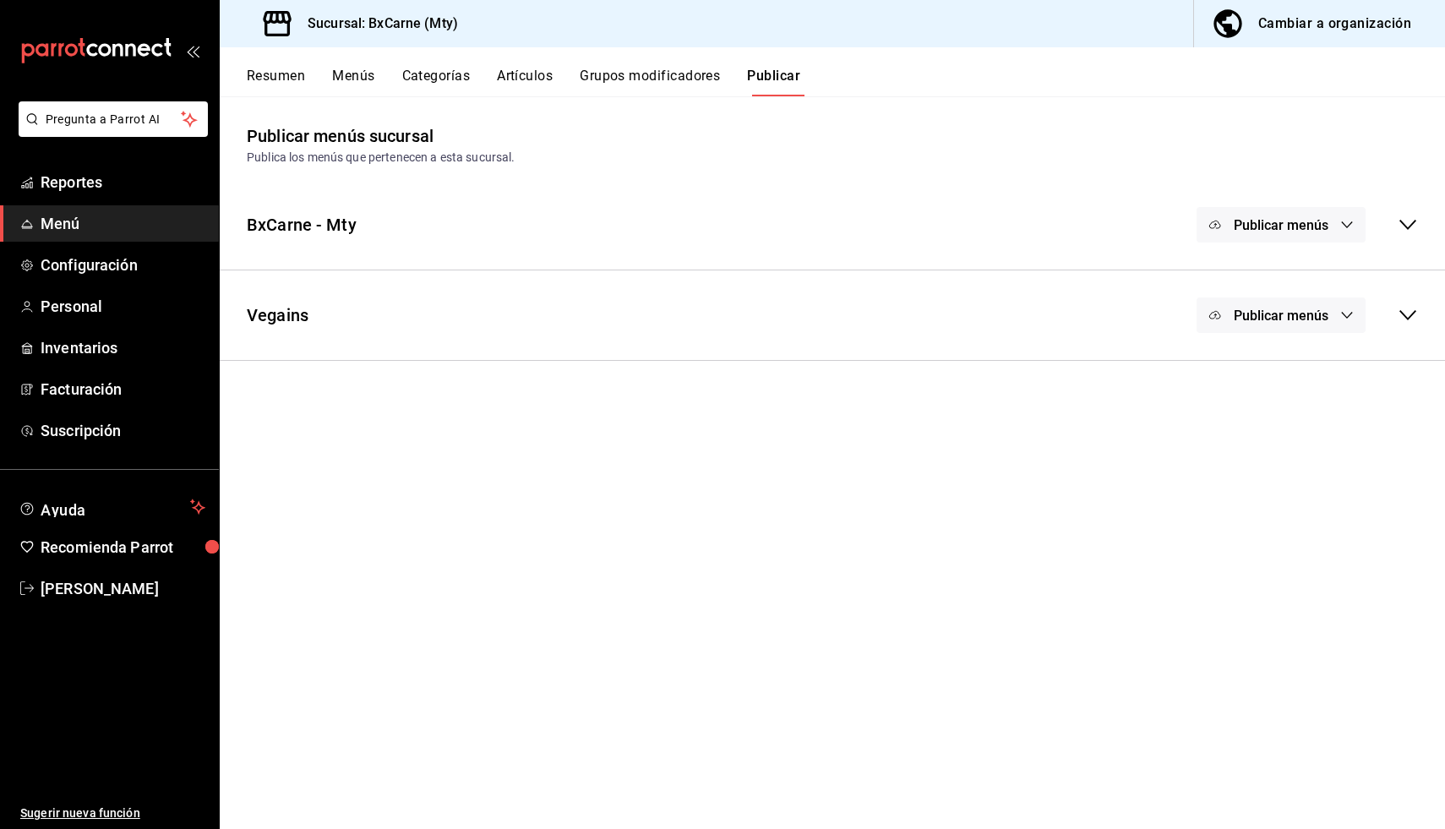
click at [1214, 323] on button "Publicar menús" at bounding box center [1281, 314] width 169 height 35
click at [1251, 428] on div at bounding box center [1241, 417] width 47 height 27
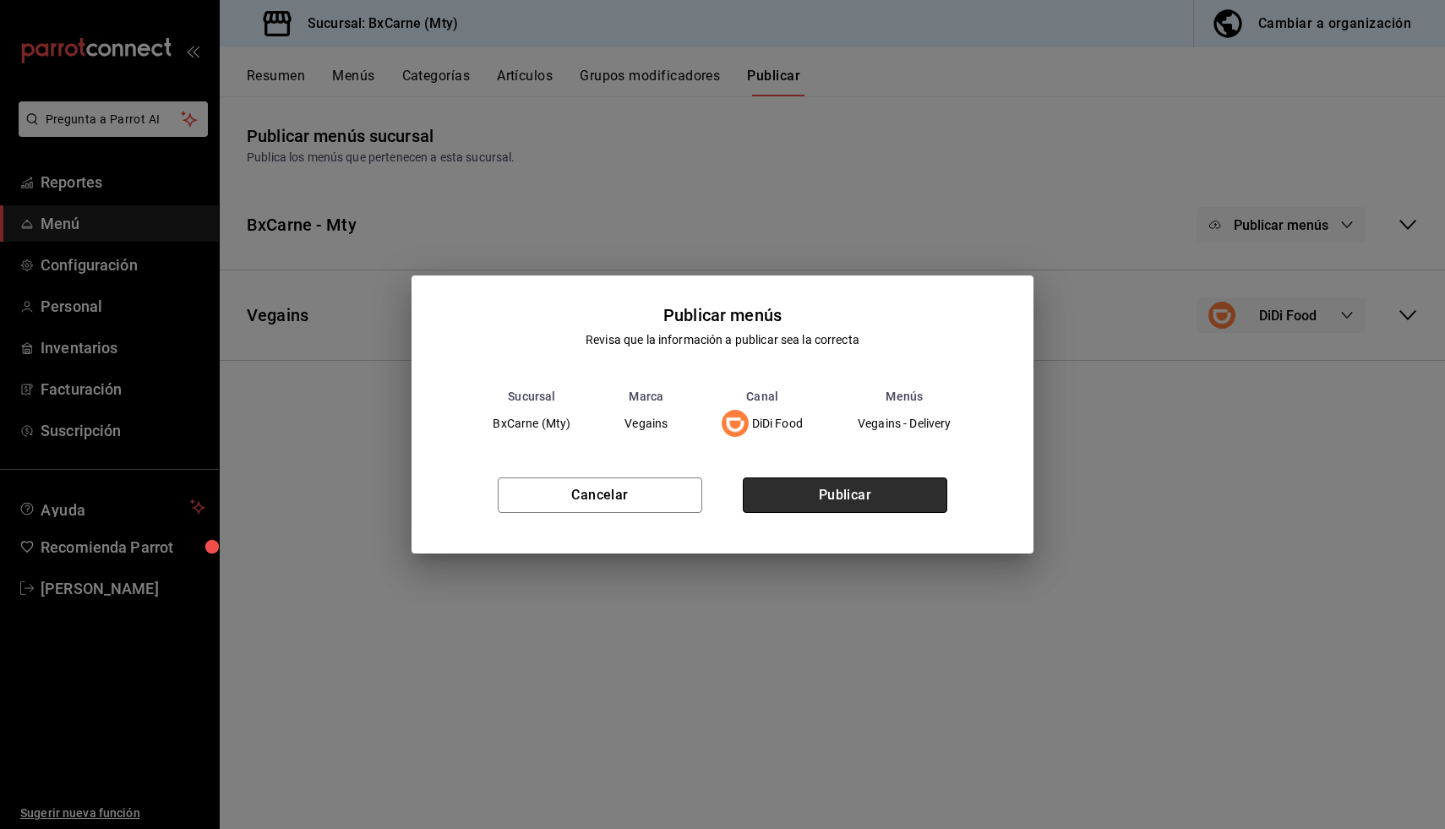
click at [885, 488] on button "Publicar" at bounding box center [845, 494] width 205 height 35
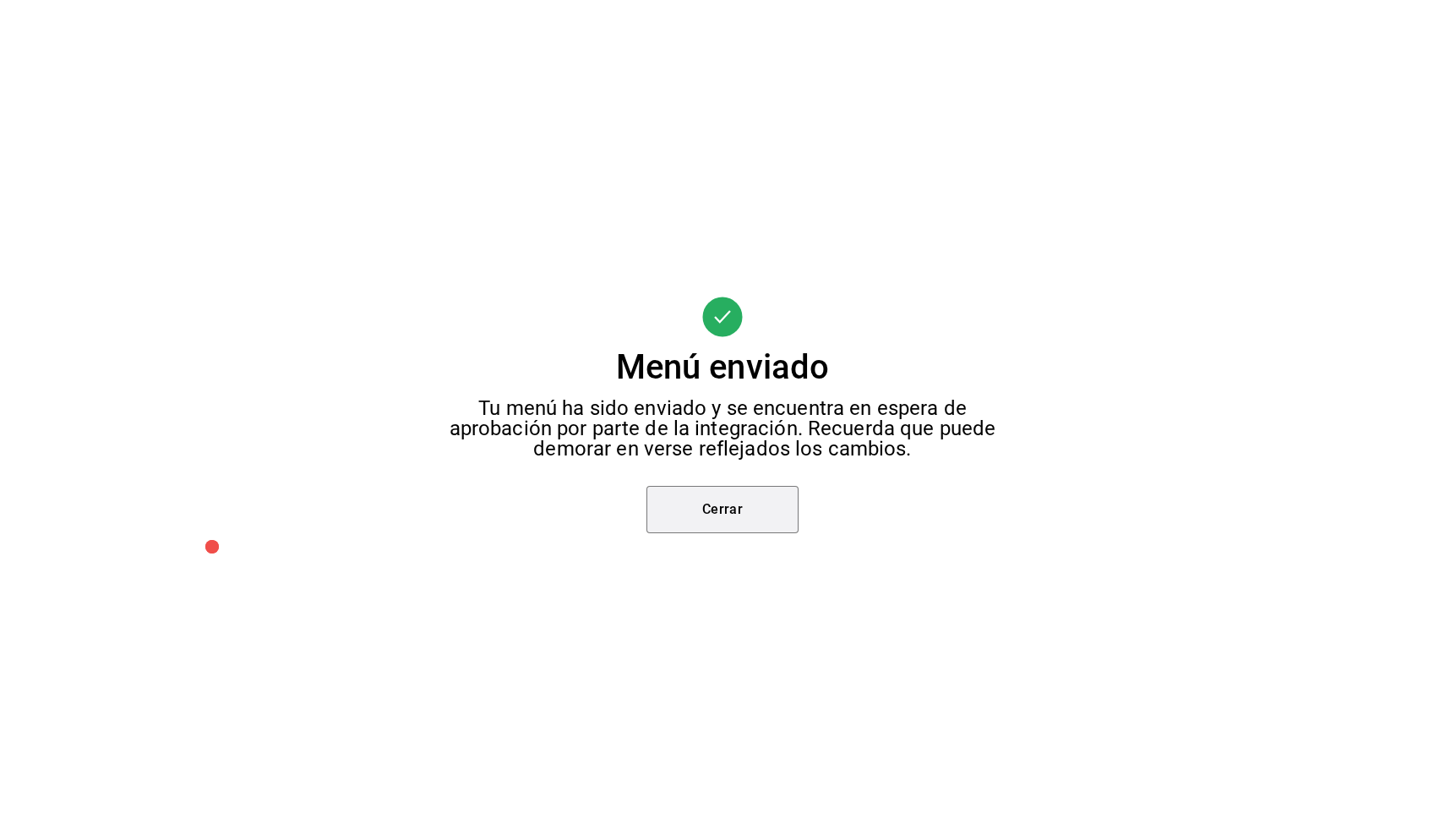
click at [736, 507] on button "Cerrar" at bounding box center [722, 509] width 152 height 47
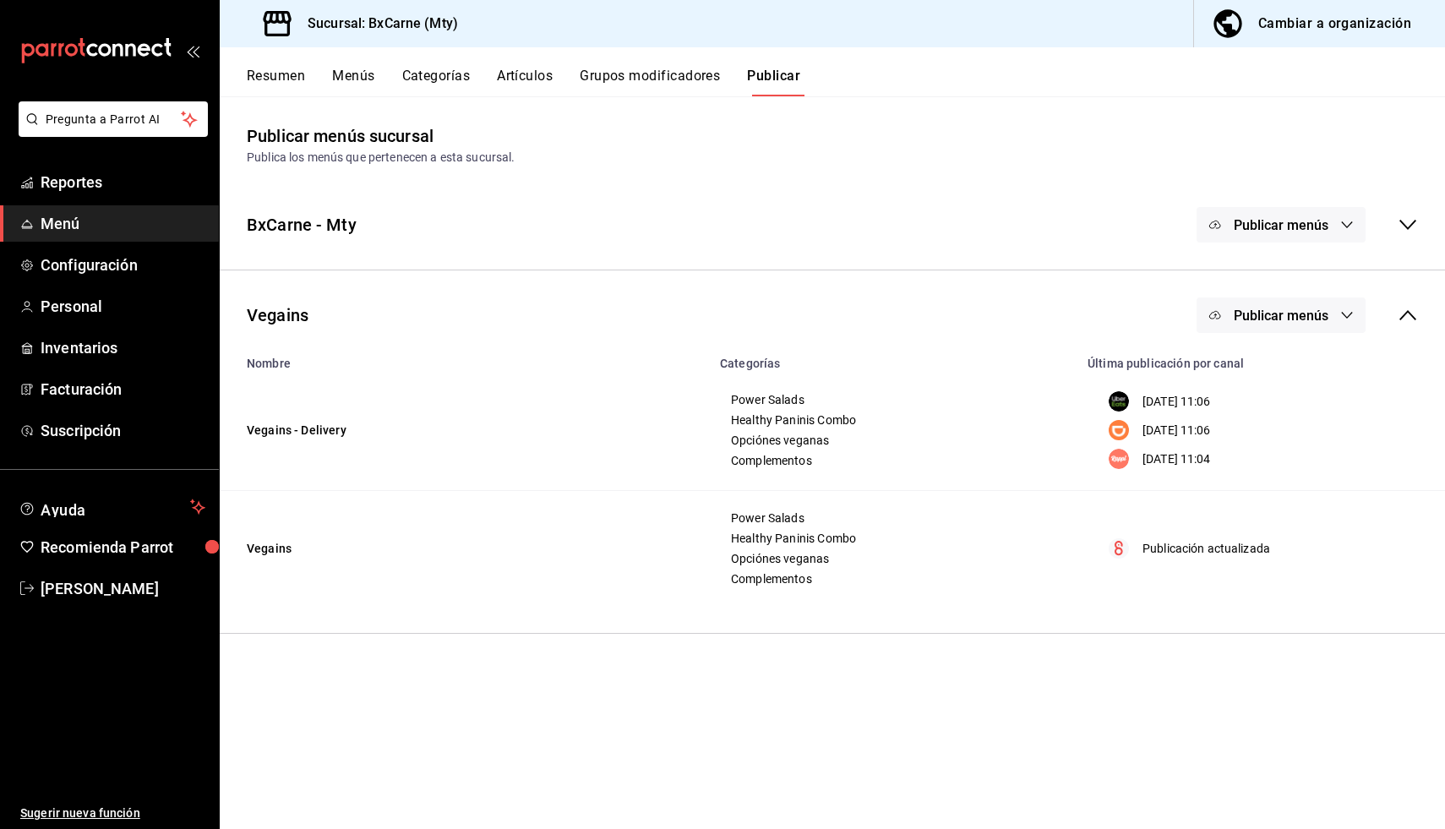
click at [1246, 306] on button "Publicar menús" at bounding box center [1281, 314] width 169 height 35
click at [1249, 467] on div at bounding box center [1241, 464] width 47 height 27
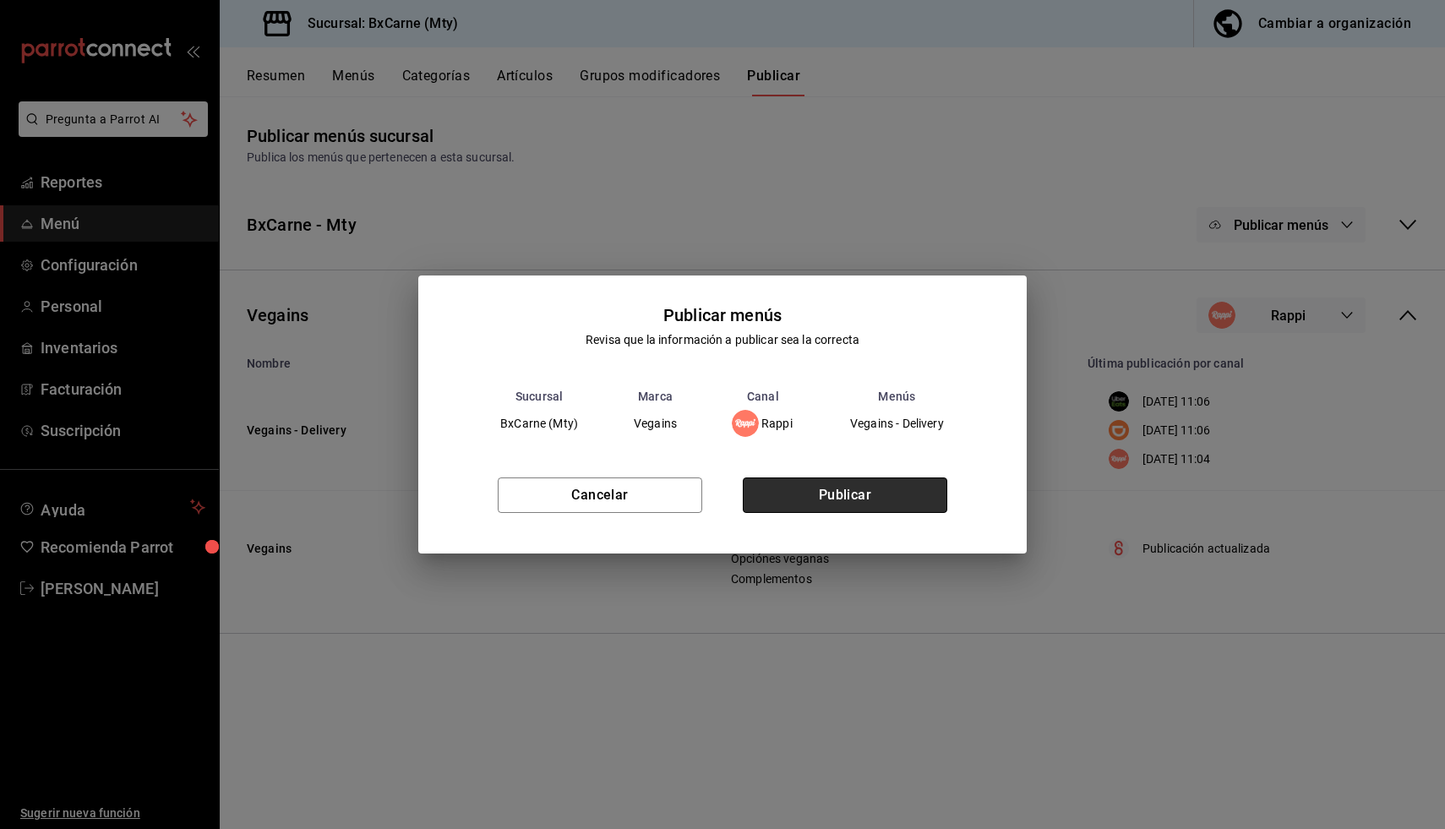
click at [816, 488] on button "Publicar" at bounding box center [845, 494] width 205 height 35
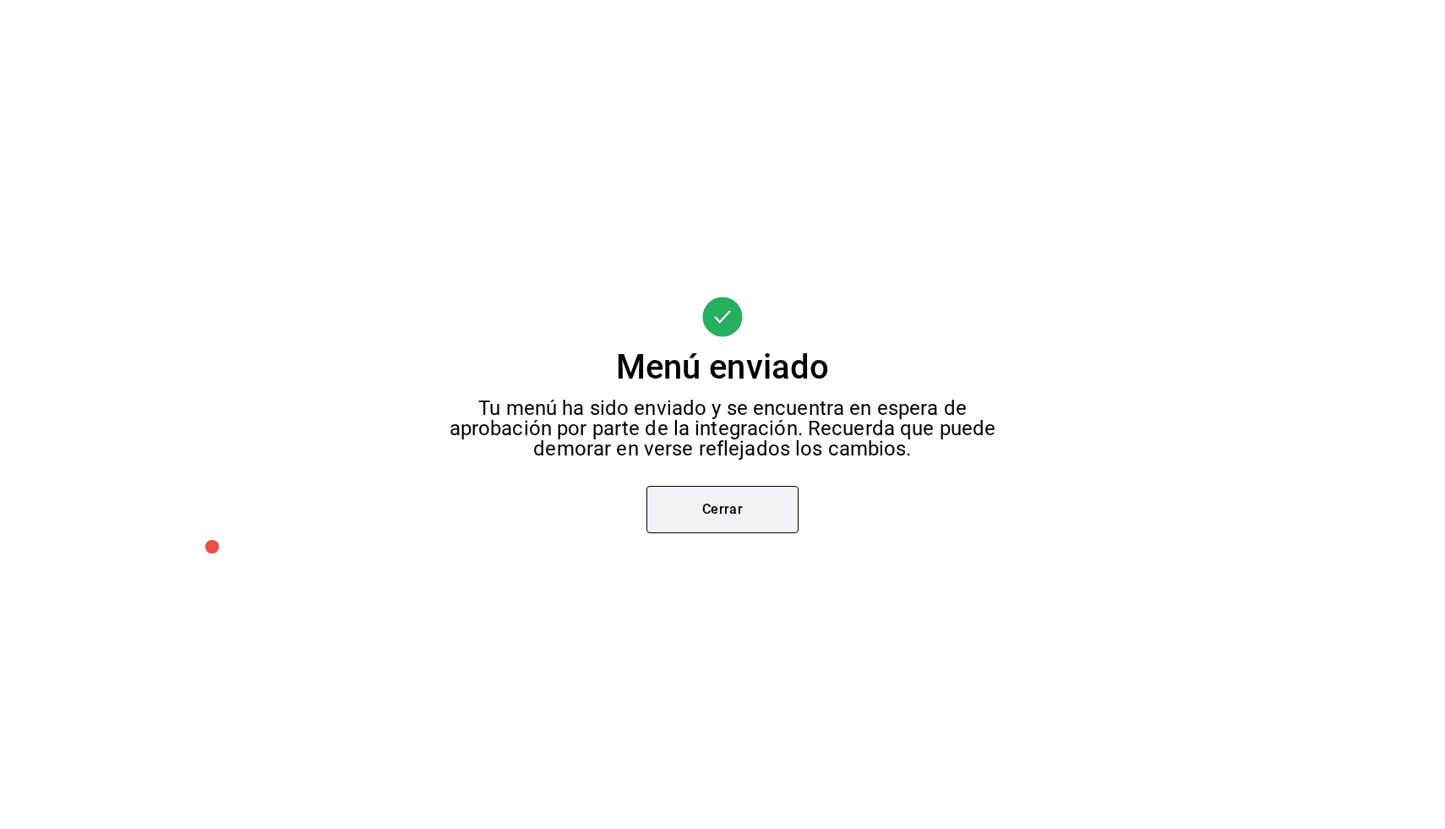
click at [725, 504] on button "Cerrar" at bounding box center [722, 509] width 152 height 47
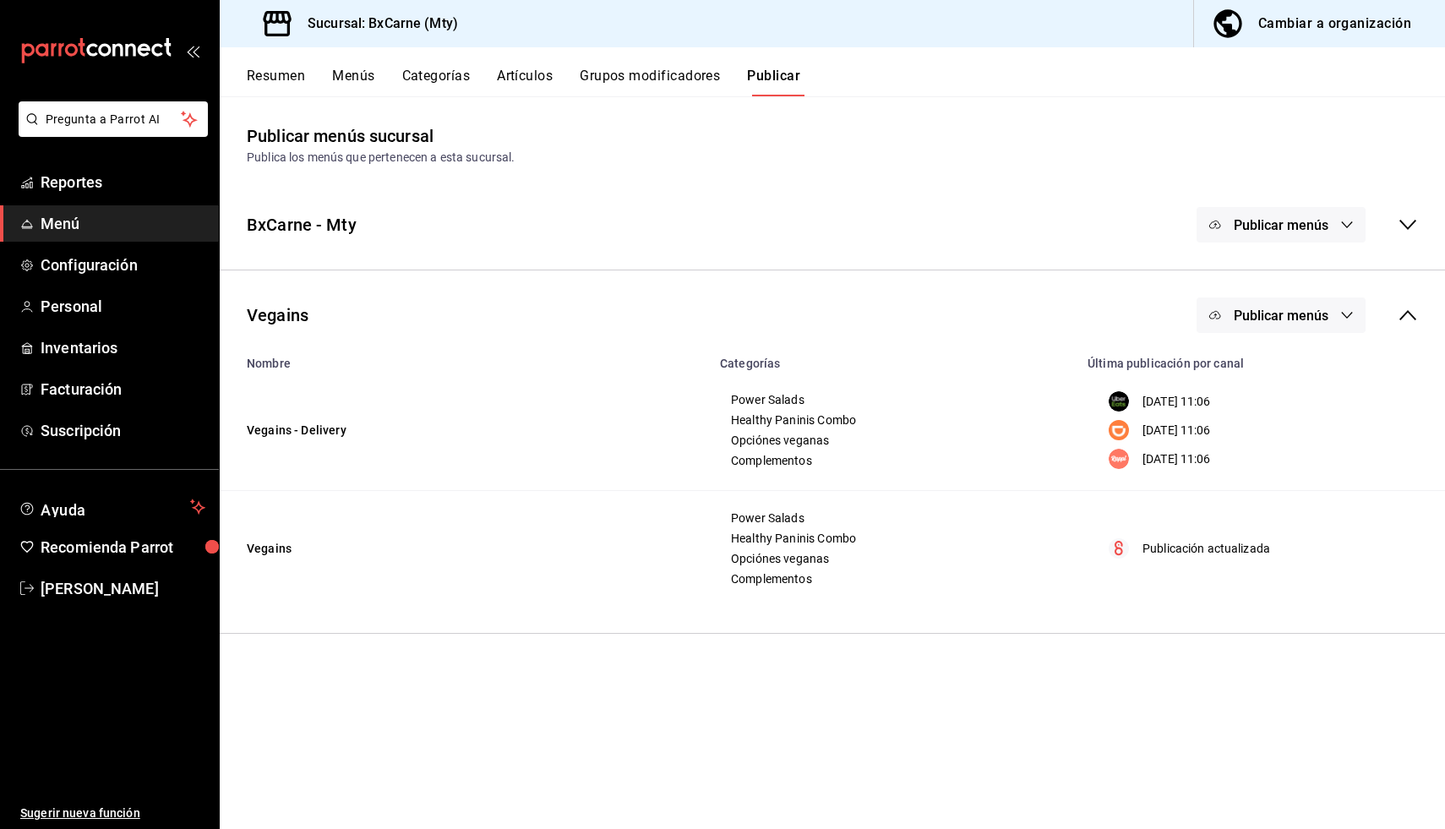
click at [283, 77] on button "Resumen" at bounding box center [276, 82] width 58 height 29
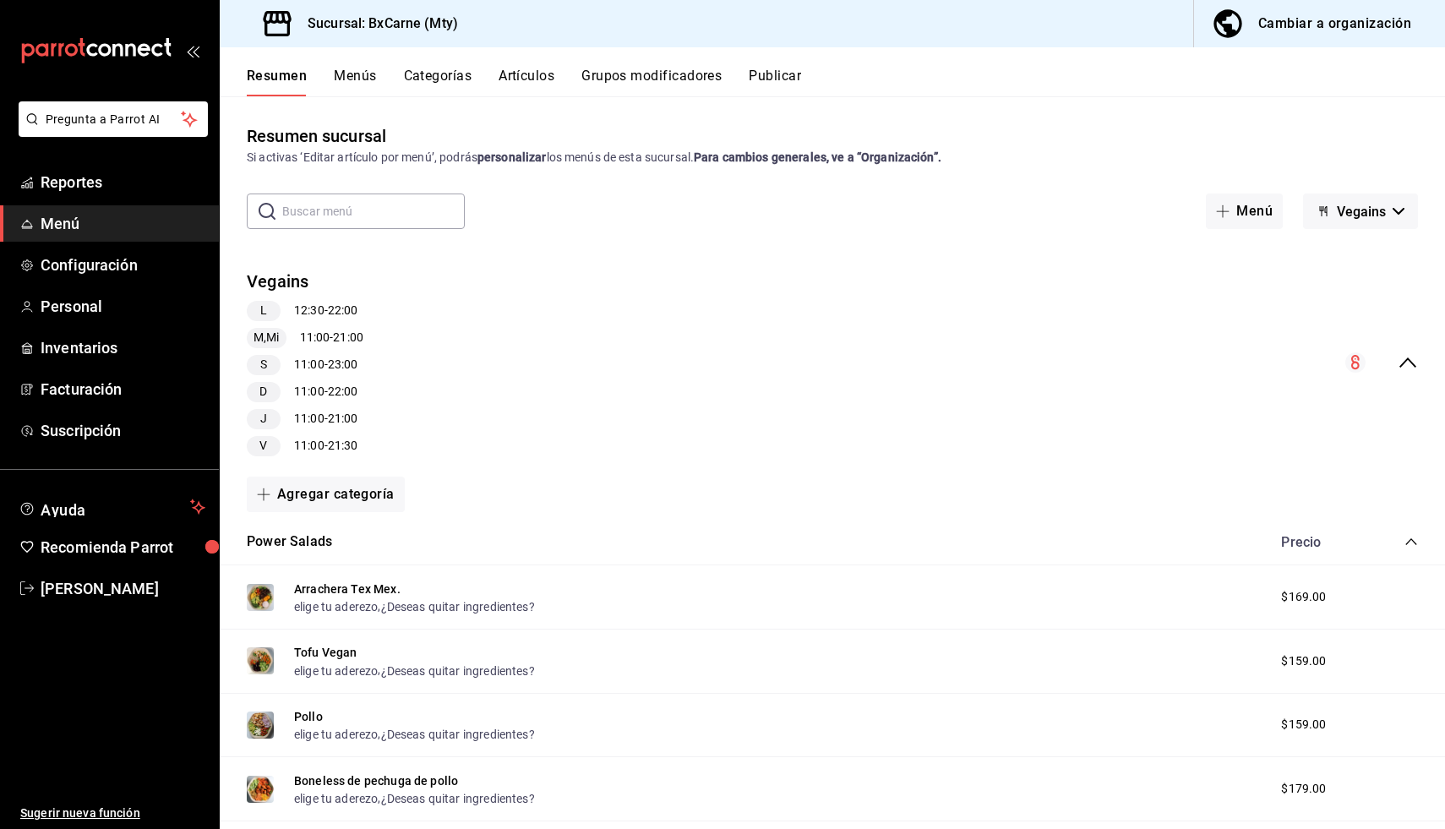
click at [1362, 205] on span "Vegains" at bounding box center [1361, 212] width 49 height 16
click at [1335, 255] on li "BxCarne - Mty" at bounding box center [1361, 256] width 112 height 41
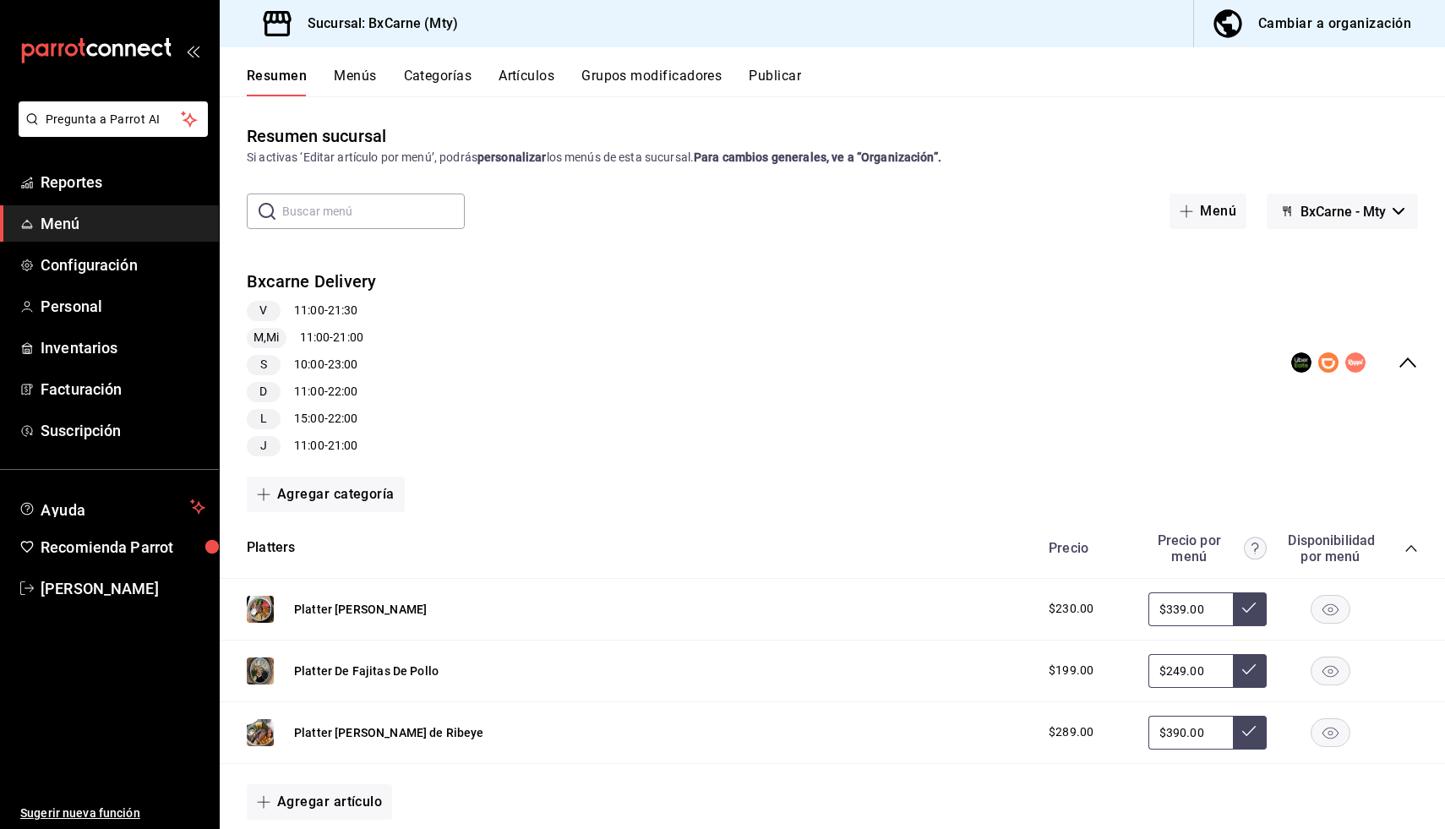
click at [322, 421] on div "L 15:00 - 22:00" at bounding box center [311, 419] width 129 height 20
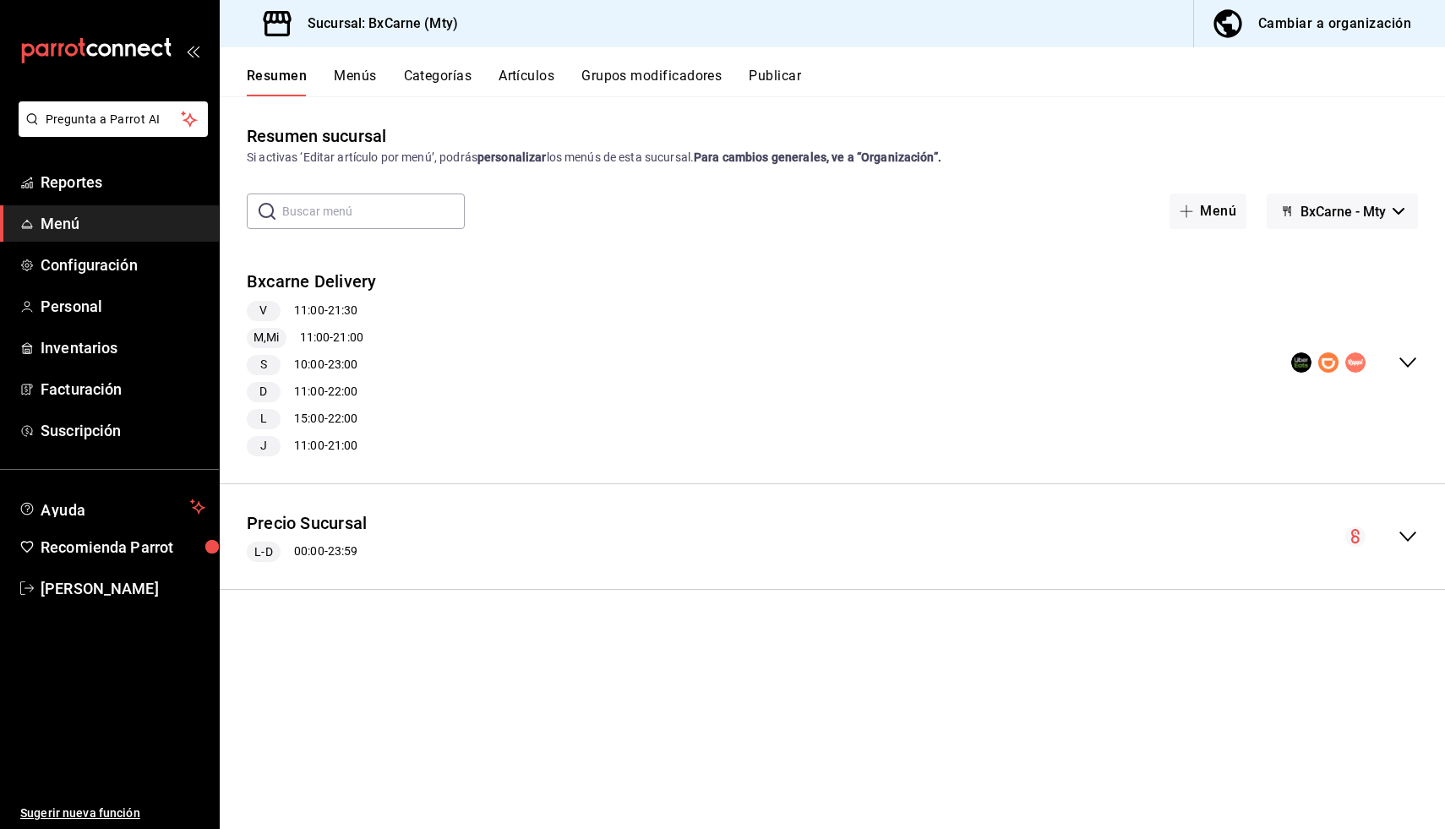
click at [284, 422] on div "L 15:00 - 22:00" at bounding box center [311, 419] width 129 height 20
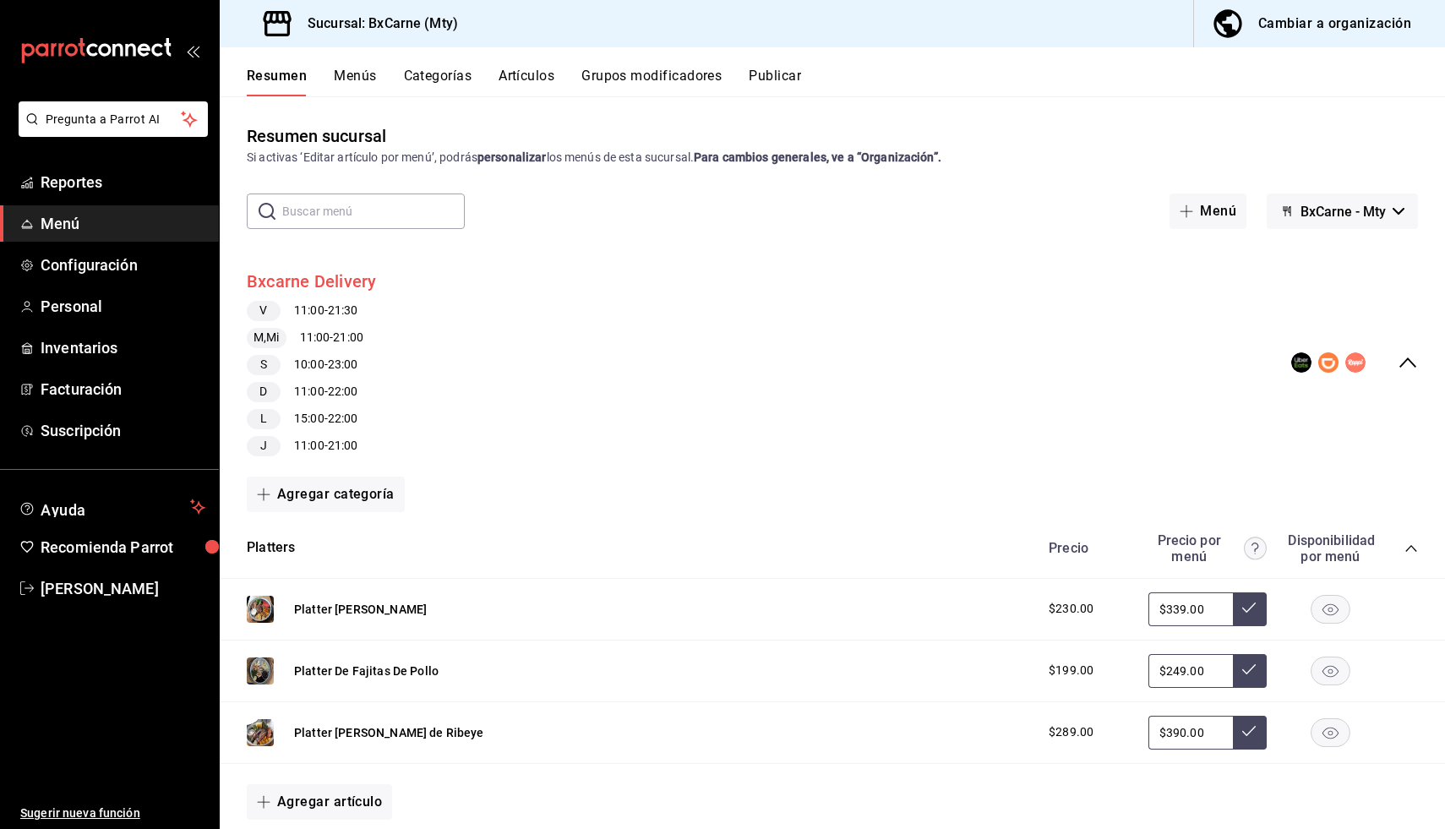
click at [297, 283] on button "Bxcarne Delivery" at bounding box center [311, 282] width 129 height 25
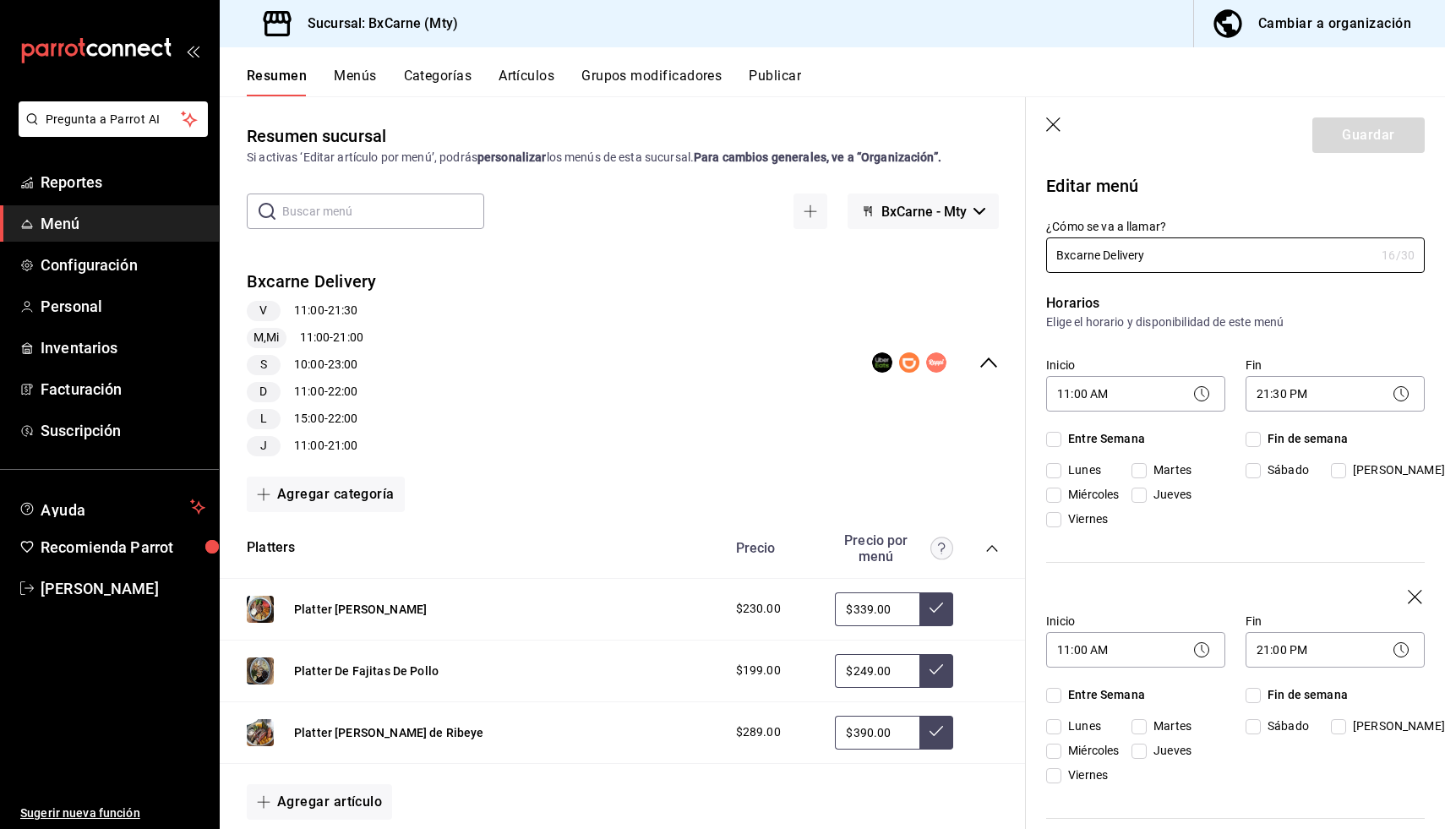
checkbox input "true"
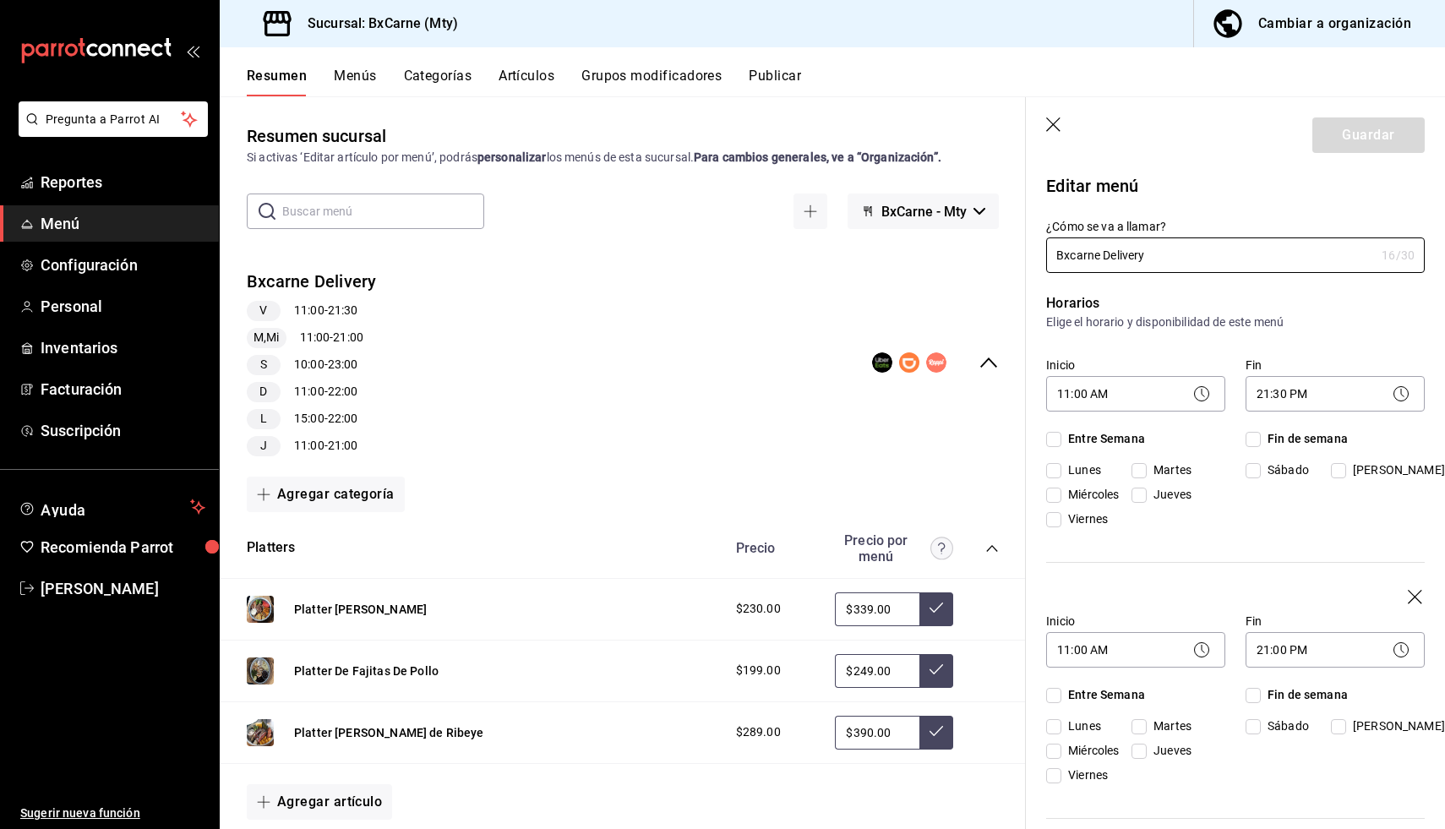
checkbox input "true"
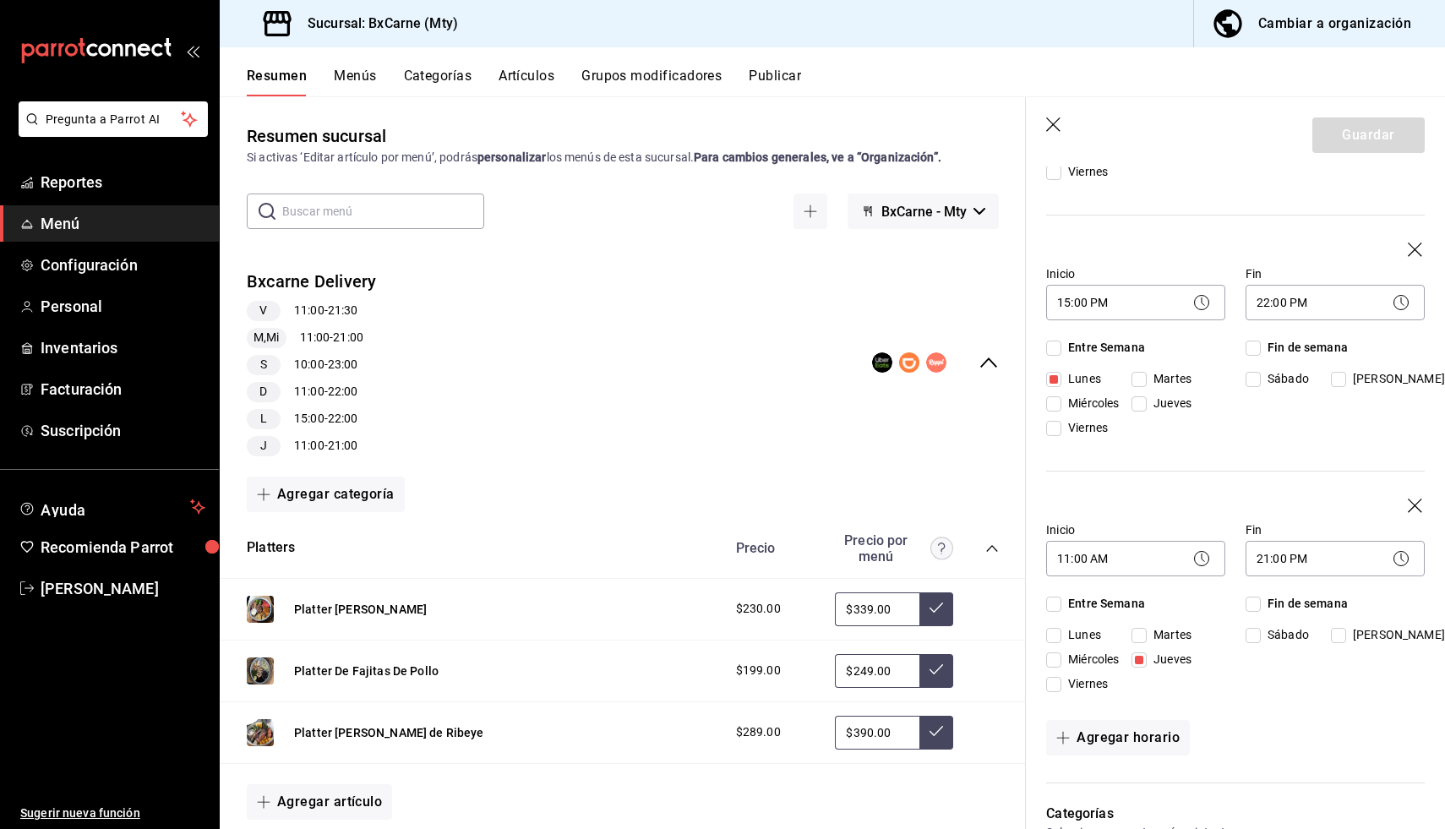
scroll to position [1219, 0]
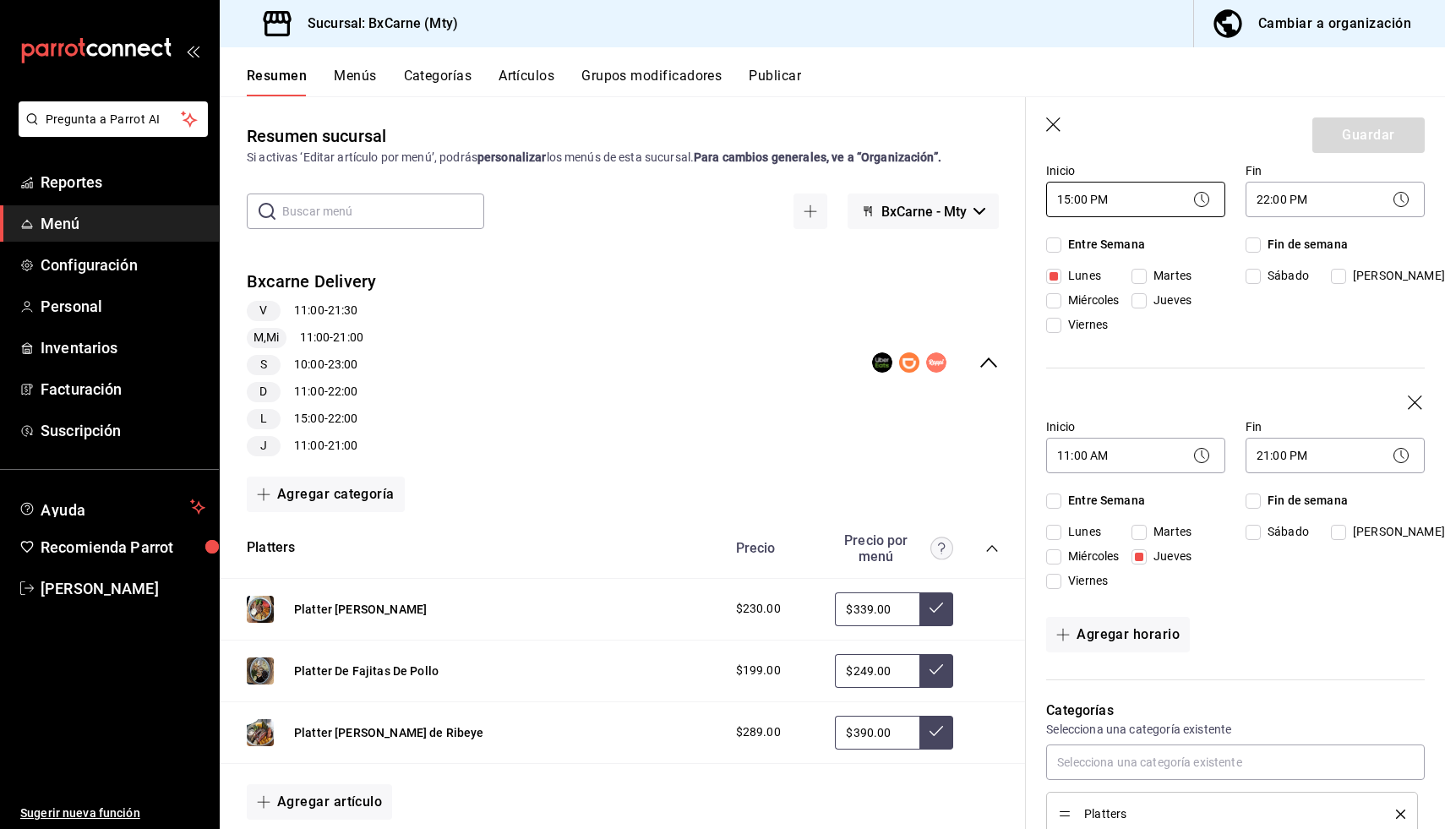
click at [1106, 186] on body "Pregunta a Parrot AI Reportes Menú Configuración Personal Inventarios Facturaci…" at bounding box center [722, 414] width 1445 height 829
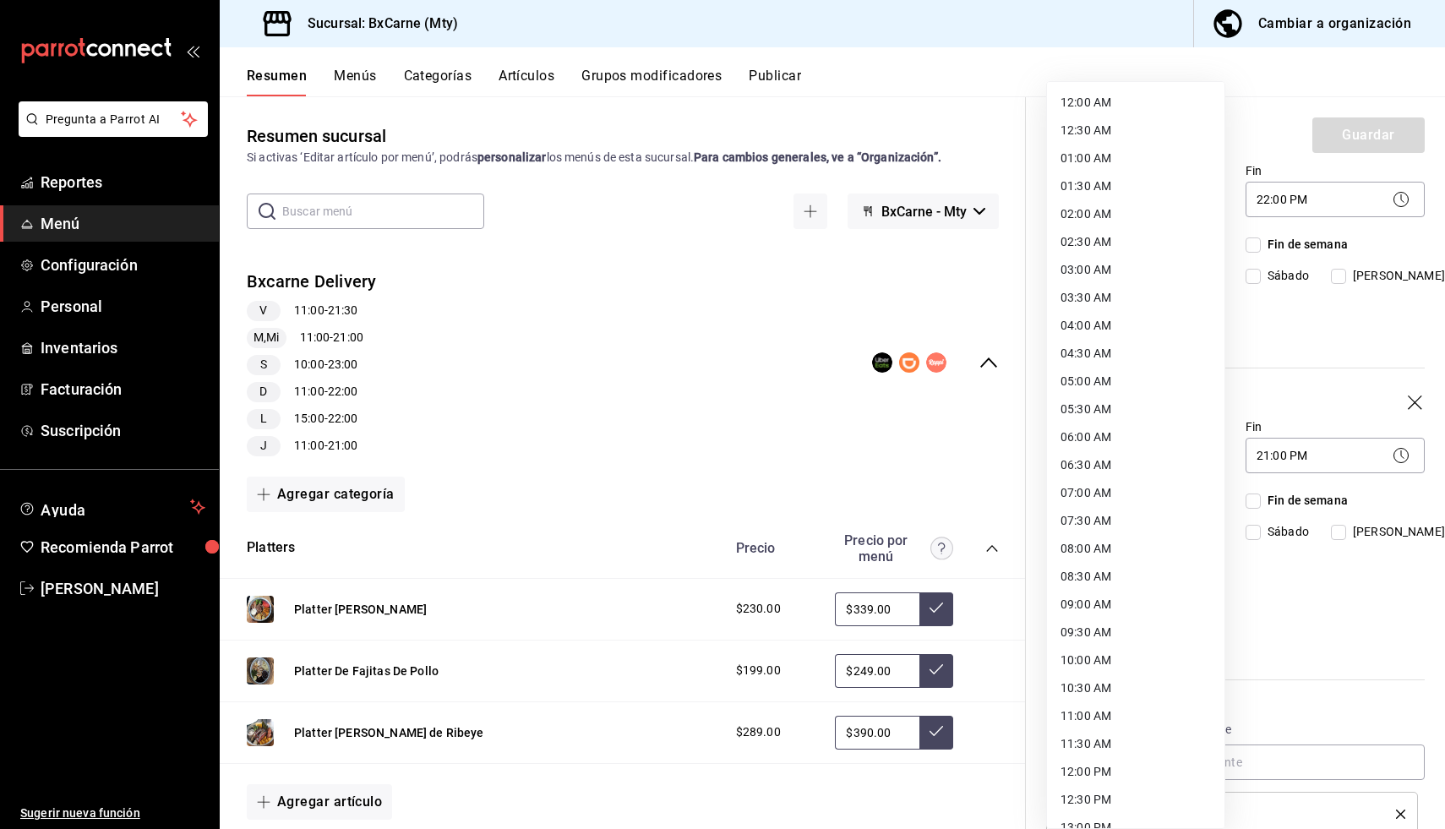
scroll to position [484, 0]
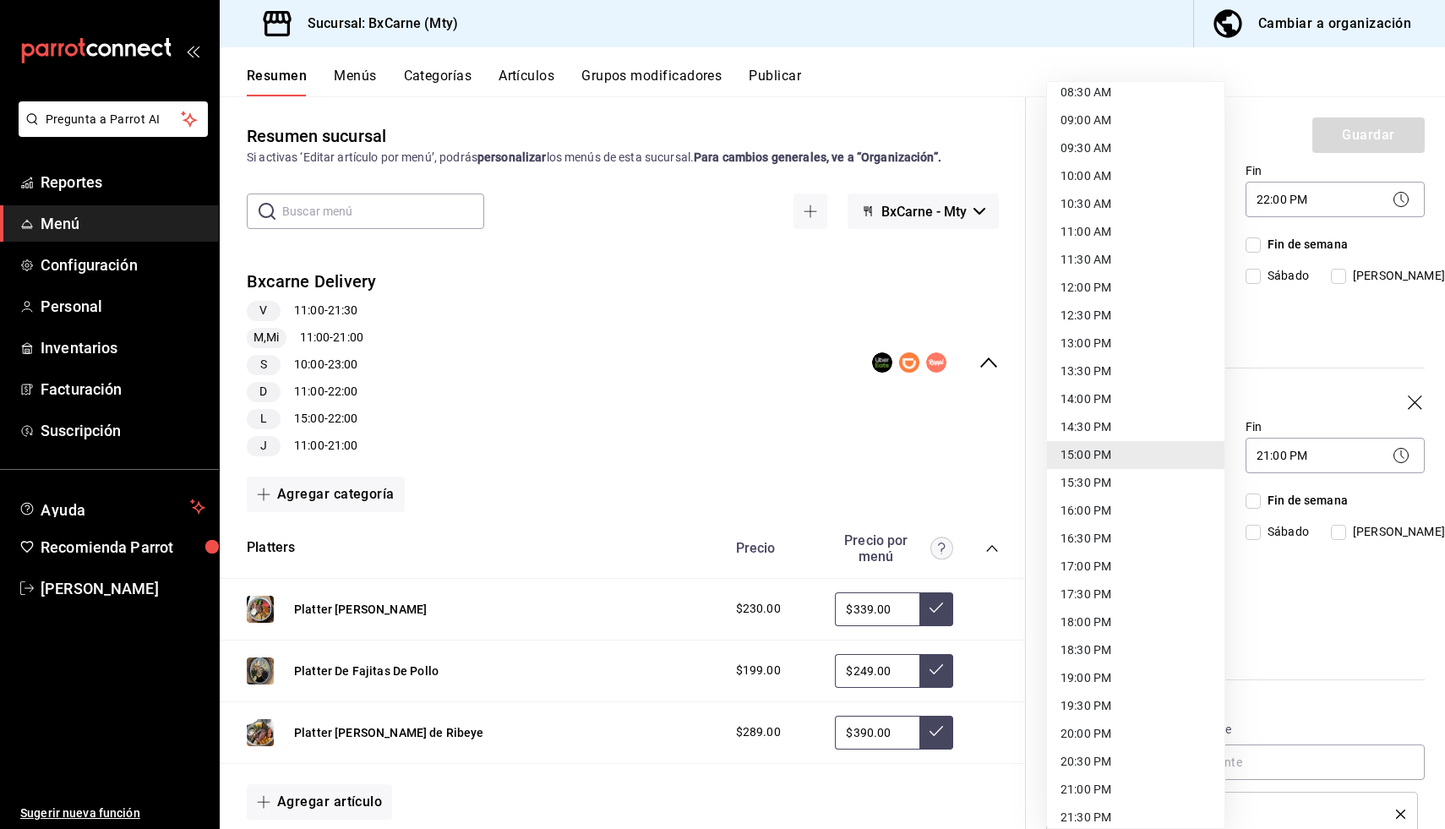
click at [1105, 226] on li "11:00 AM" at bounding box center [1135, 232] width 177 height 28
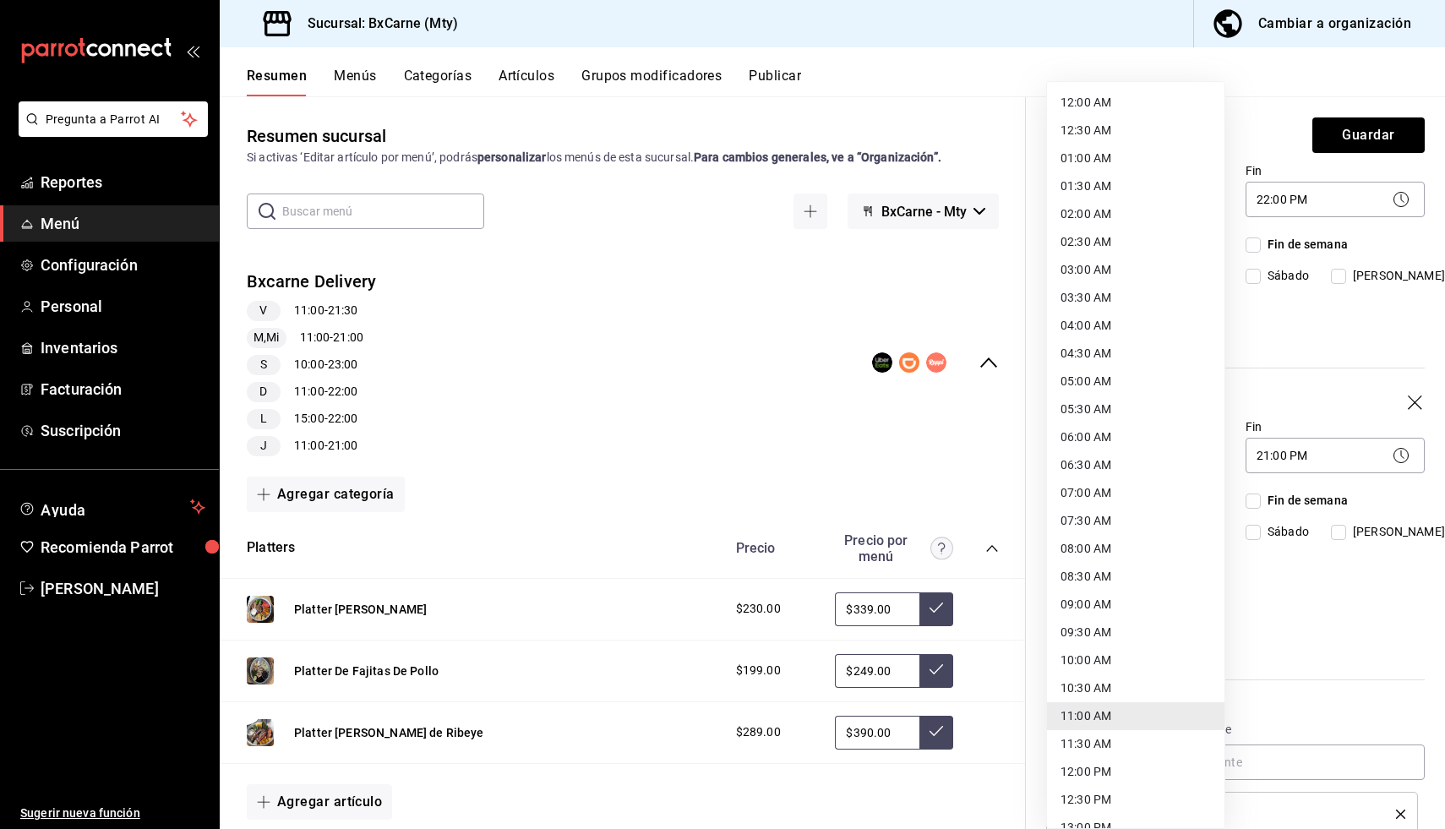
click at [1111, 195] on body "Pregunta a Parrot AI Reportes Menú Configuración Personal Inventarios Facturaci…" at bounding box center [722, 414] width 1445 height 829
click at [1084, 129] on li "12:30 AM" at bounding box center [1135, 131] width 177 height 28
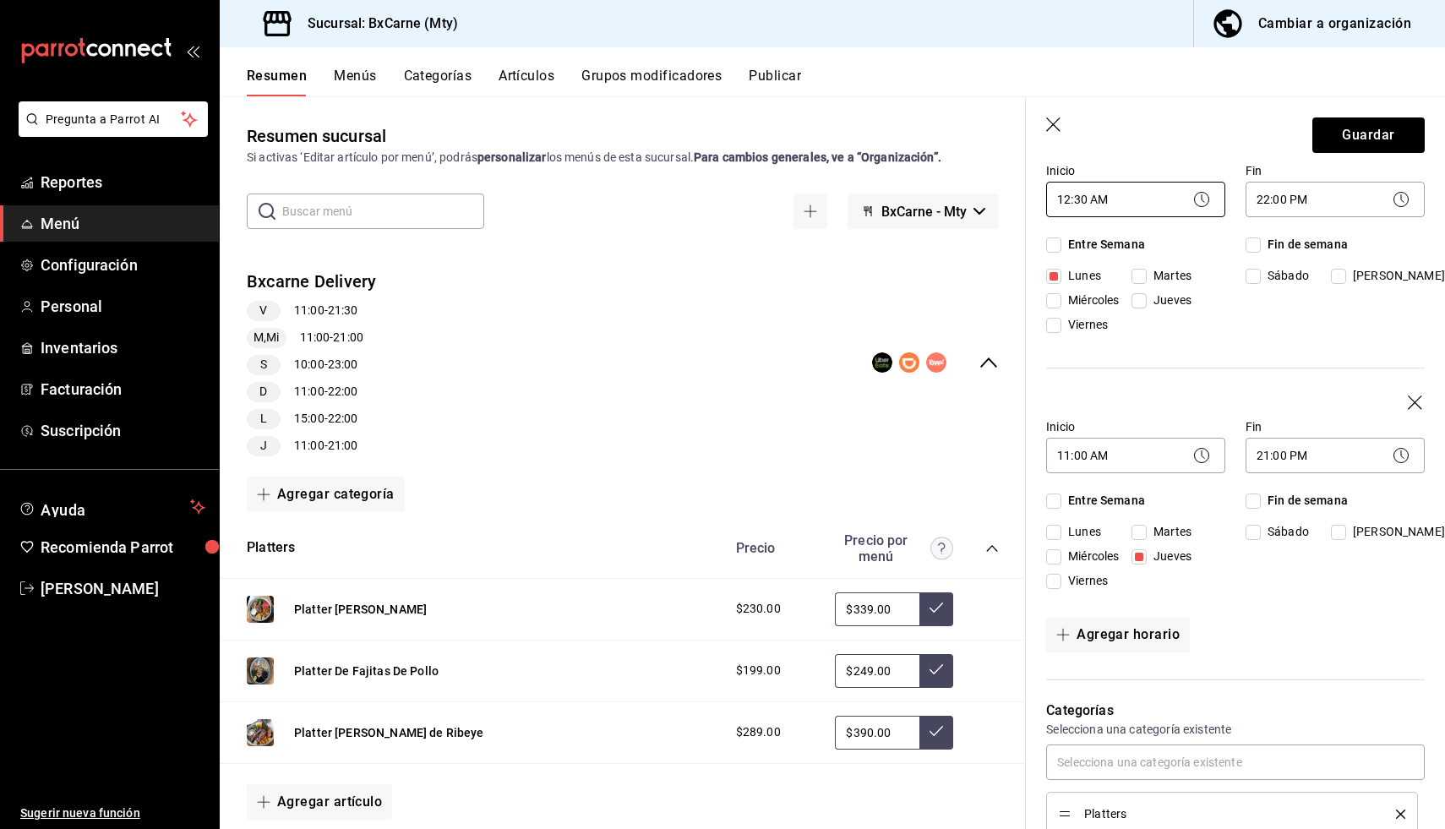
click at [1088, 202] on body "Pregunta a Parrot AI Reportes Menú Configuración Personal Inventarios Facturaci…" at bounding box center [722, 414] width 1445 height 829
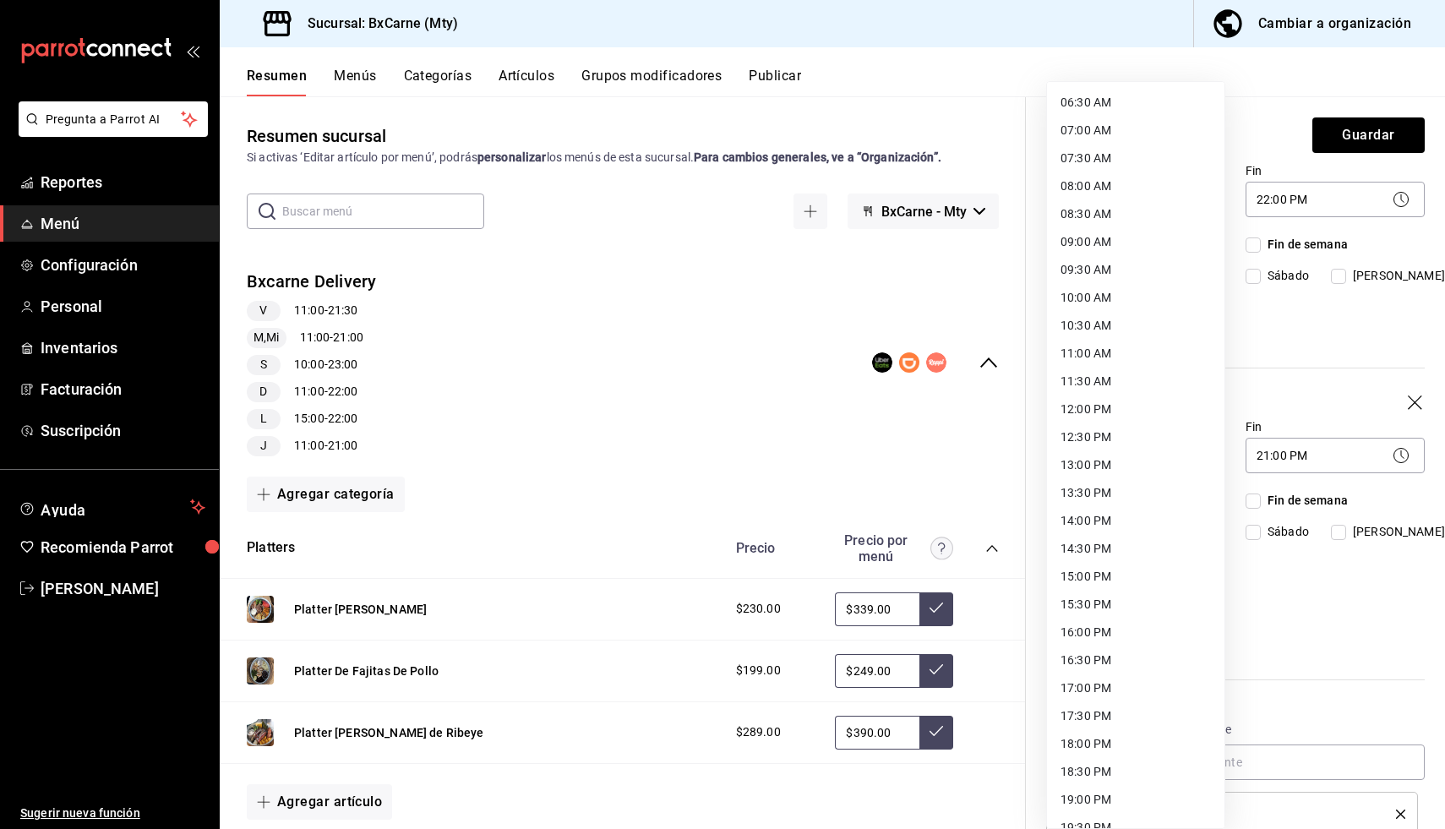
click at [1094, 445] on li "12:30 PM" at bounding box center [1135, 437] width 177 height 28
type input "12:30"
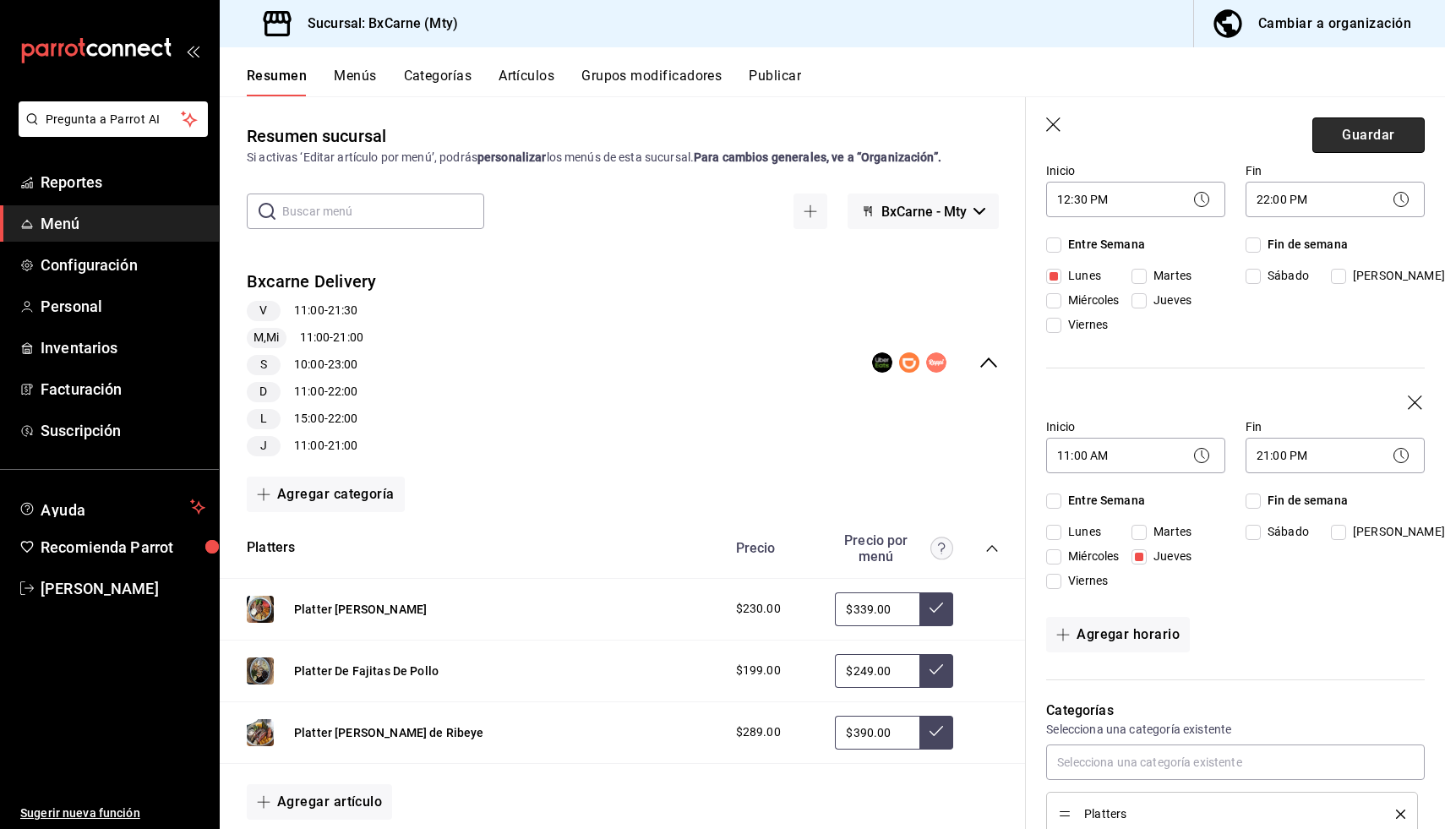
click at [1363, 143] on button "Guardar" at bounding box center [1368, 134] width 112 height 35
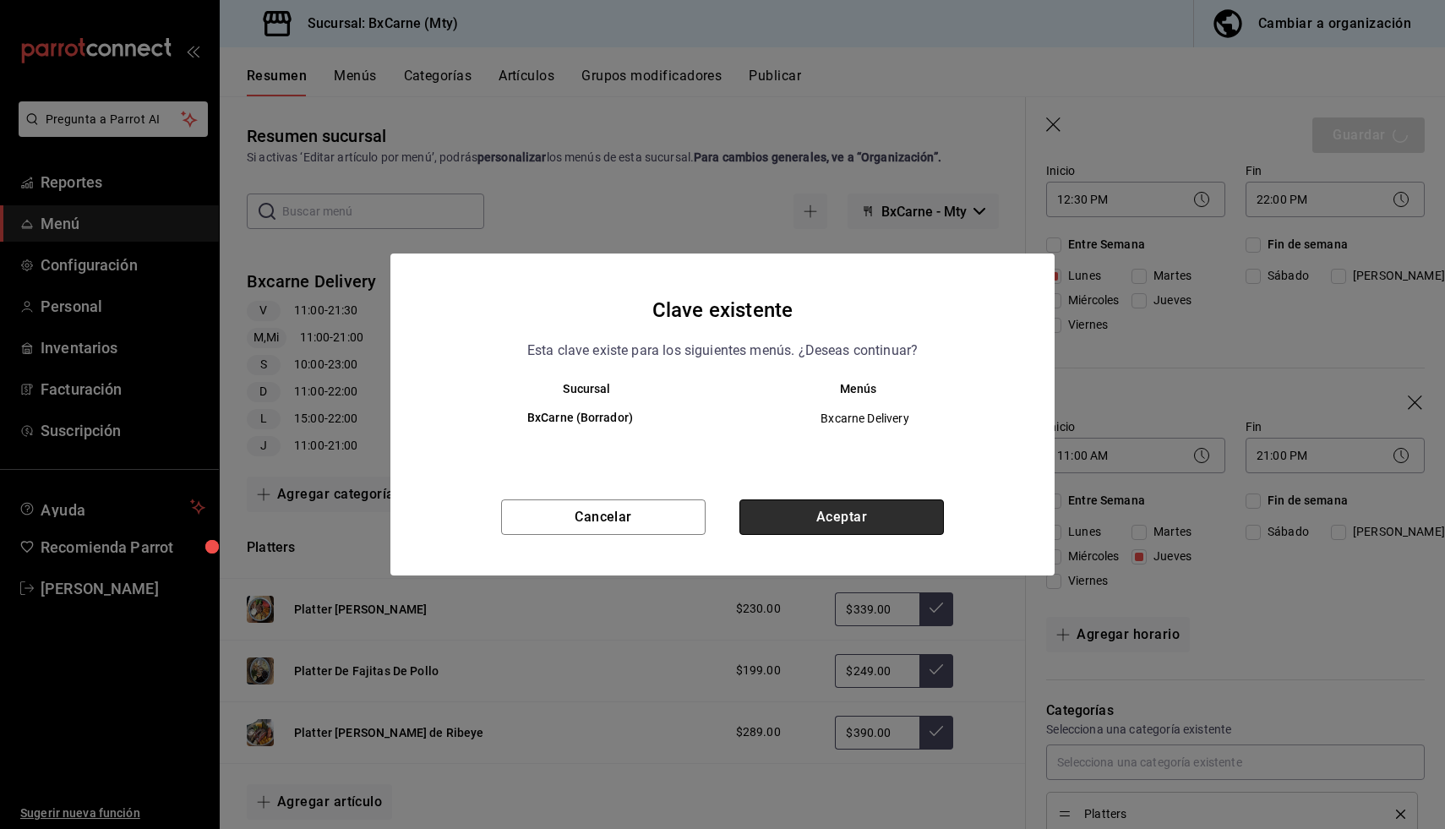
click at [793, 504] on button "Aceptar" at bounding box center [841, 516] width 205 height 35
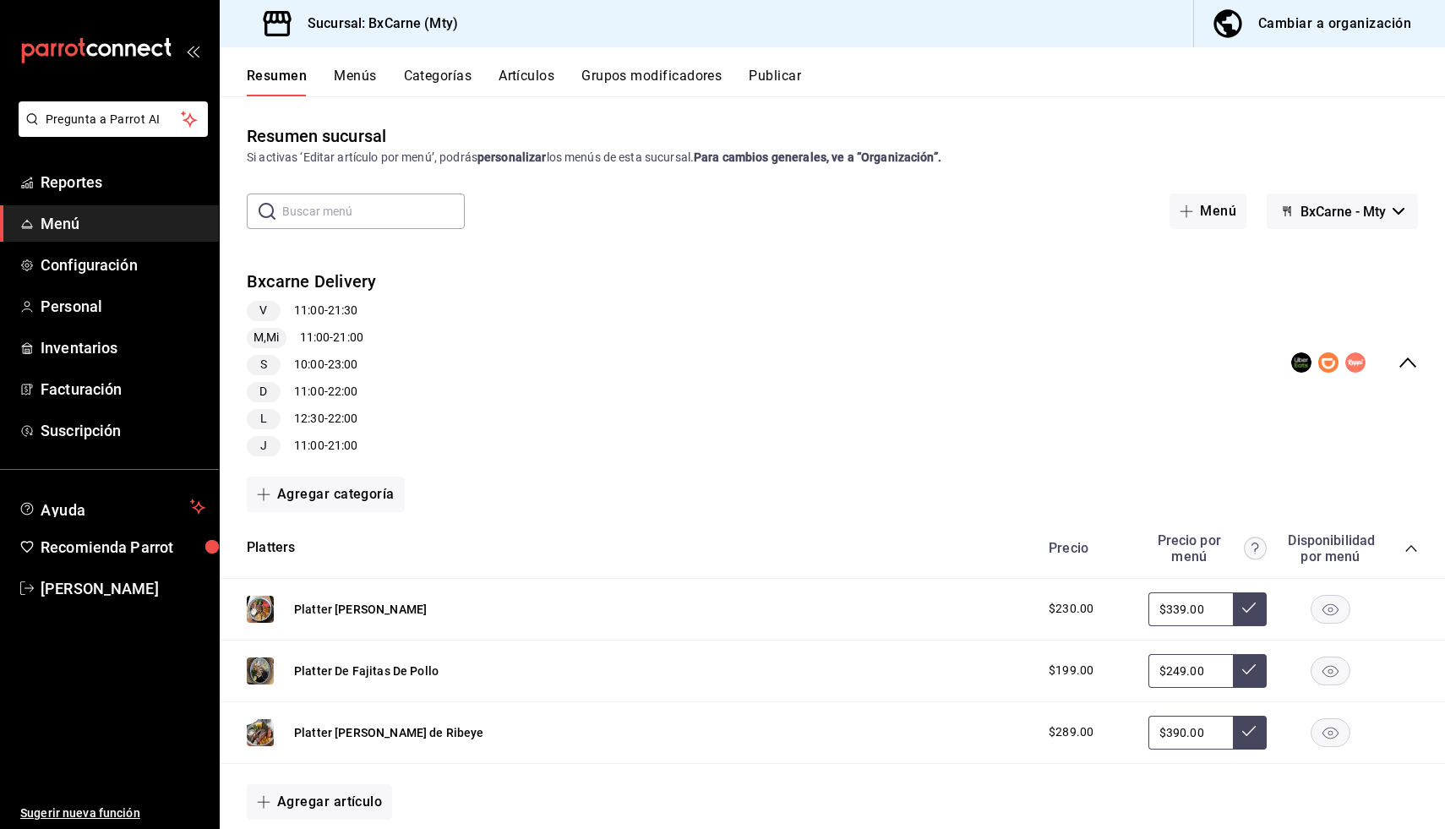
click at [773, 77] on button "Publicar" at bounding box center [775, 82] width 52 height 29
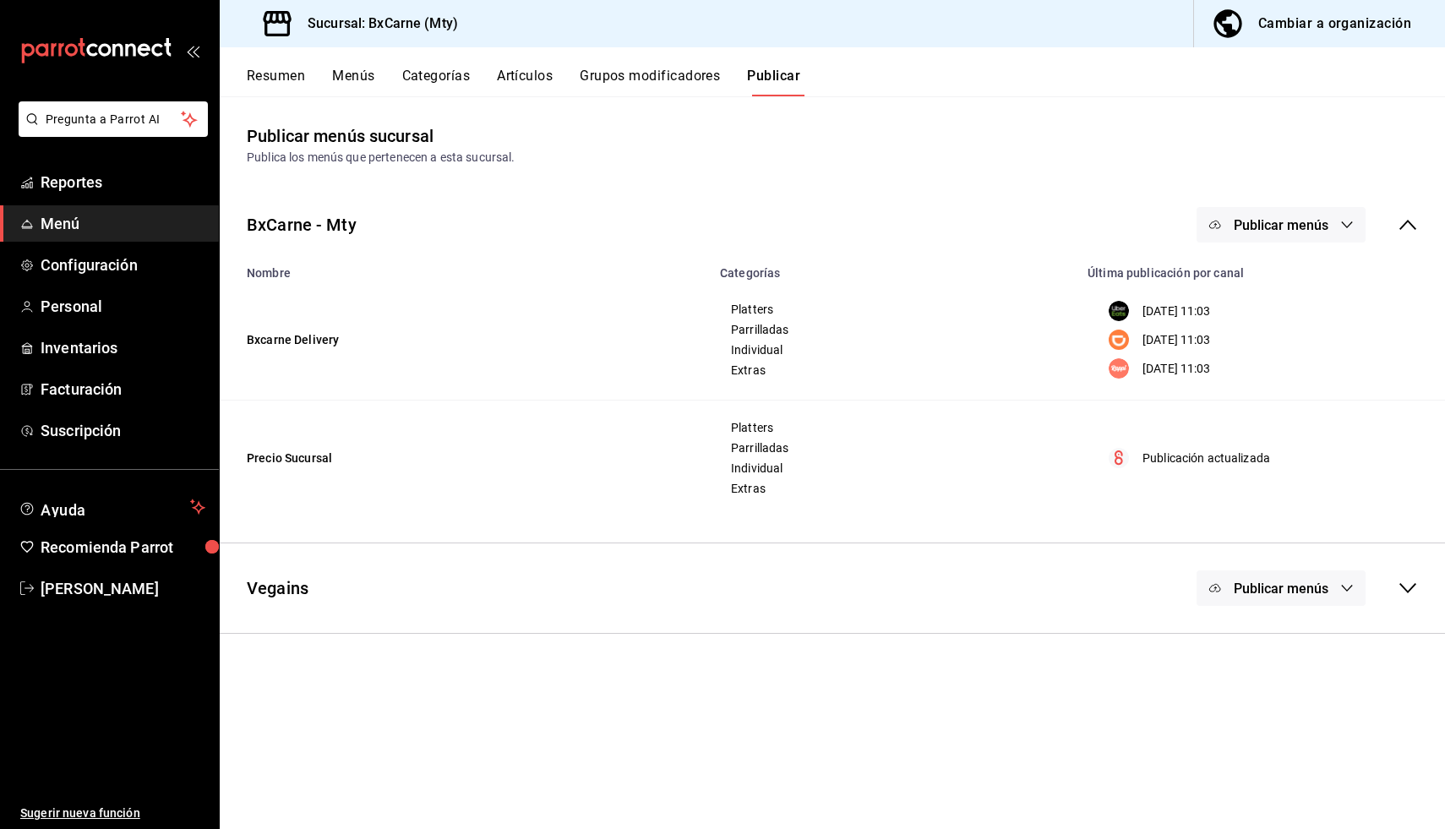
click at [1290, 221] on span "Publicar menús" at bounding box center [1281, 225] width 95 height 16
click at [1242, 270] on div at bounding box center [1241, 279] width 47 height 27
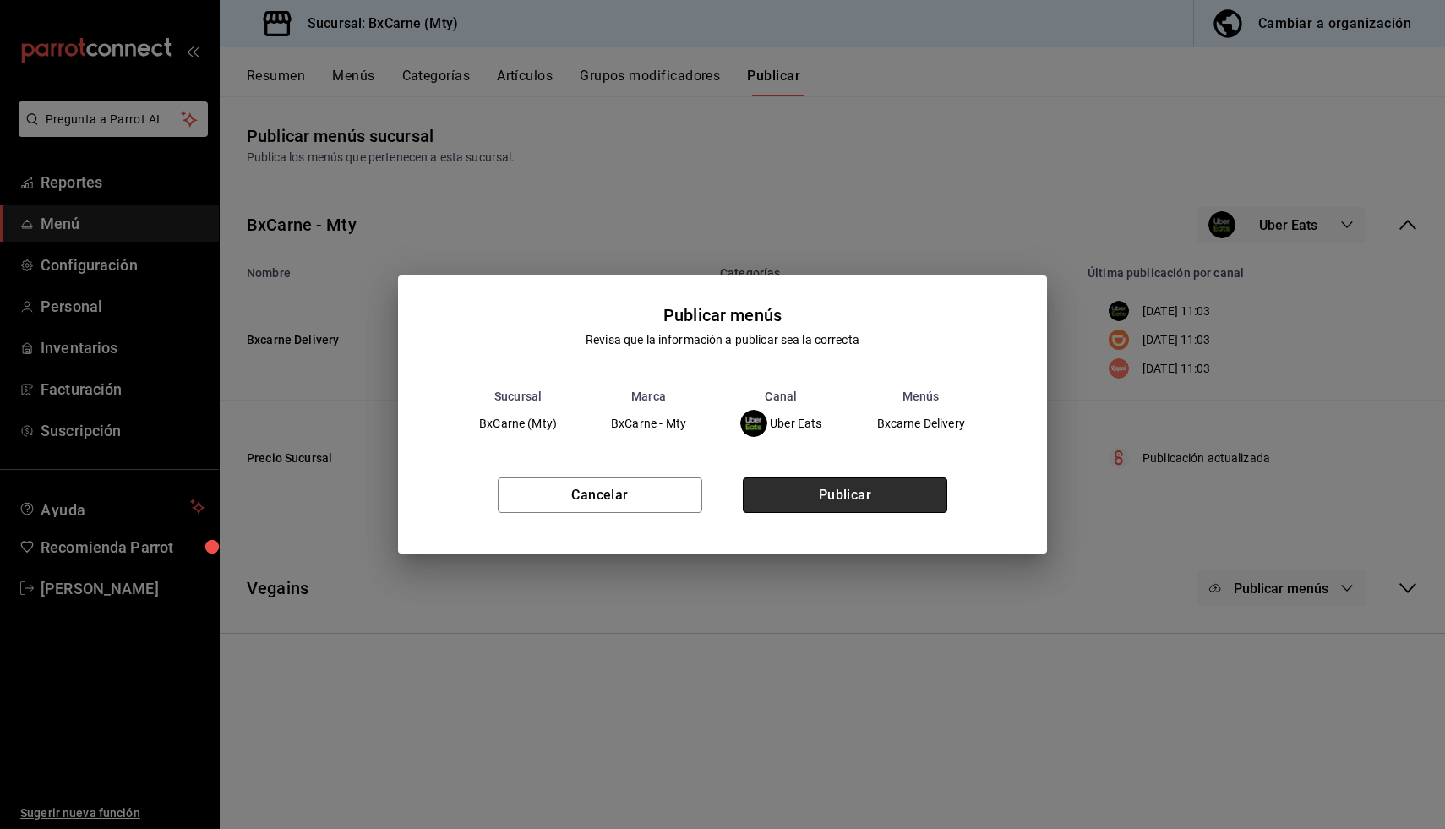
click at [909, 491] on button "Publicar" at bounding box center [845, 494] width 205 height 35
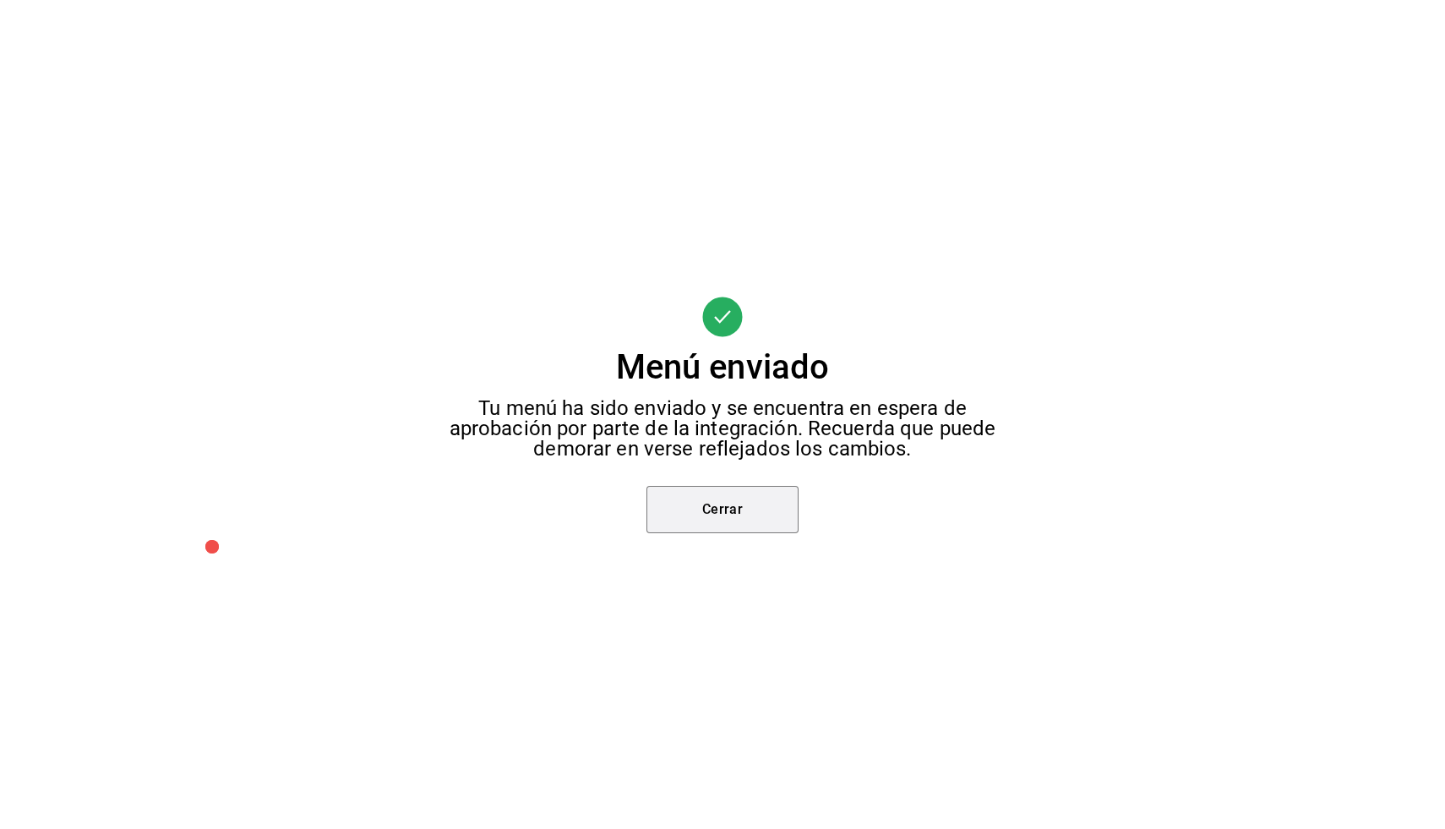
click at [751, 497] on button "Cerrar" at bounding box center [722, 509] width 152 height 47
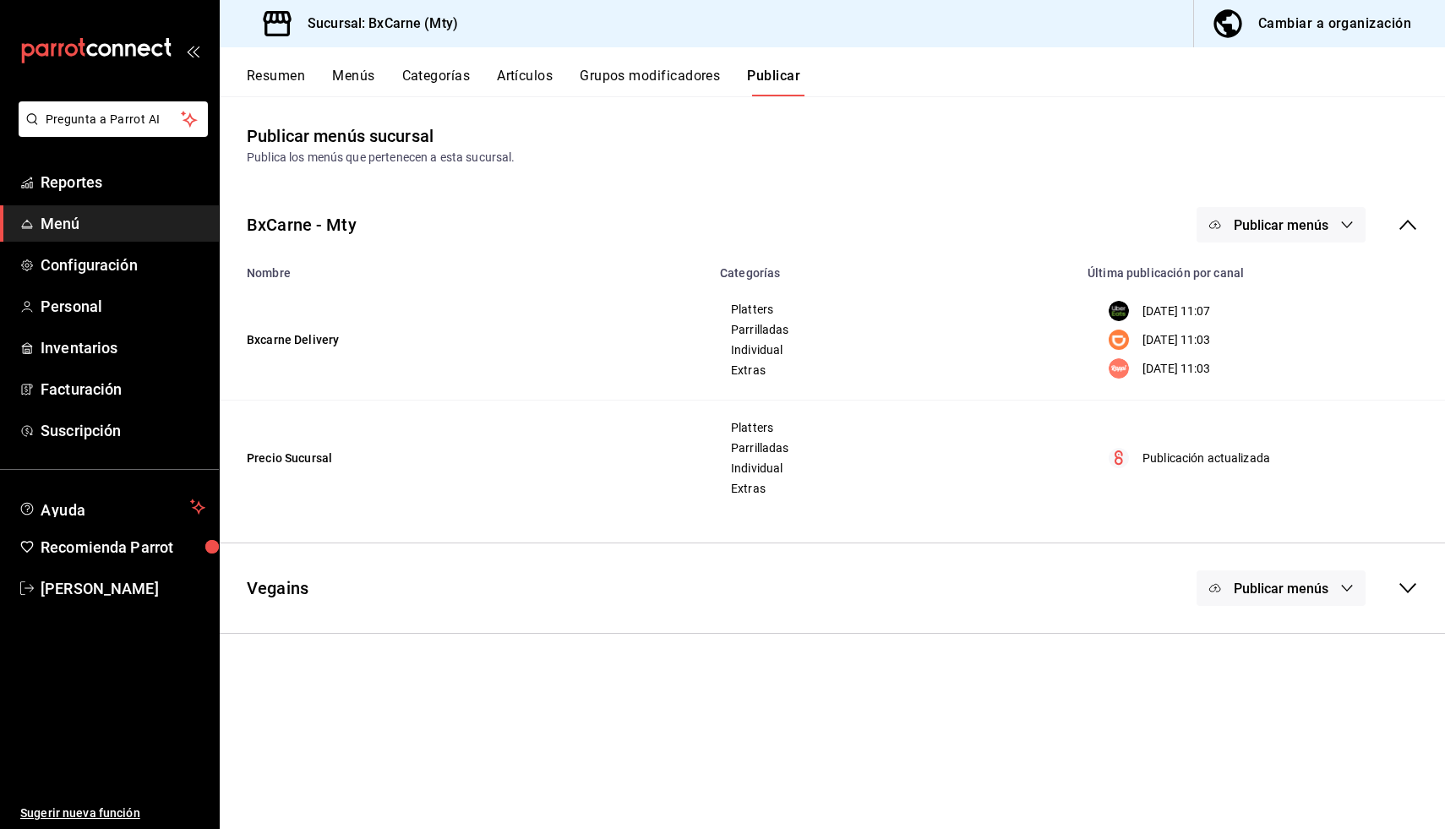
click at [1317, 219] on span "Publicar menús" at bounding box center [1281, 225] width 95 height 16
click at [1268, 328] on span "DiDi Food" at bounding box center [1305, 328] width 81 height 18
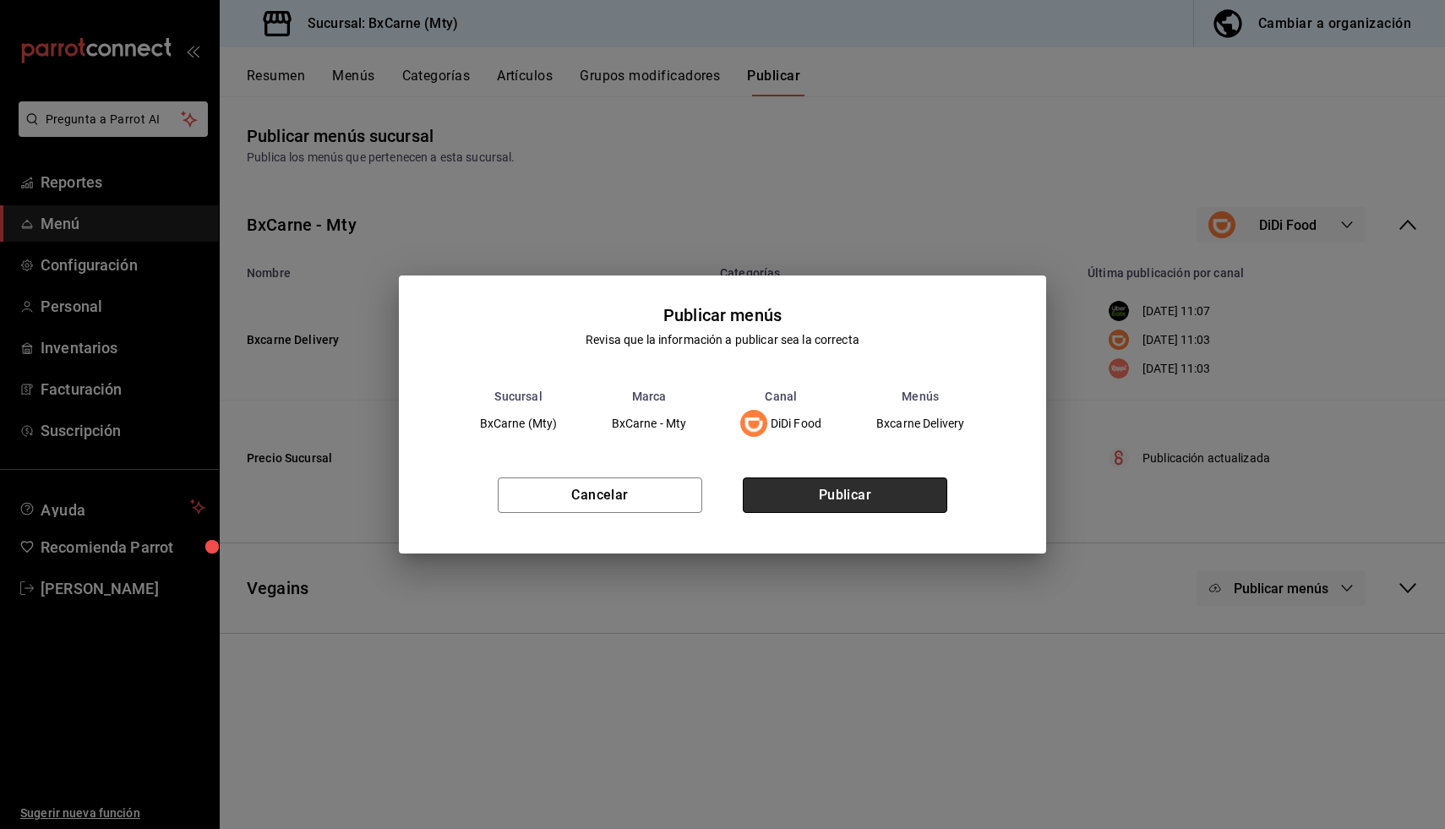
click at [788, 477] on button "Publicar" at bounding box center [845, 494] width 205 height 35
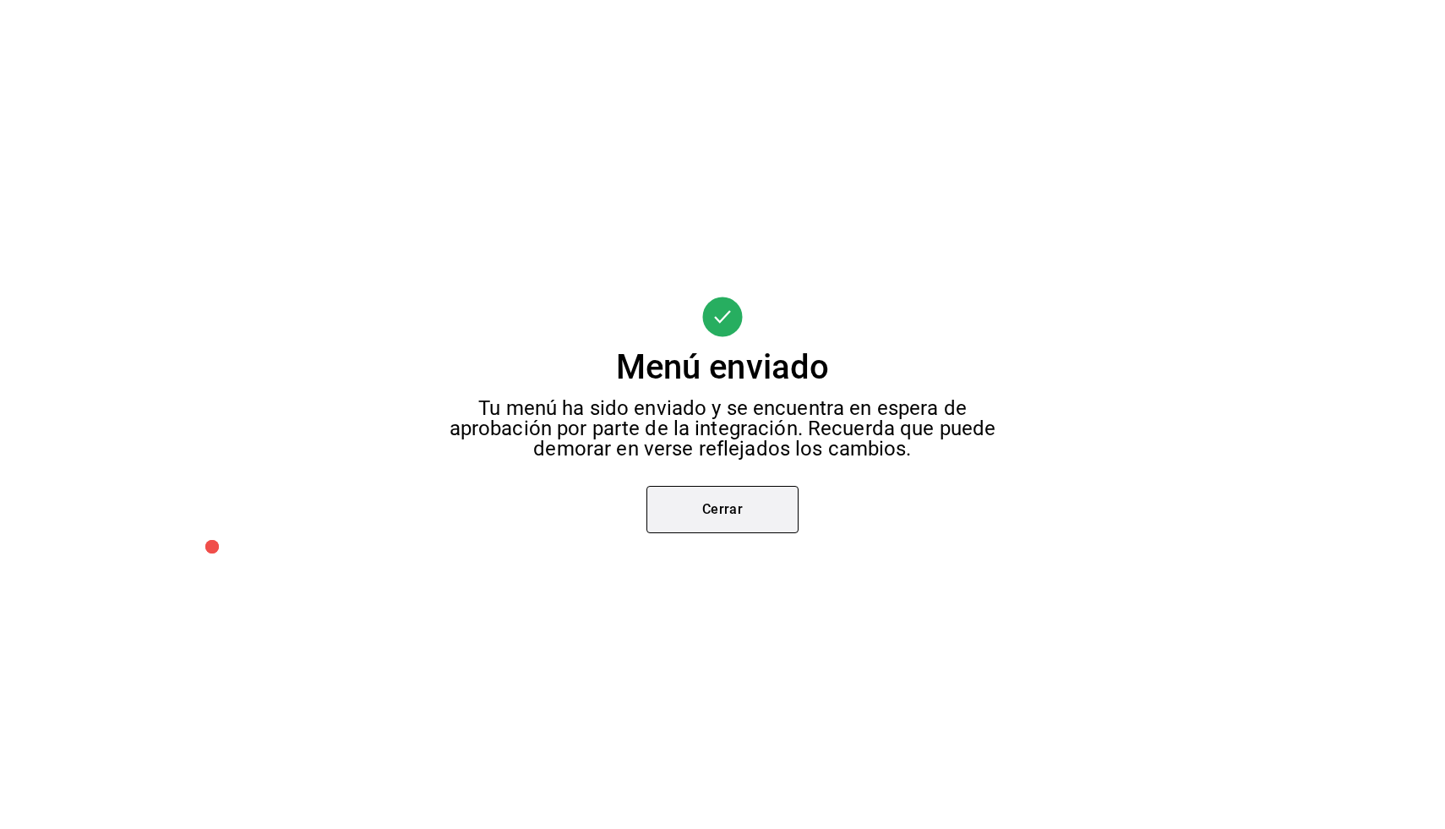
click at [773, 524] on button "Cerrar" at bounding box center [722, 509] width 152 height 47
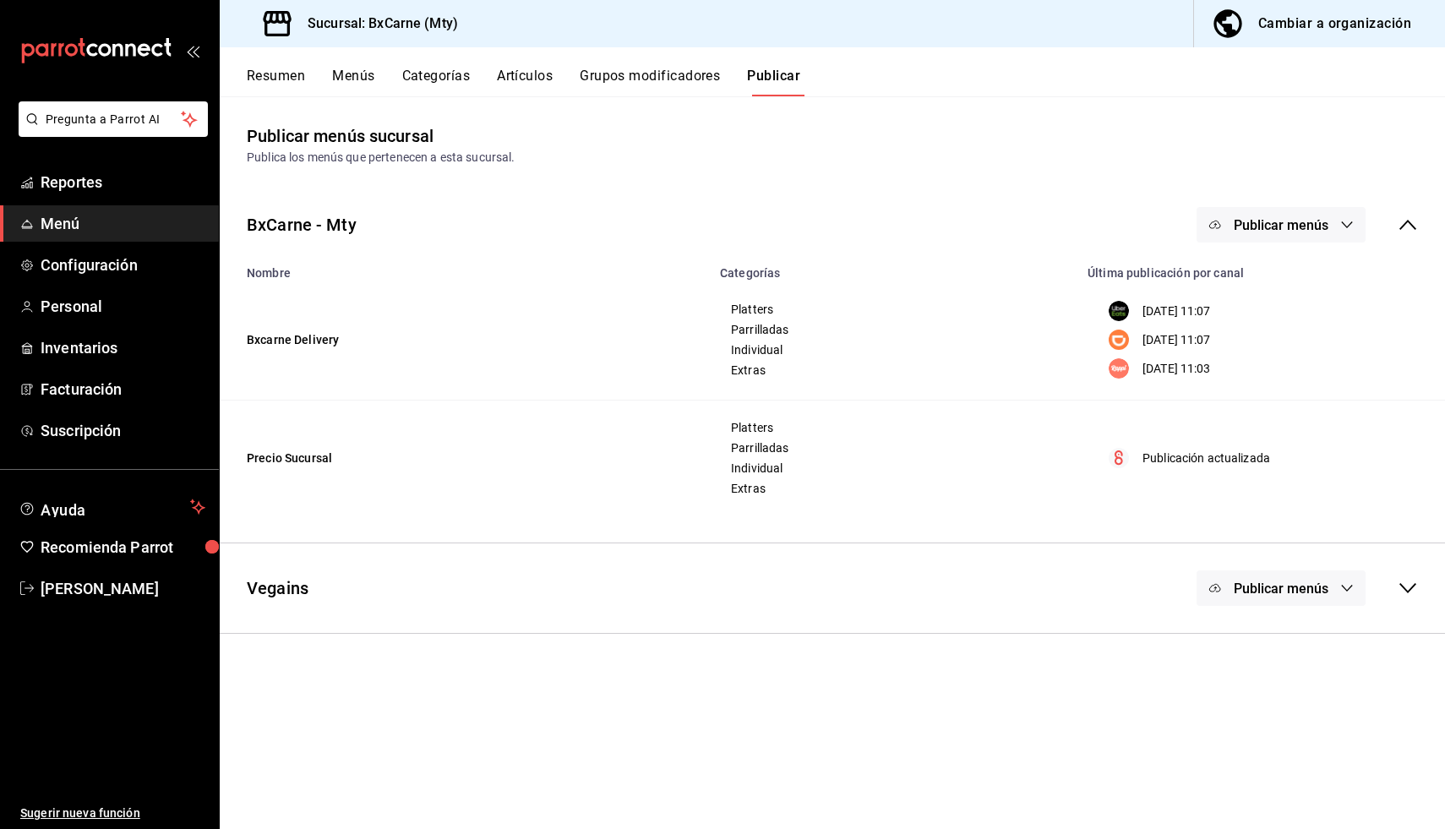
click at [1248, 225] on span "Publicar menús" at bounding box center [1281, 225] width 95 height 16
click at [1231, 363] on img at bounding box center [1231, 374] width 27 height 27
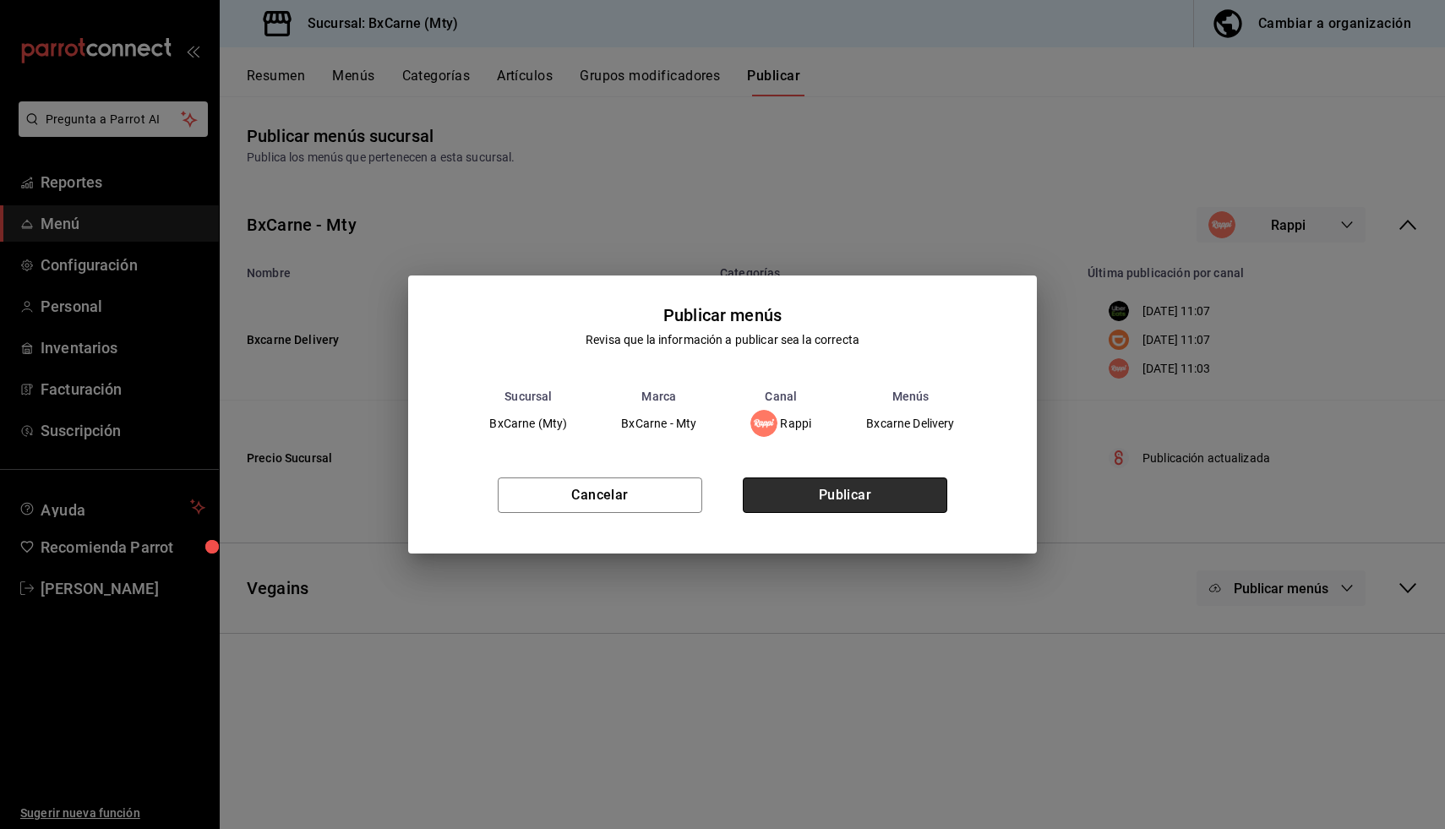
click at [845, 481] on button "Publicar" at bounding box center [845, 494] width 205 height 35
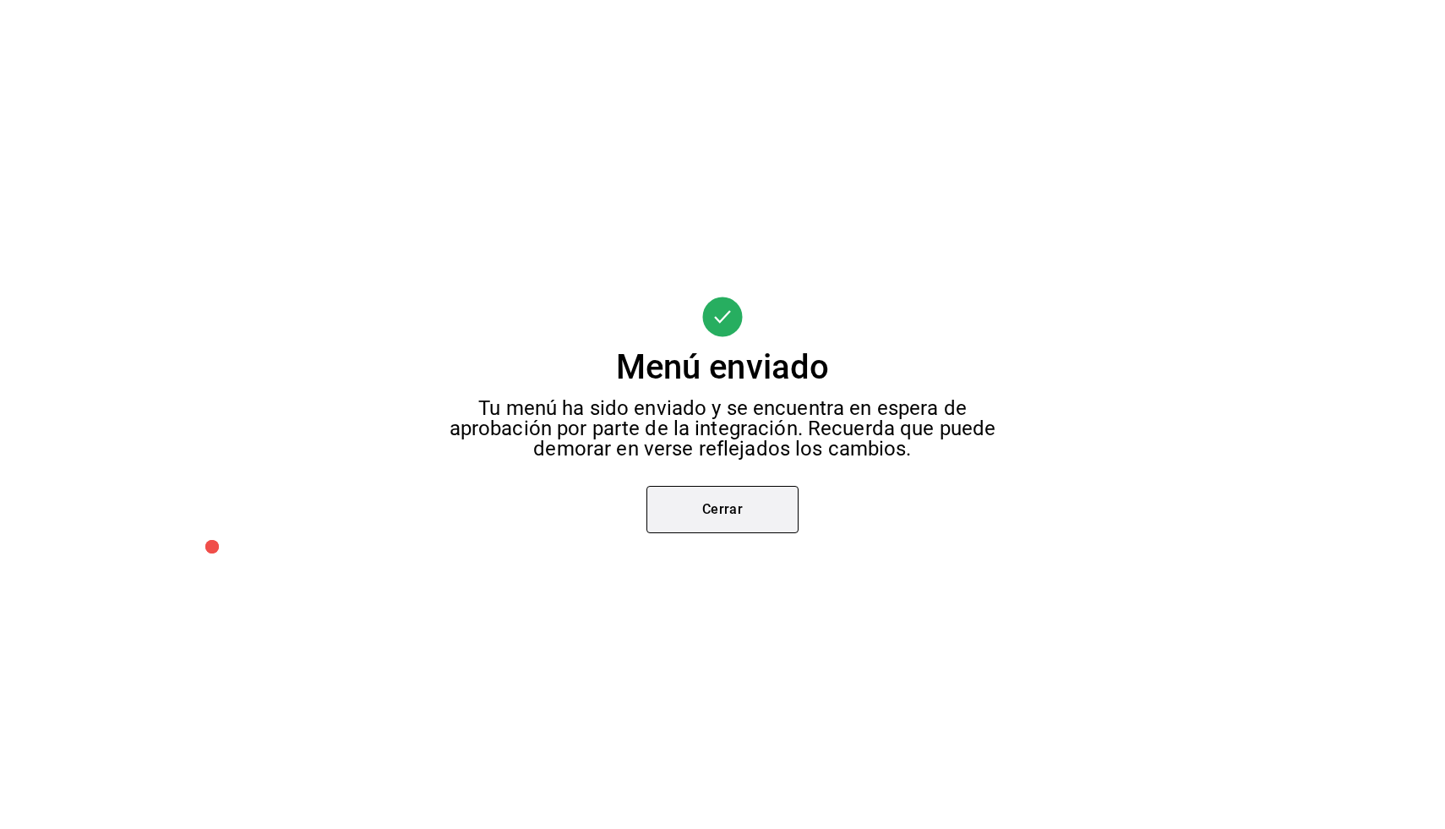
click at [703, 505] on button "Cerrar" at bounding box center [722, 509] width 152 height 47
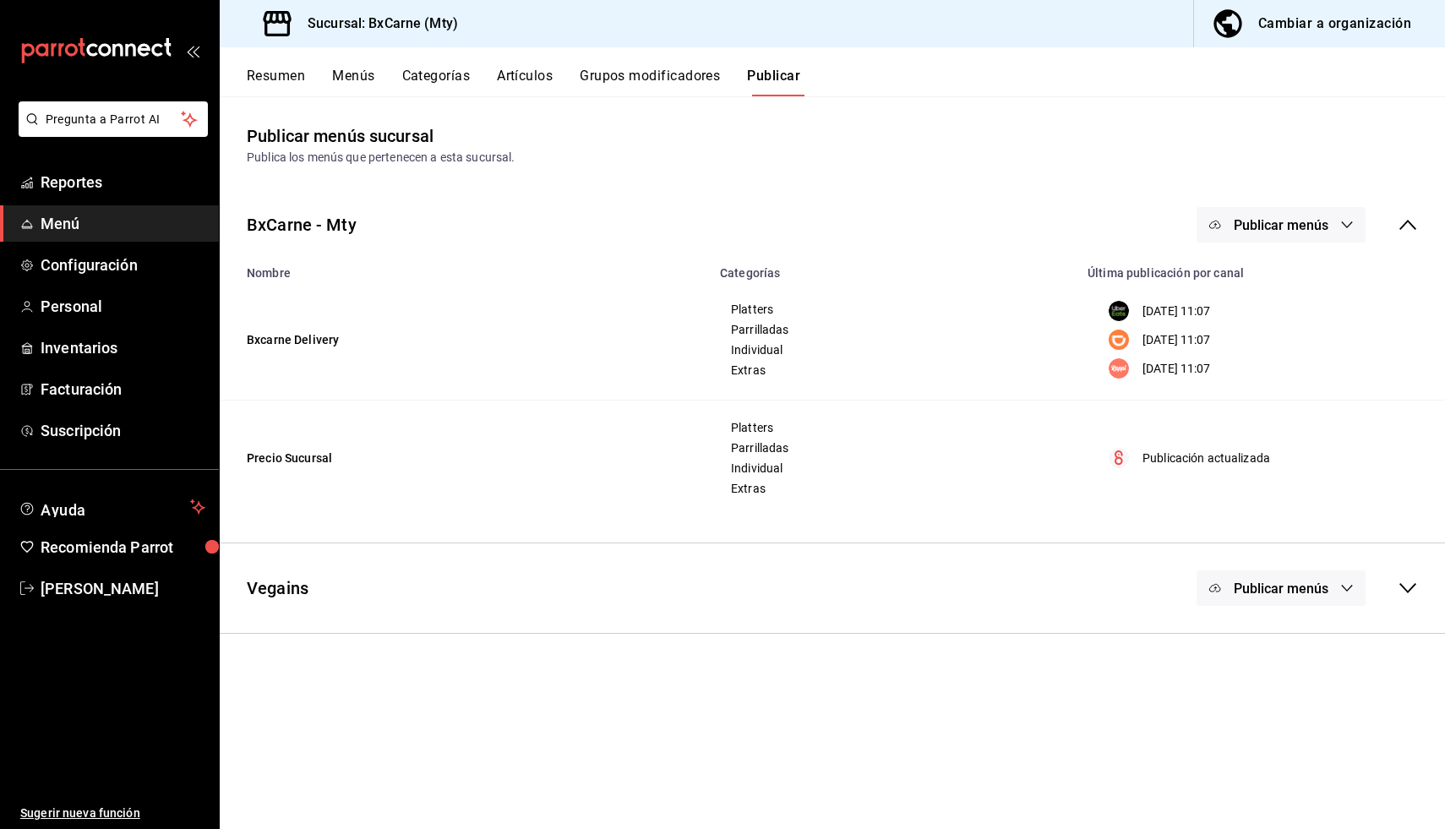
click at [286, 71] on button "Resumen" at bounding box center [276, 82] width 58 height 29
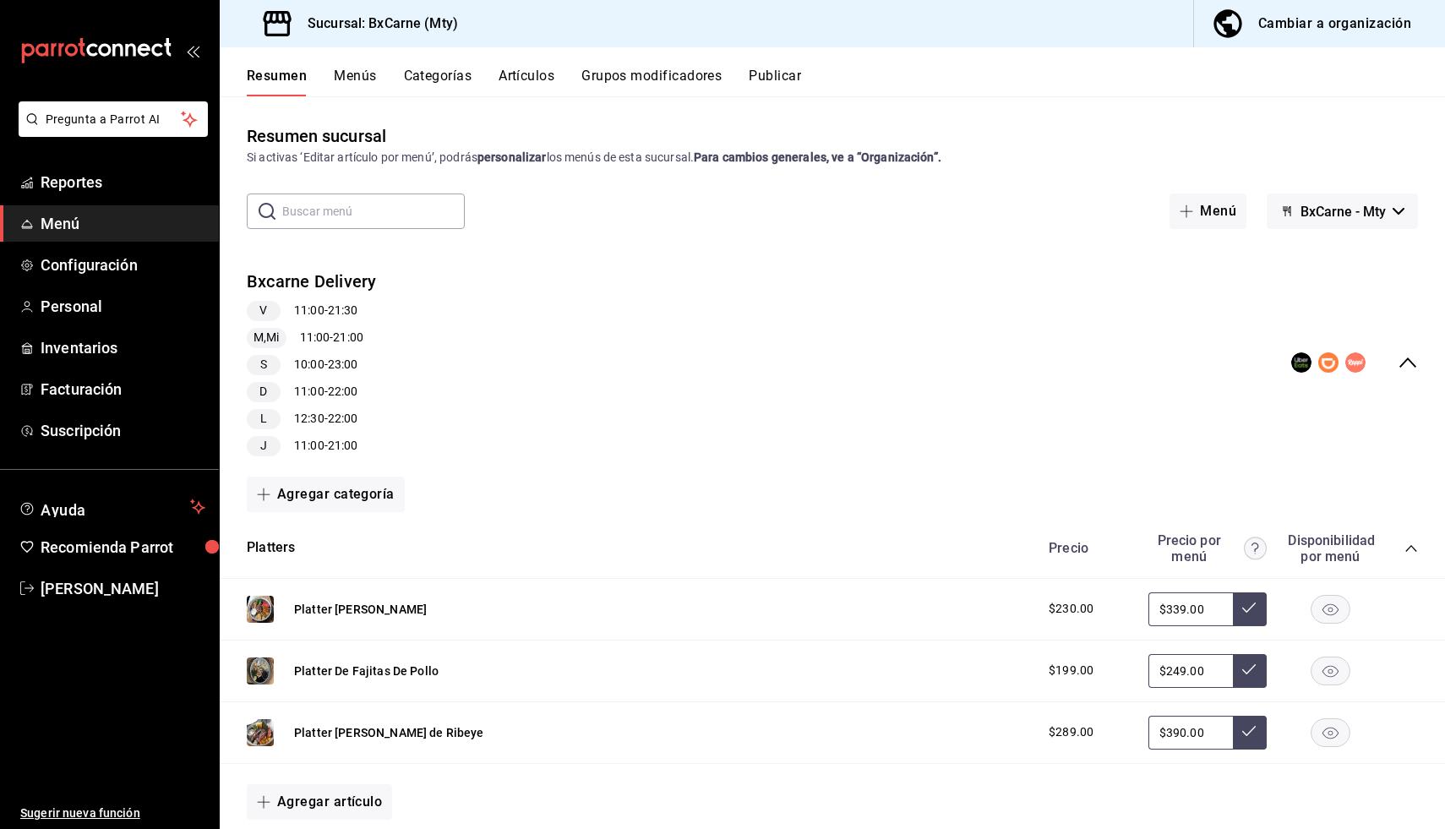
click at [279, 76] on button "Resumen" at bounding box center [277, 82] width 60 height 29
click at [327, 81] on div "Resumen Menús Categorías Artículos Grupos modificadores Publicar" at bounding box center [846, 82] width 1198 height 29
click at [341, 79] on button "Menús" at bounding box center [355, 82] width 42 height 29
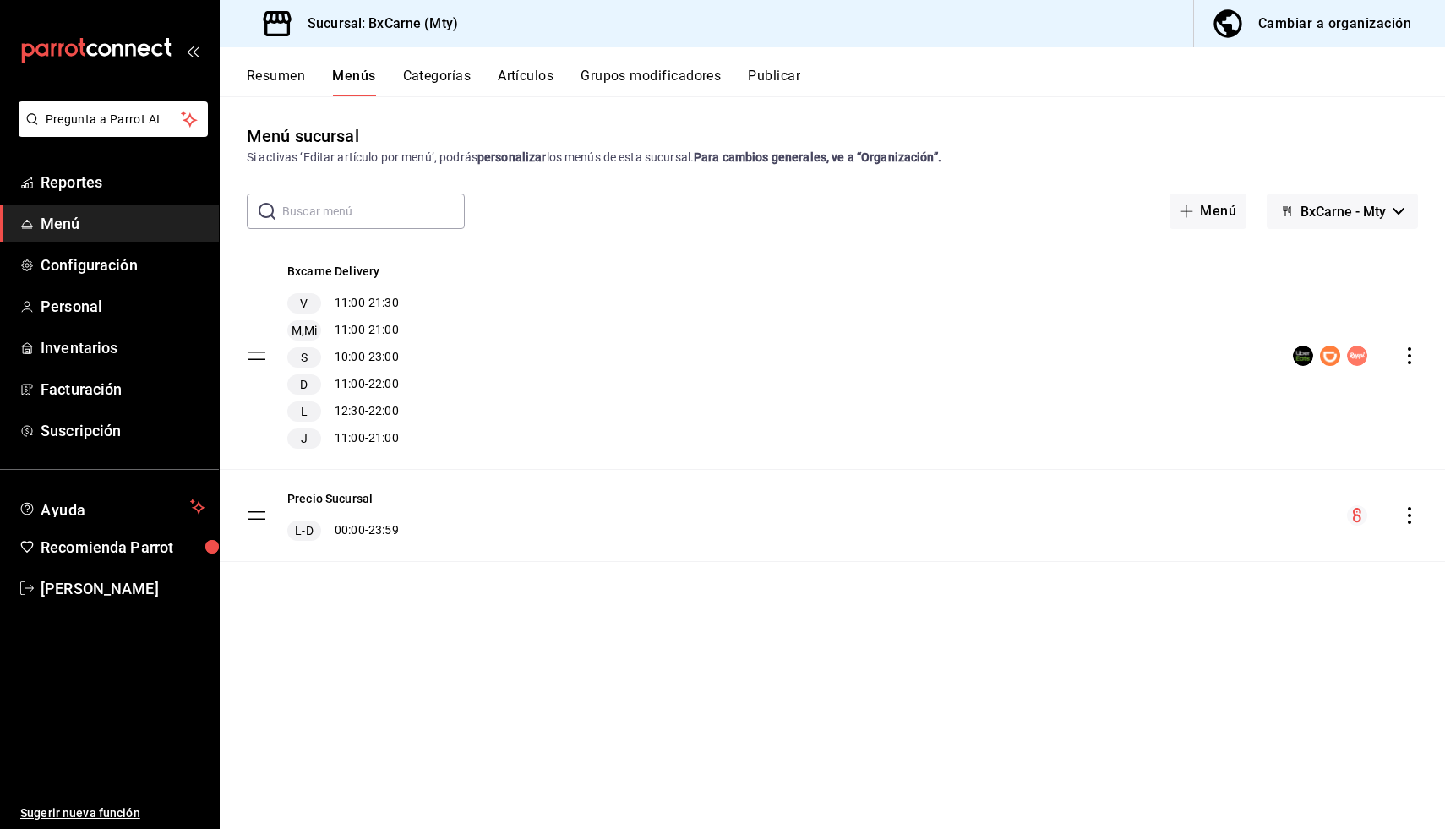
click at [1317, 218] on span "BxCarne - Mty" at bounding box center [1343, 212] width 85 height 16
click at [1316, 286] on li "Vegains" at bounding box center [1342, 296] width 112 height 41
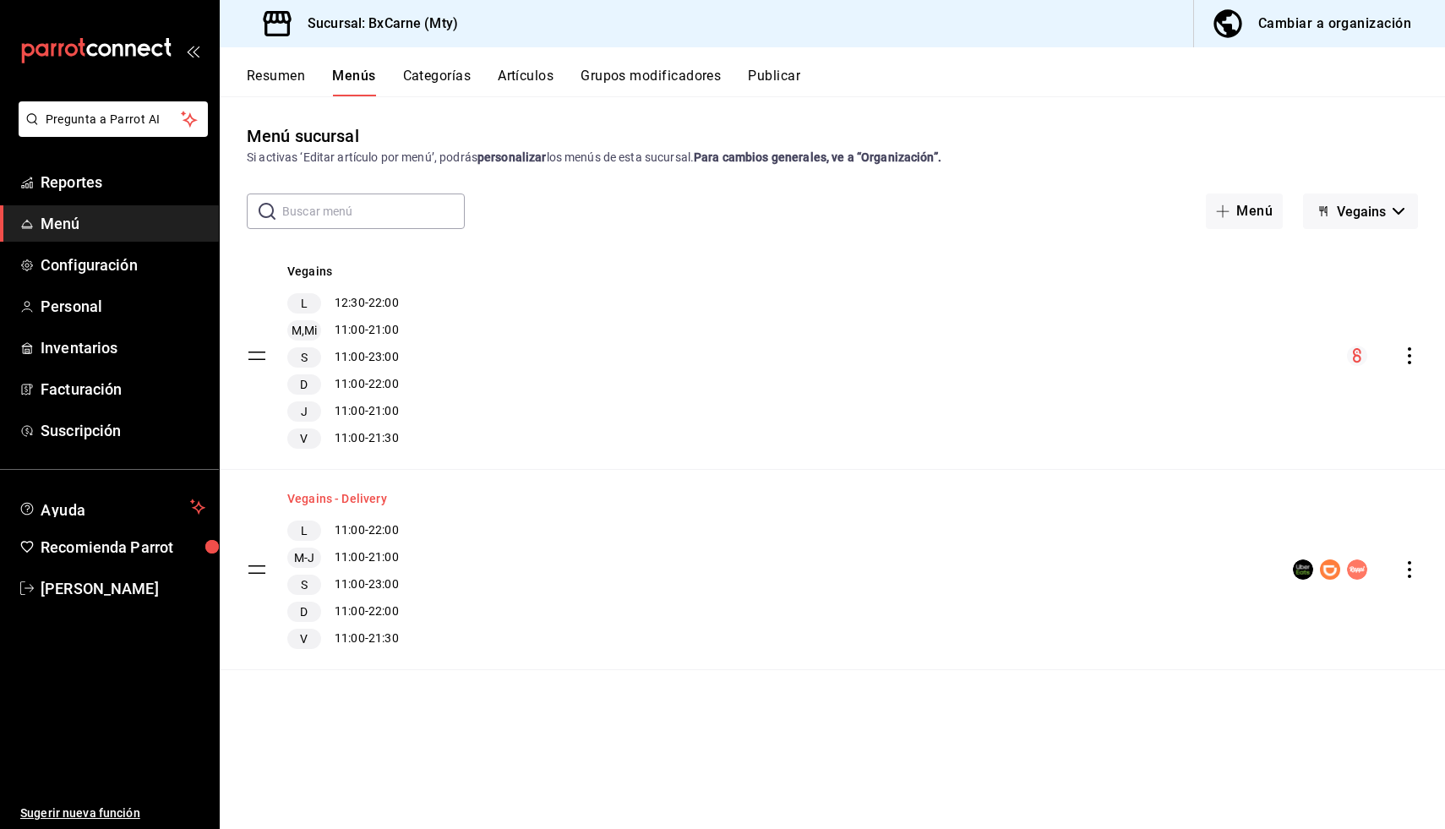
click at [363, 498] on button "Vegains - Delivery" at bounding box center [337, 498] width 100 height 17
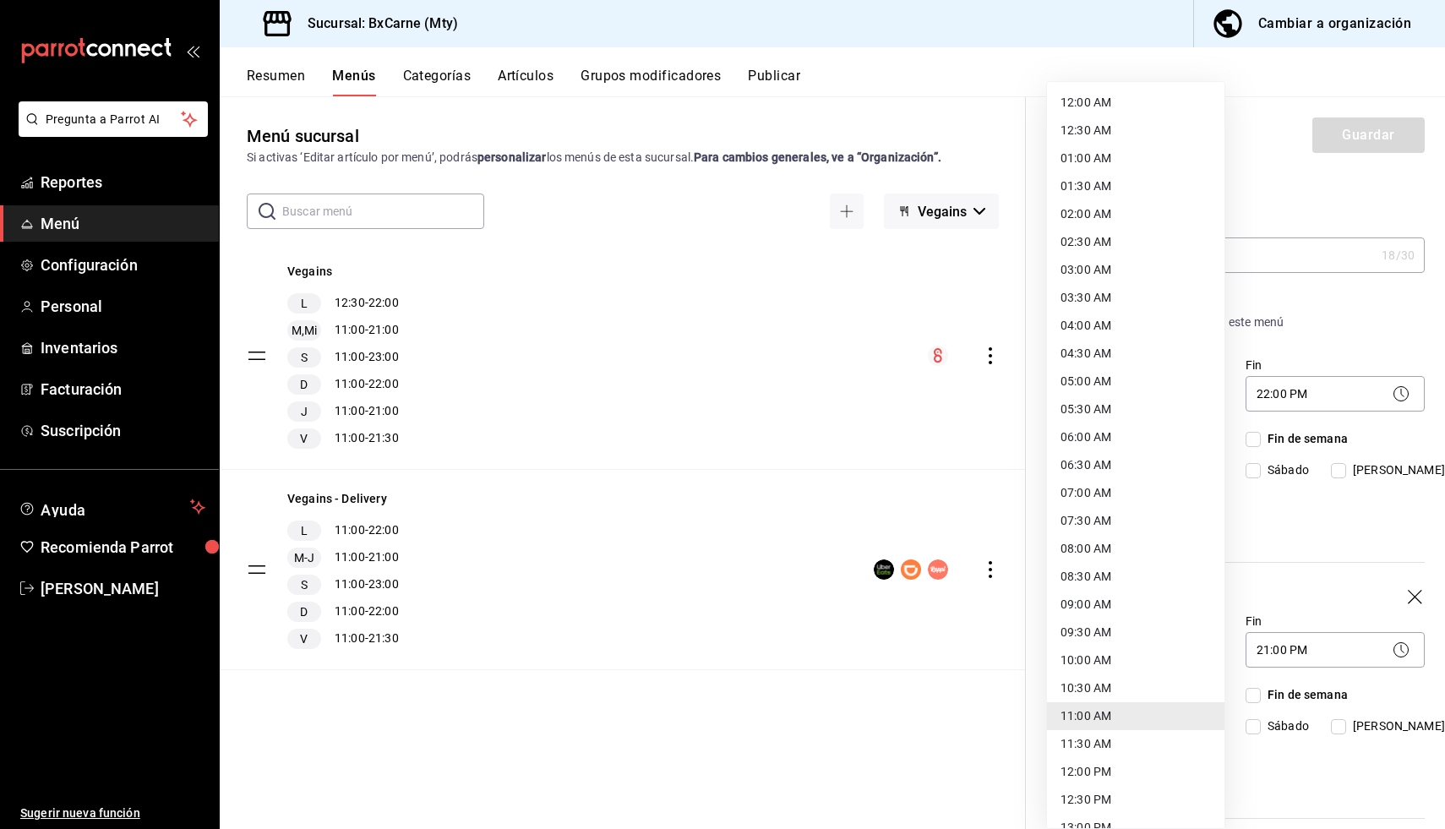
click at [1097, 390] on body "Pregunta a Parrot AI Reportes Menú Configuración Personal Inventarios Facturaci…" at bounding box center [722, 414] width 1445 height 829
click at [1098, 681] on li "12:30 PM" at bounding box center [1135, 684] width 177 height 28
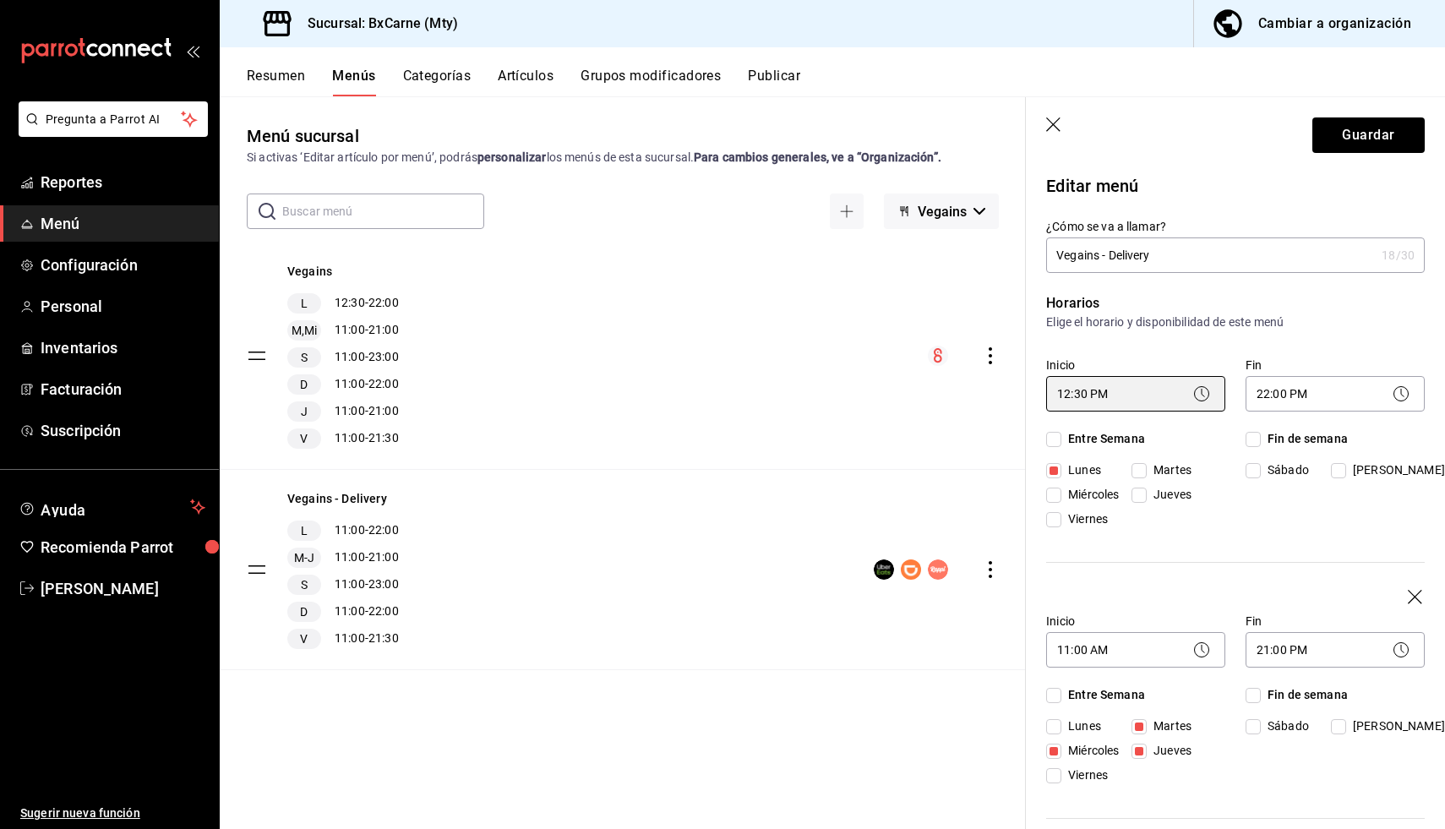
type input "12:30"
click at [1366, 144] on button "Guardar" at bounding box center [1368, 134] width 112 height 35
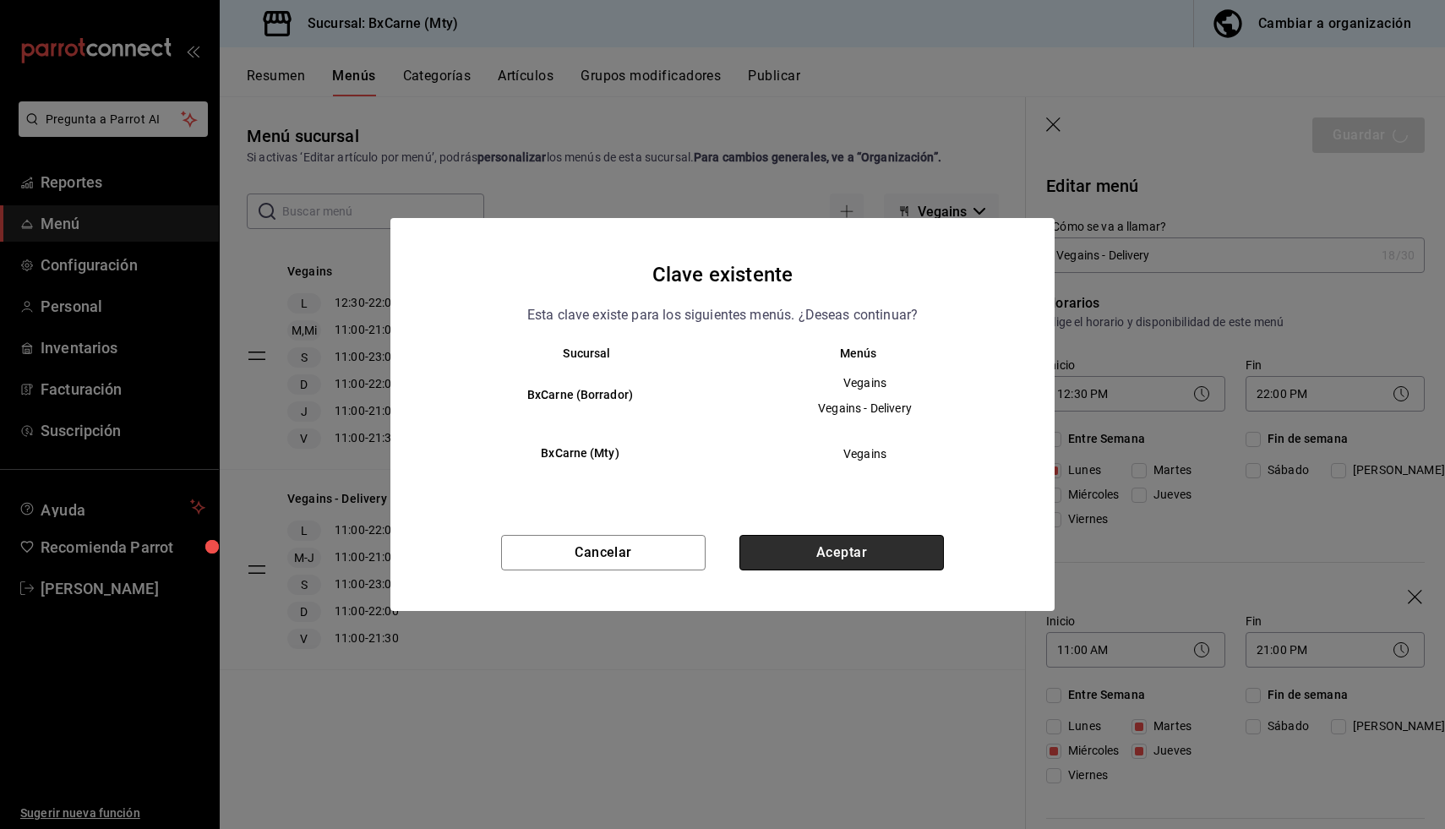
click at [805, 553] on button "Aceptar" at bounding box center [841, 552] width 205 height 35
checkbox input "false"
type input "1756141687716"
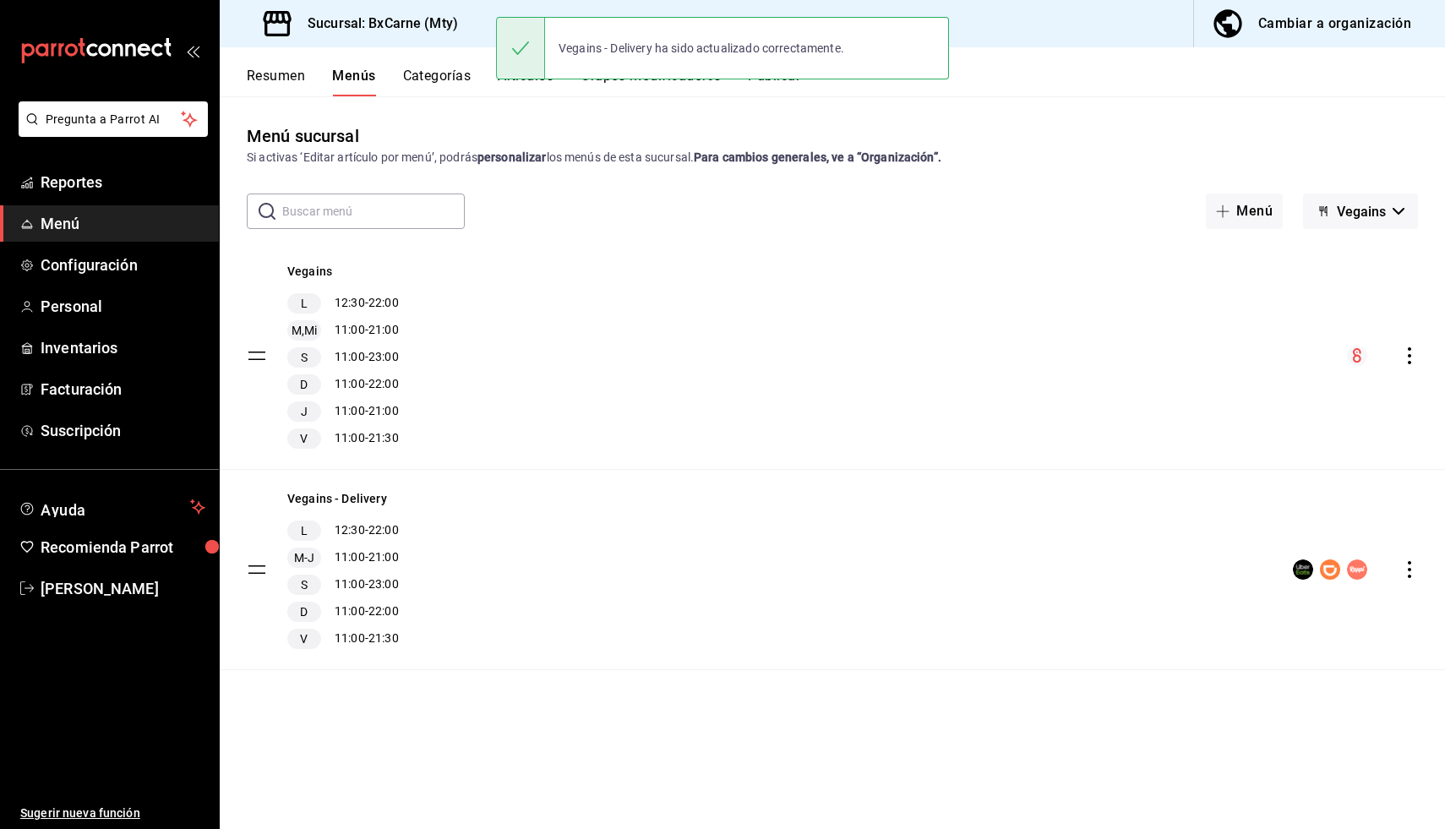
click at [775, 88] on button "Publicar" at bounding box center [774, 82] width 52 height 29
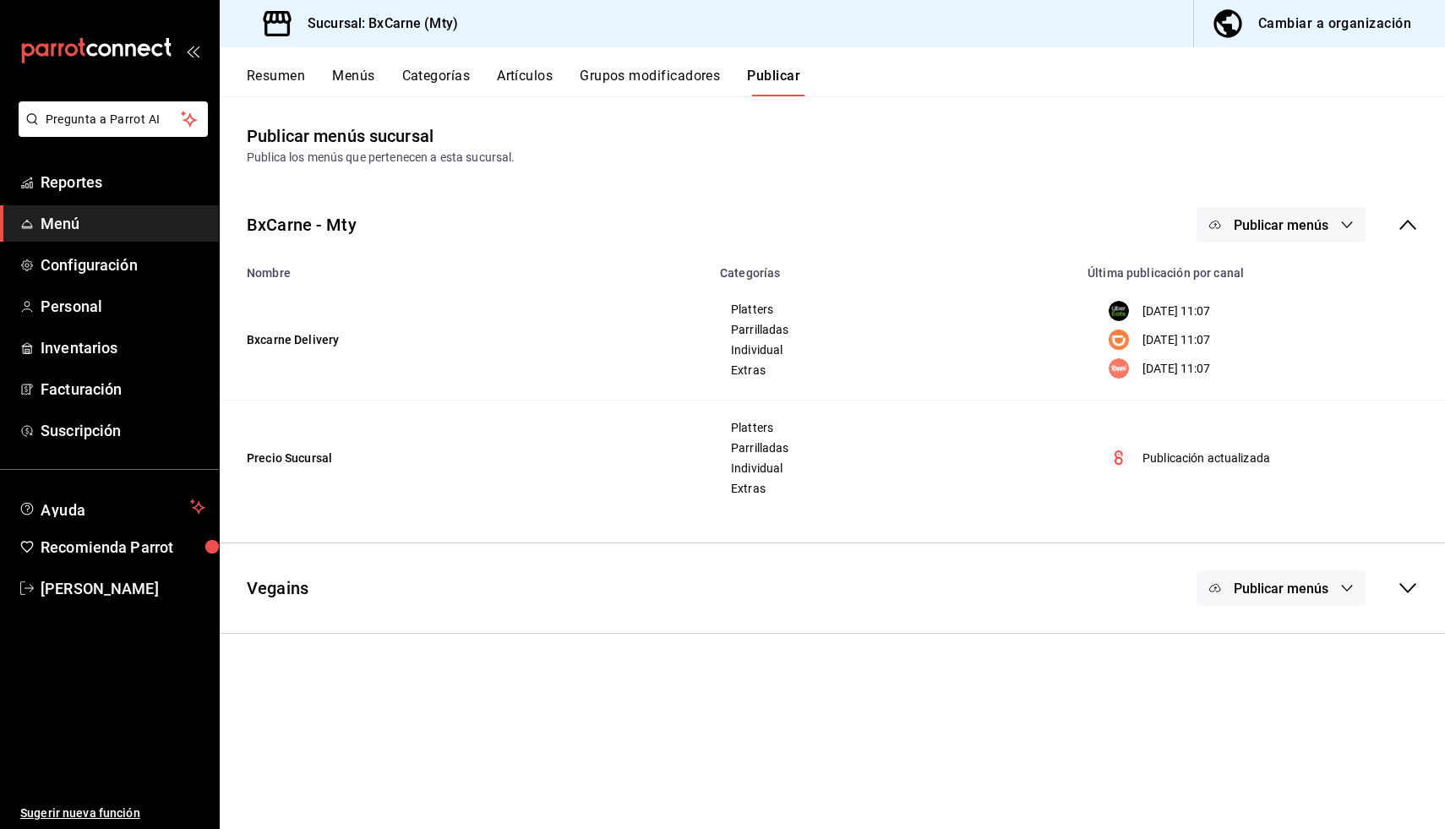
click at [1225, 592] on button "Publicar menús" at bounding box center [1281, 587] width 169 height 35
click at [1229, 627] on li "Uber Eats" at bounding box center [1281, 643] width 155 height 47
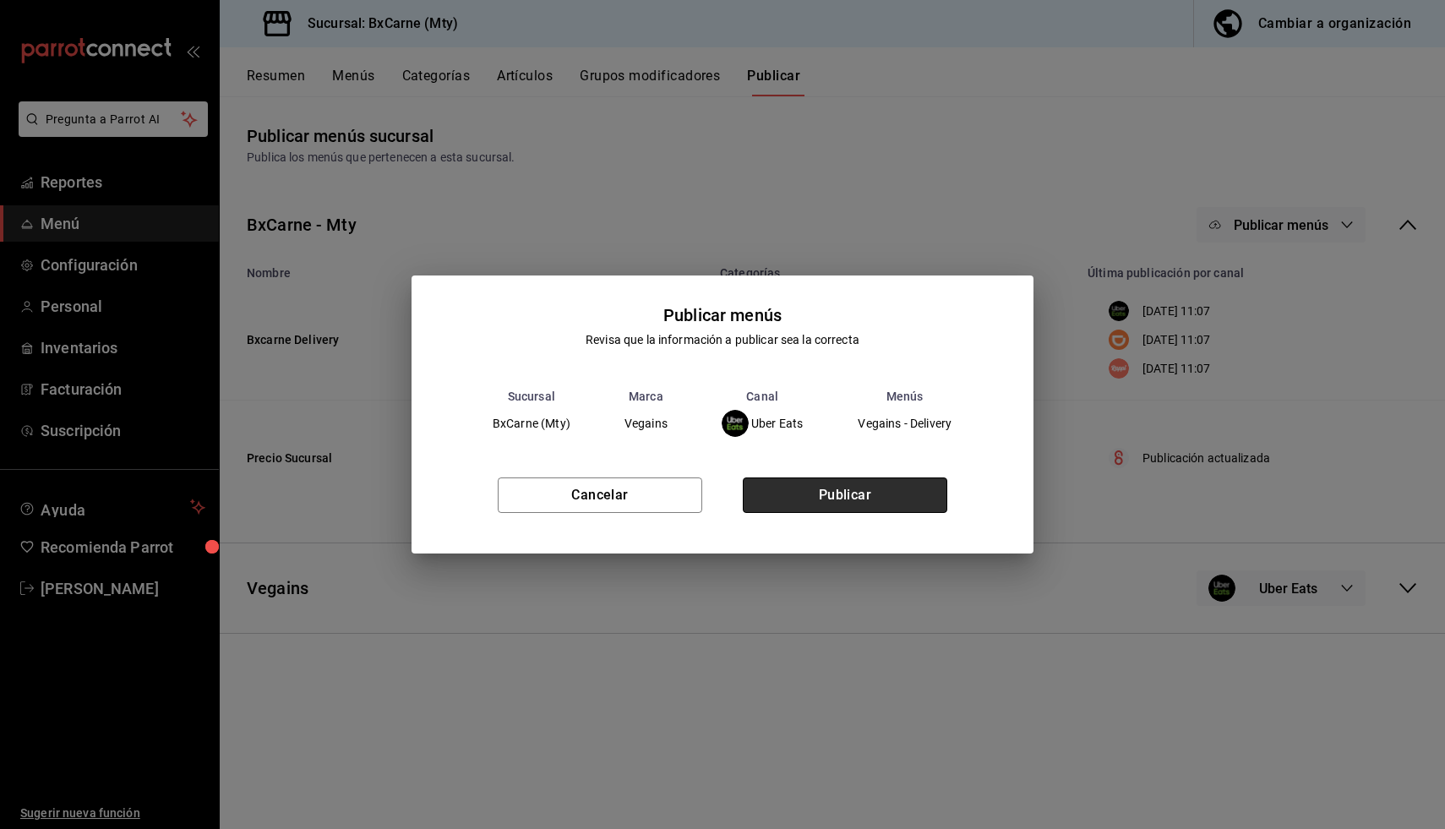
click at [800, 494] on button "Publicar" at bounding box center [845, 494] width 205 height 35
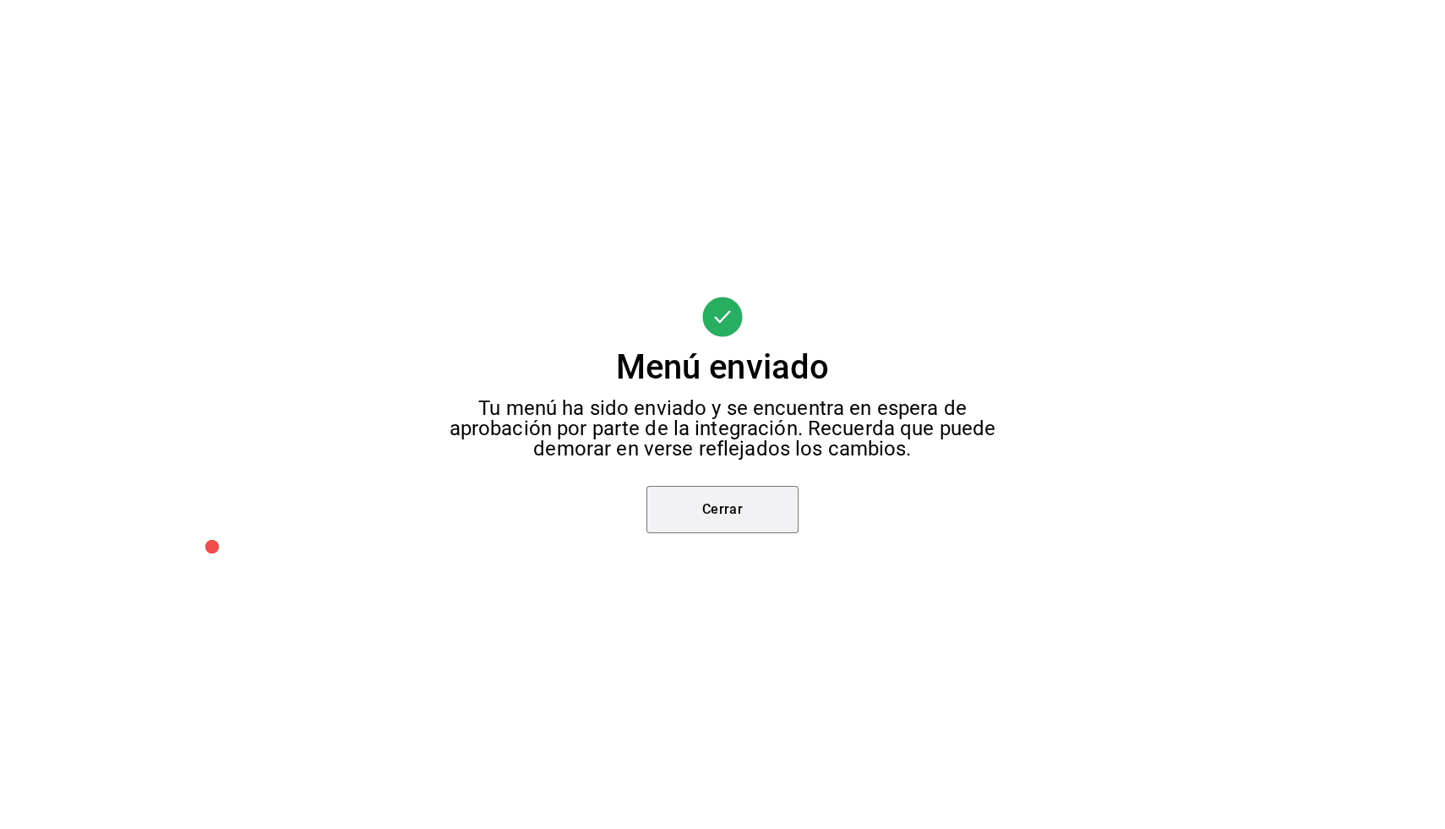
click at [754, 512] on button "Cerrar" at bounding box center [722, 509] width 152 height 47
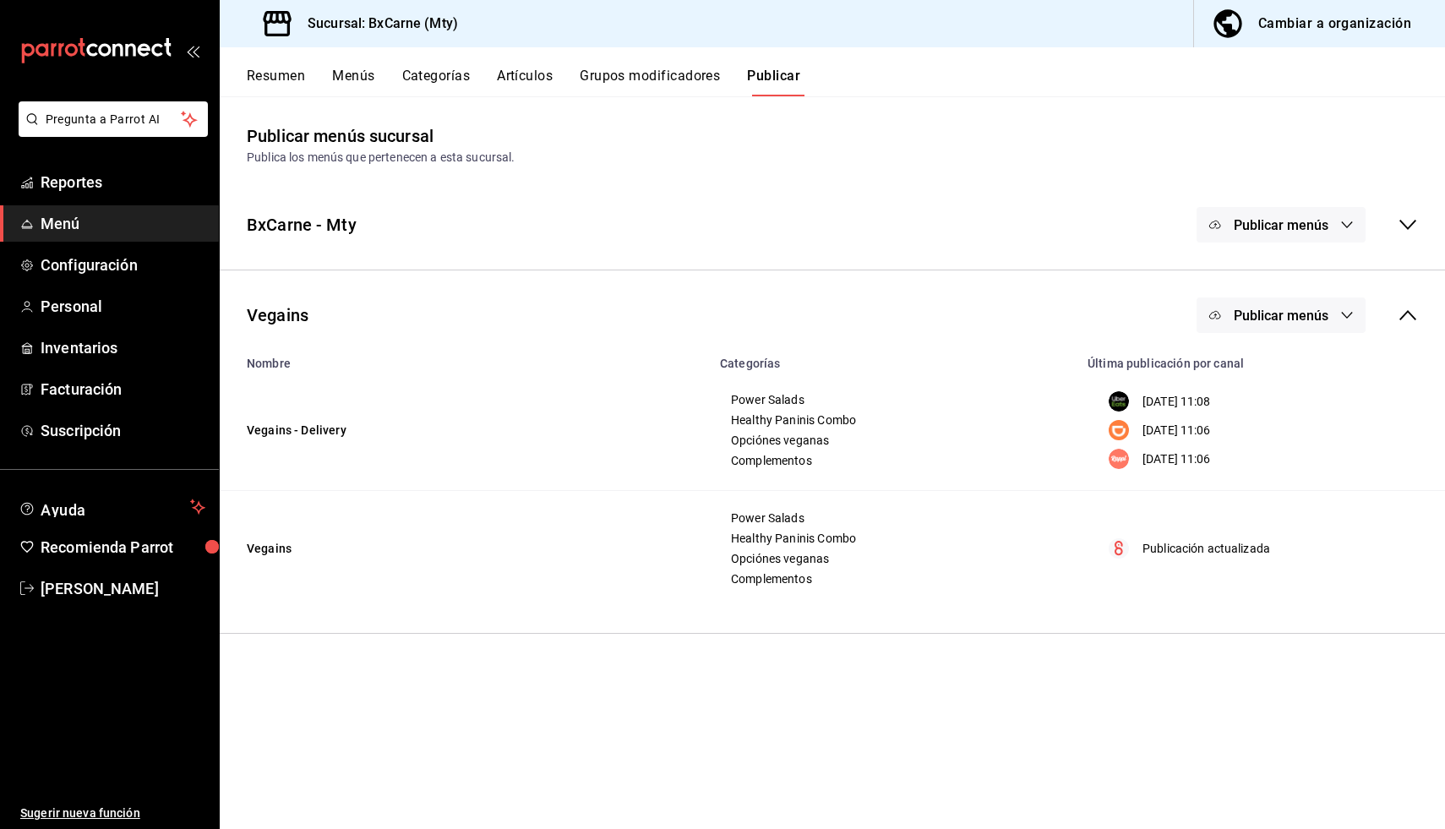
click at [1280, 325] on button "Publicar menús" at bounding box center [1281, 314] width 169 height 35
click at [1294, 411] on span "DiDi Food" at bounding box center [1305, 418] width 81 height 18
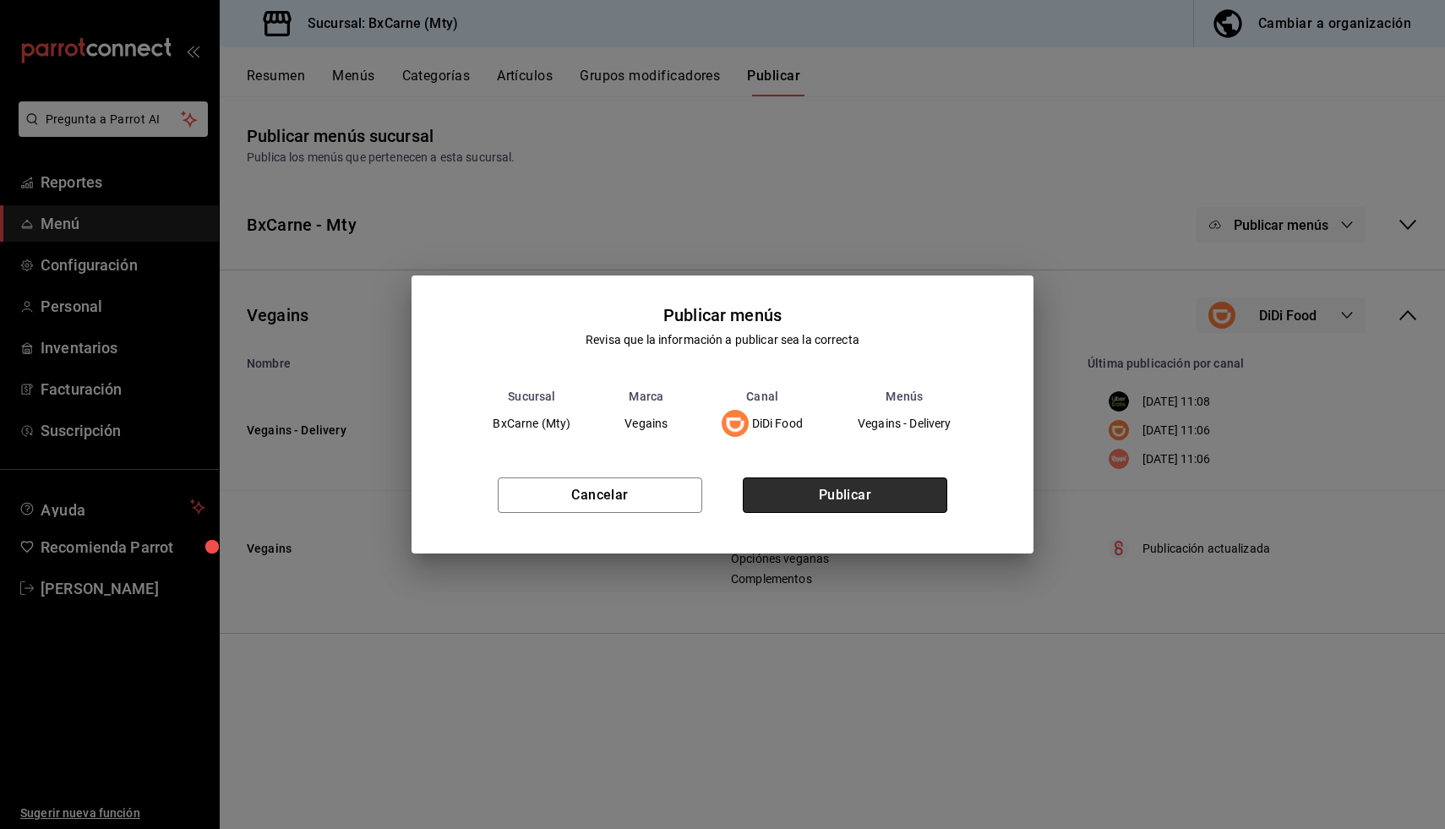
click at [854, 492] on button "Publicar" at bounding box center [845, 494] width 205 height 35
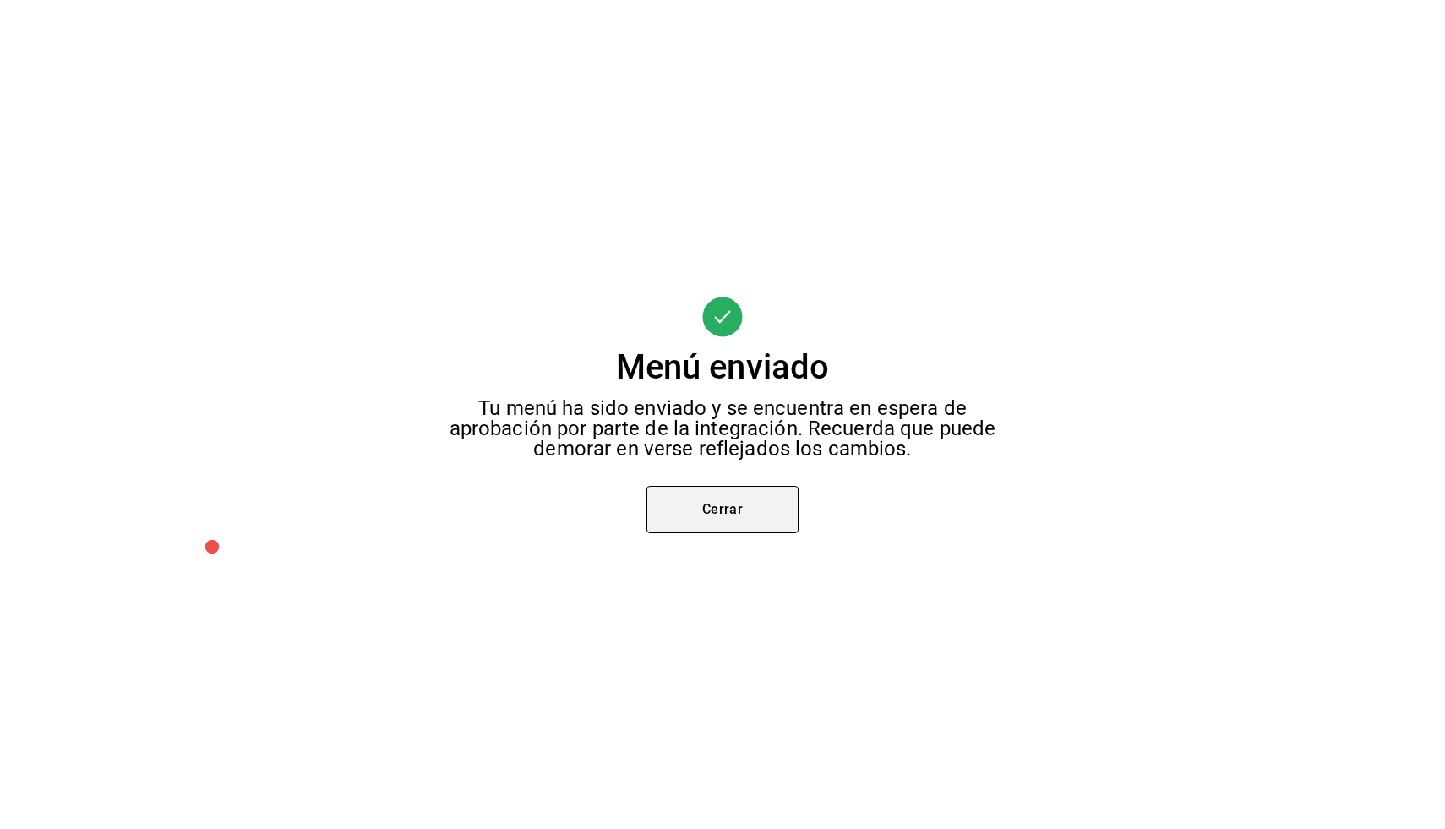
click at [752, 514] on button "Cerrar" at bounding box center [722, 509] width 152 height 47
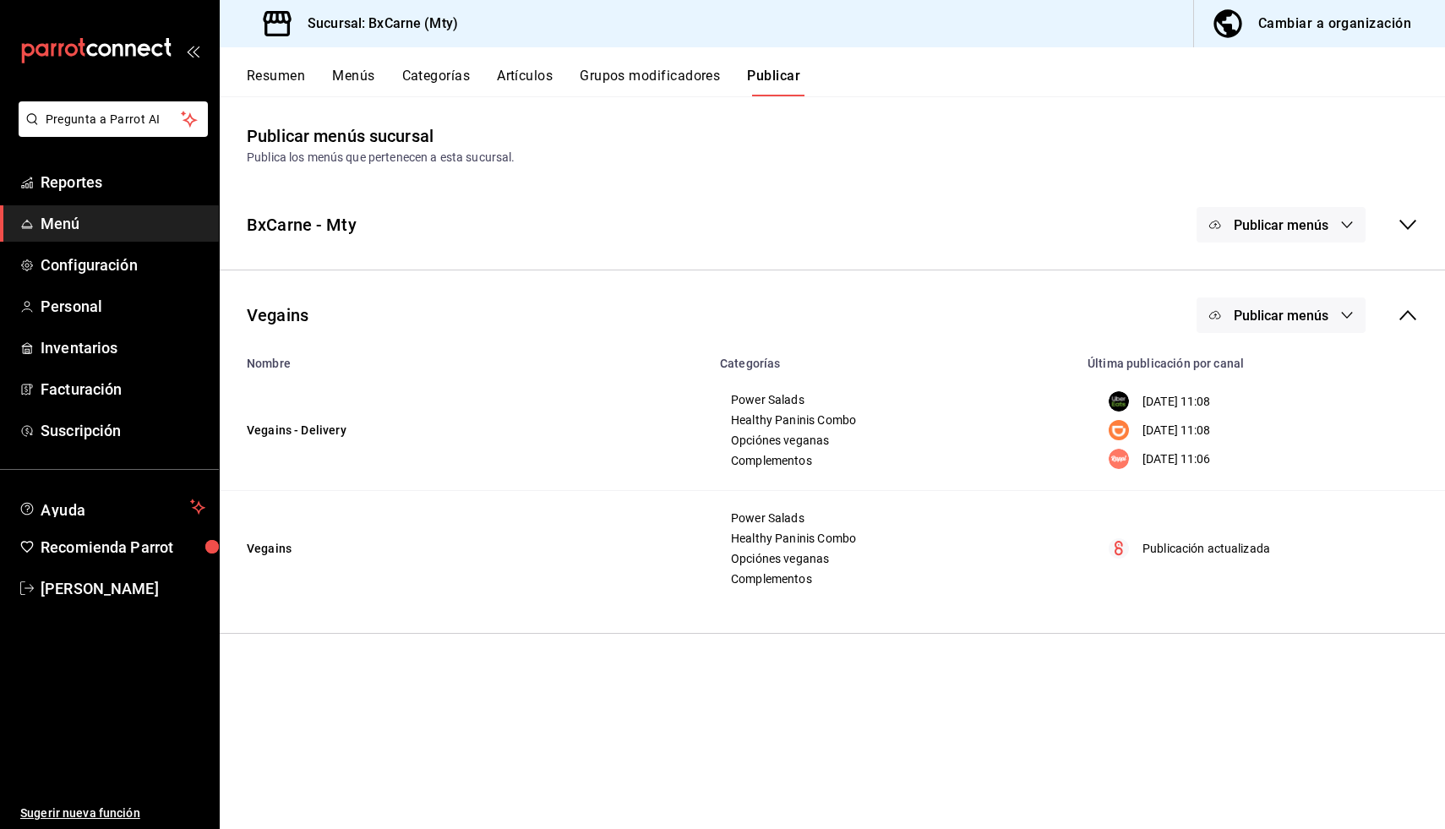
click at [1297, 332] on button "Publicar menús" at bounding box center [1281, 314] width 169 height 35
click at [1263, 468] on li "Rappi" at bounding box center [1281, 464] width 155 height 47
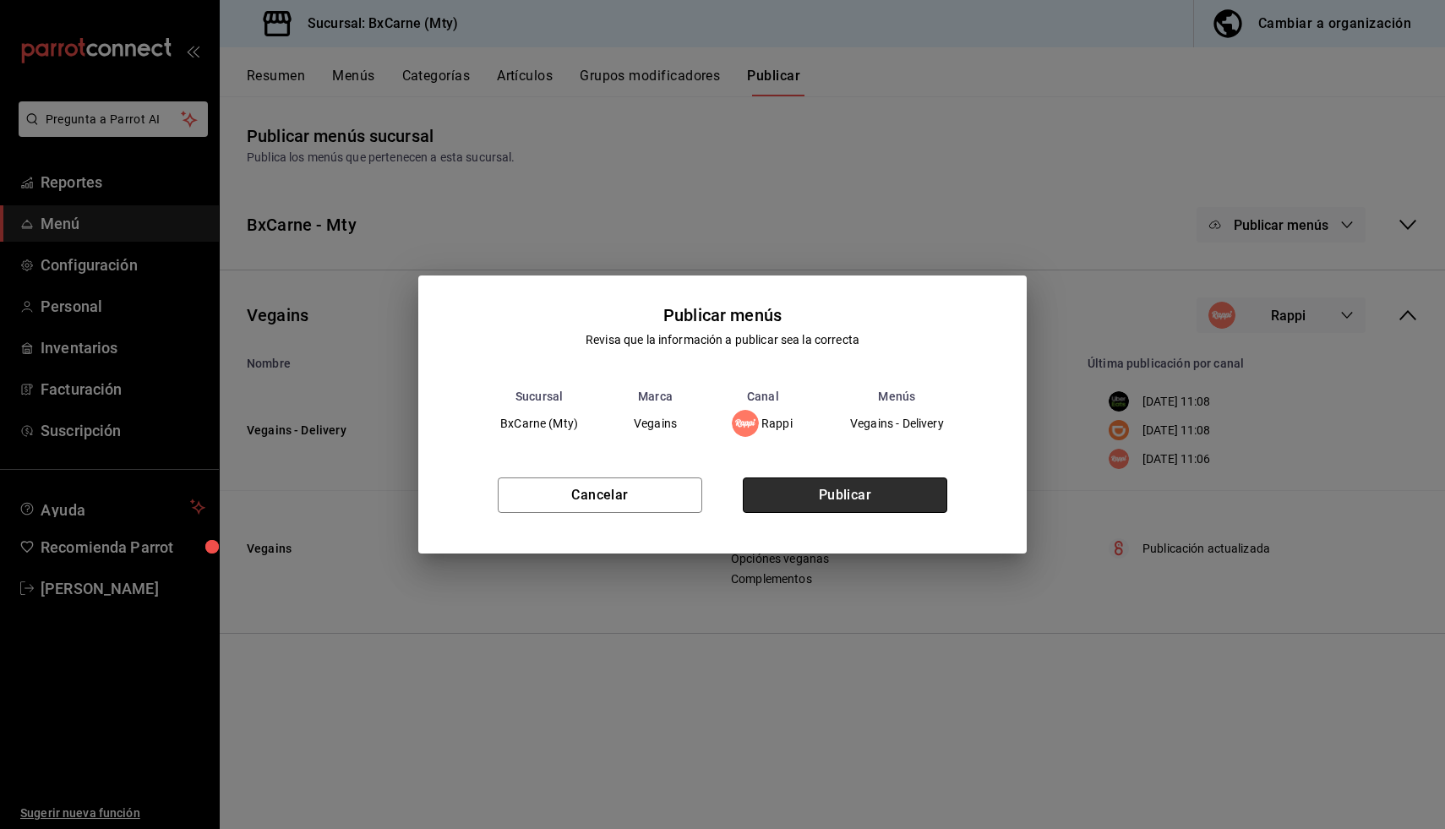
click at [881, 497] on button "Publicar" at bounding box center [845, 494] width 205 height 35
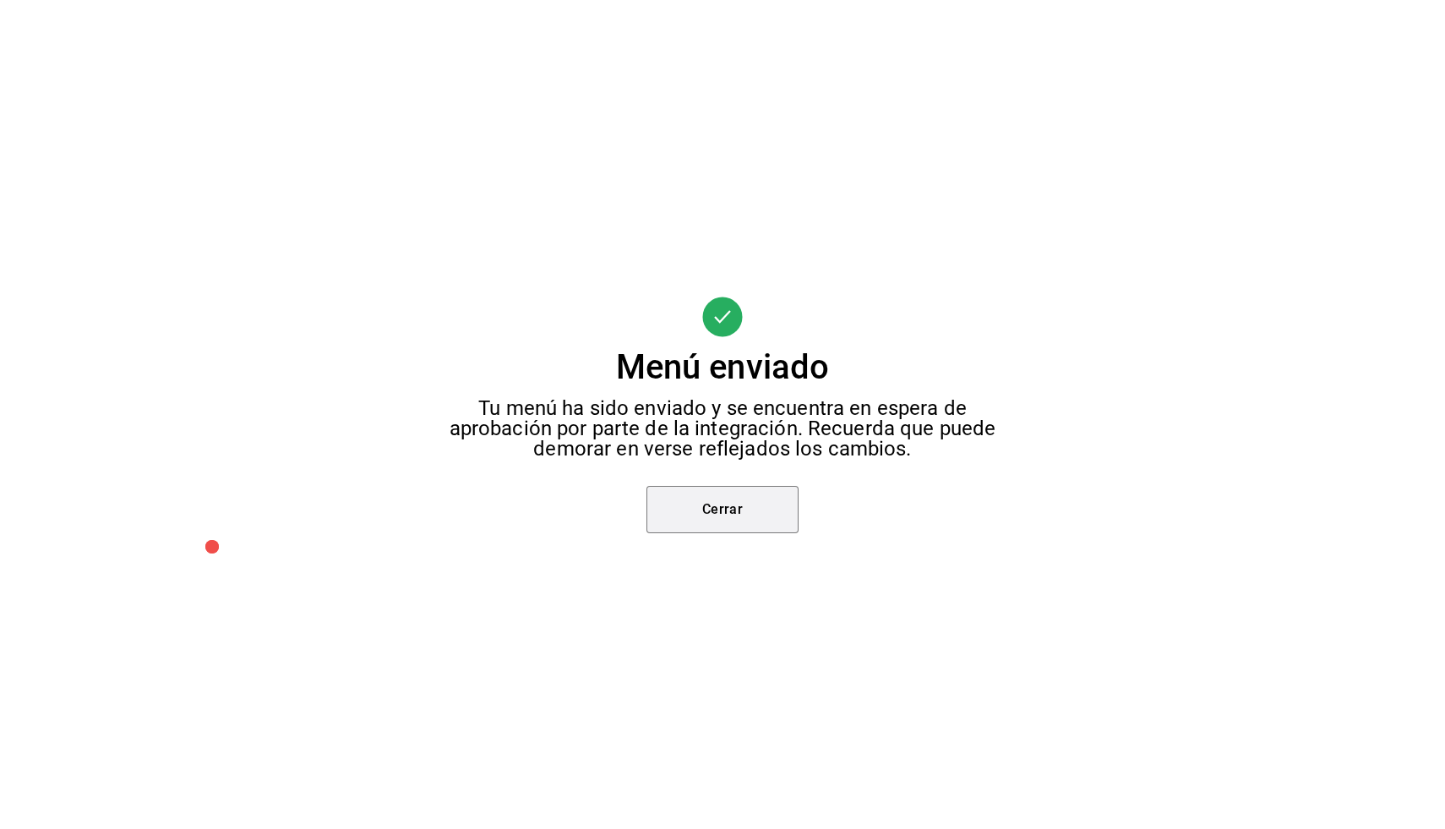
click at [757, 508] on button "Cerrar" at bounding box center [722, 509] width 152 height 47
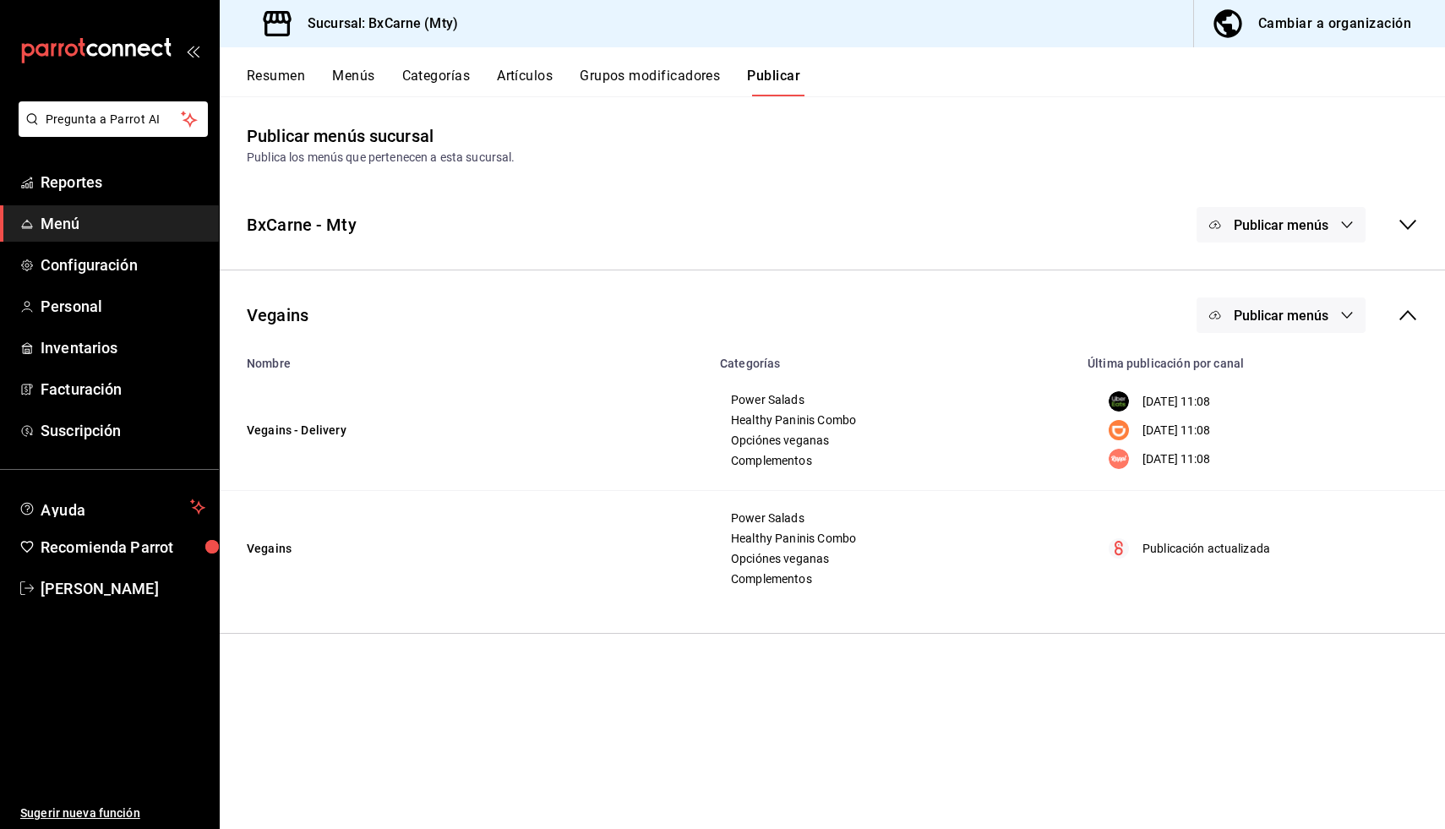
click at [280, 223] on div "BxCarne - Mty" at bounding box center [302, 224] width 110 height 25
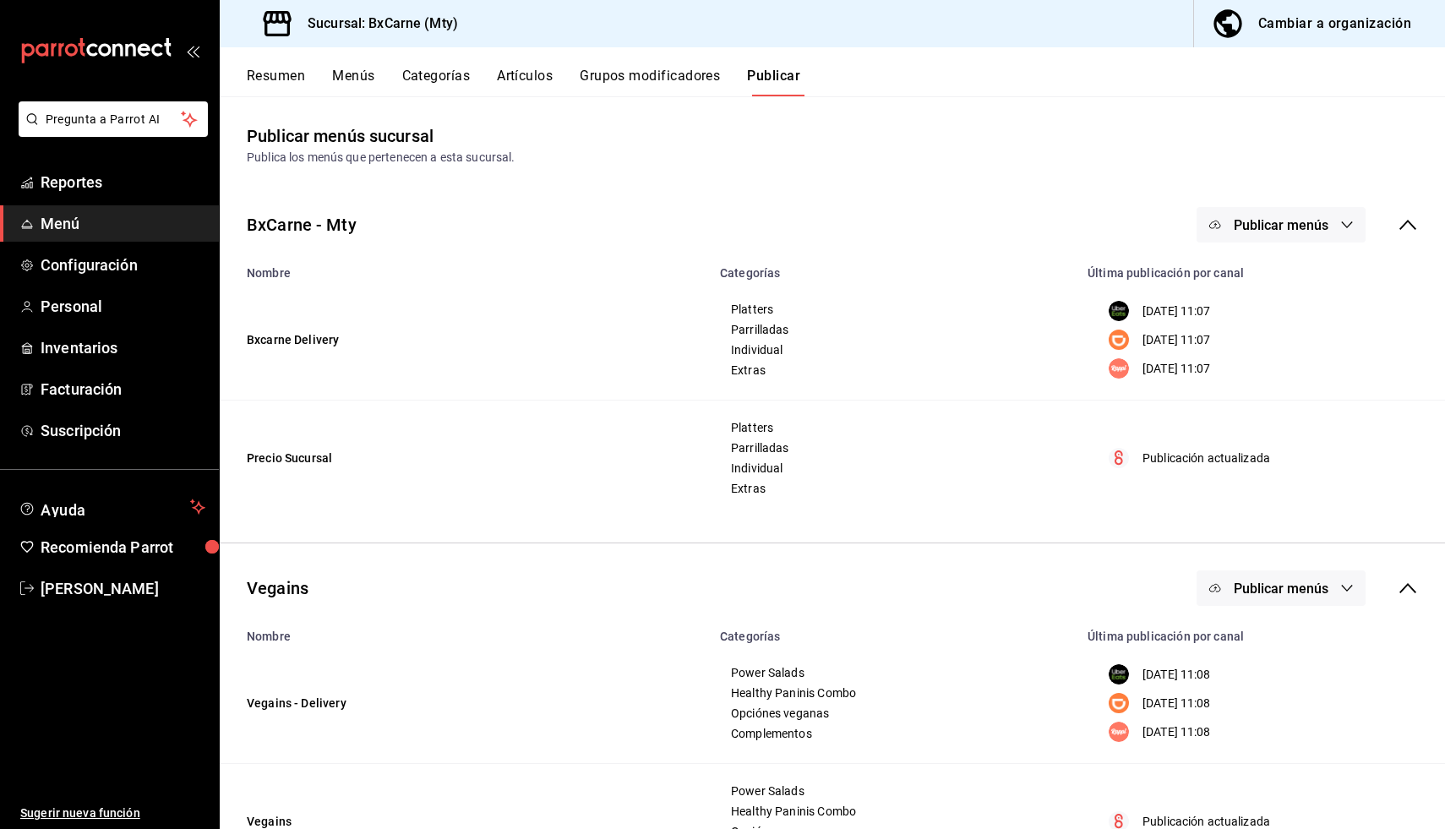
click at [277, 61] on div "Resumen Menús Categorías Artículos Grupos modificadores Publicar" at bounding box center [832, 71] width 1225 height 49
click at [276, 68] on button "Resumen" at bounding box center [276, 82] width 58 height 29
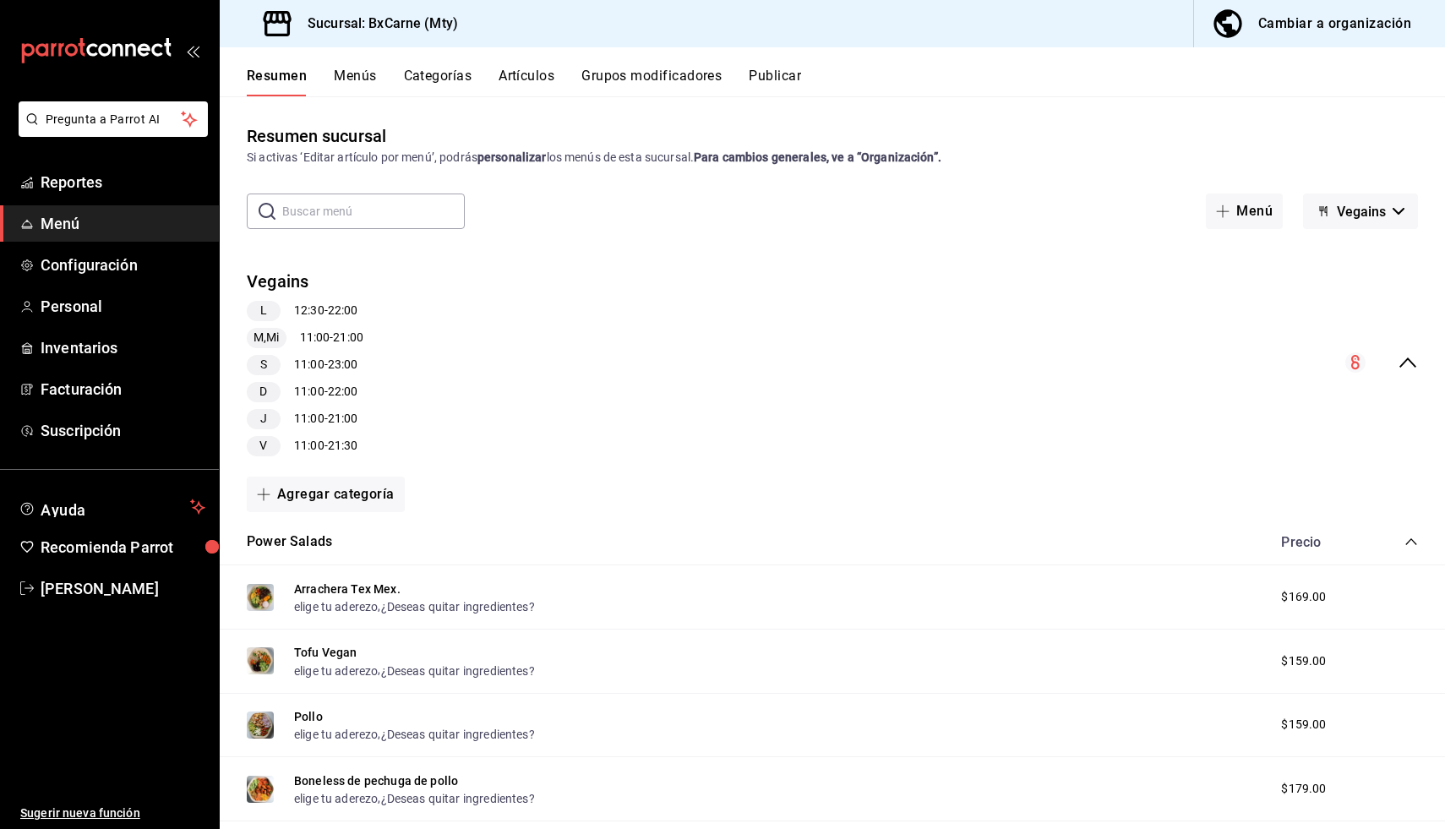
click at [1349, 220] on button "Vegains" at bounding box center [1360, 211] width 115 height 35
click at [1310, 271] on li "BxCarne - Mty" at bounding box center [1361, 256] width 112 height 41
